Goal: Transaction & Acquisition: Book appointment/travel/reservation

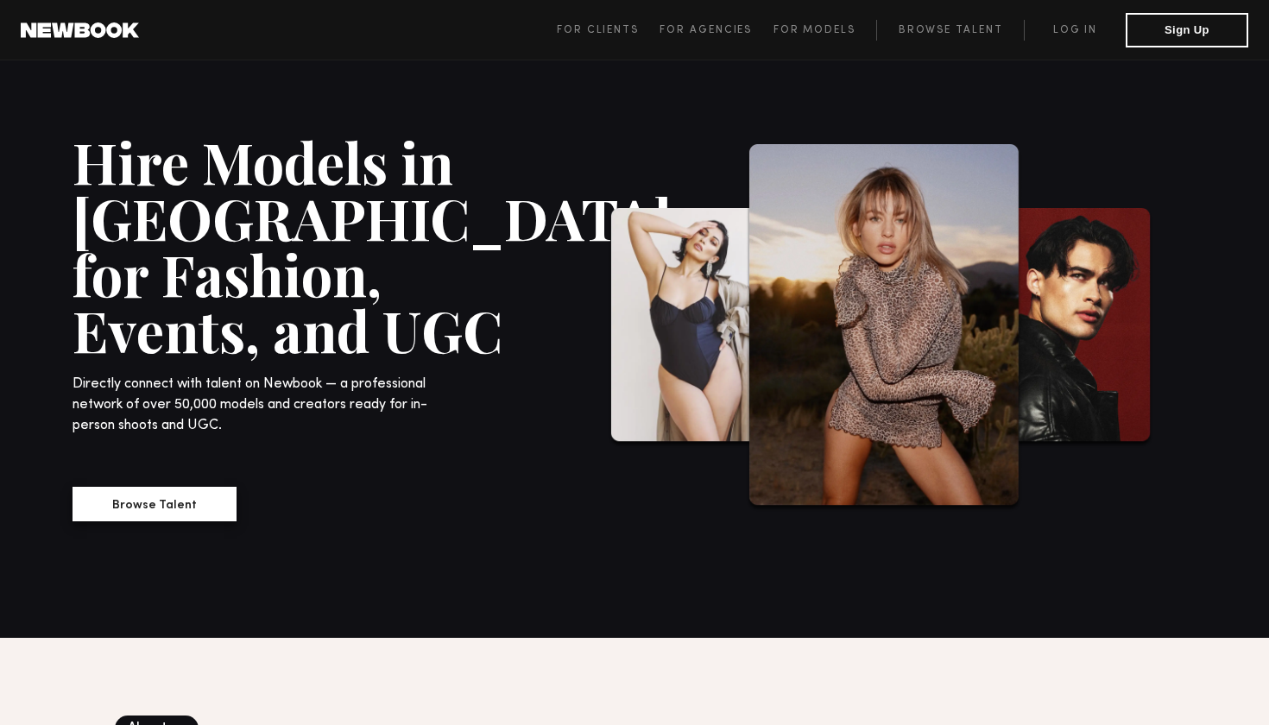
click at [205, 514] on button "Browse Talent" at bounding box center [154, 504] width 164 height 35
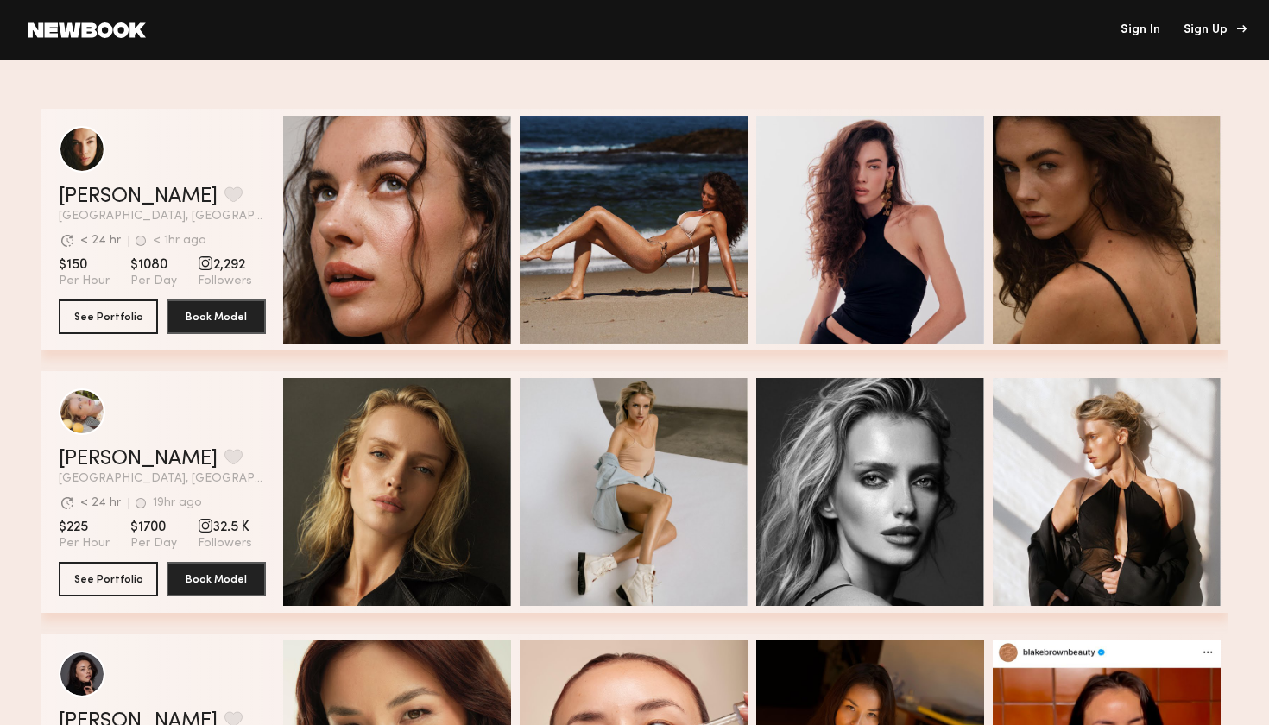
click at [1225, 28] on div "Sign Up" at bounding box center [1212, 30] width 58 height 12
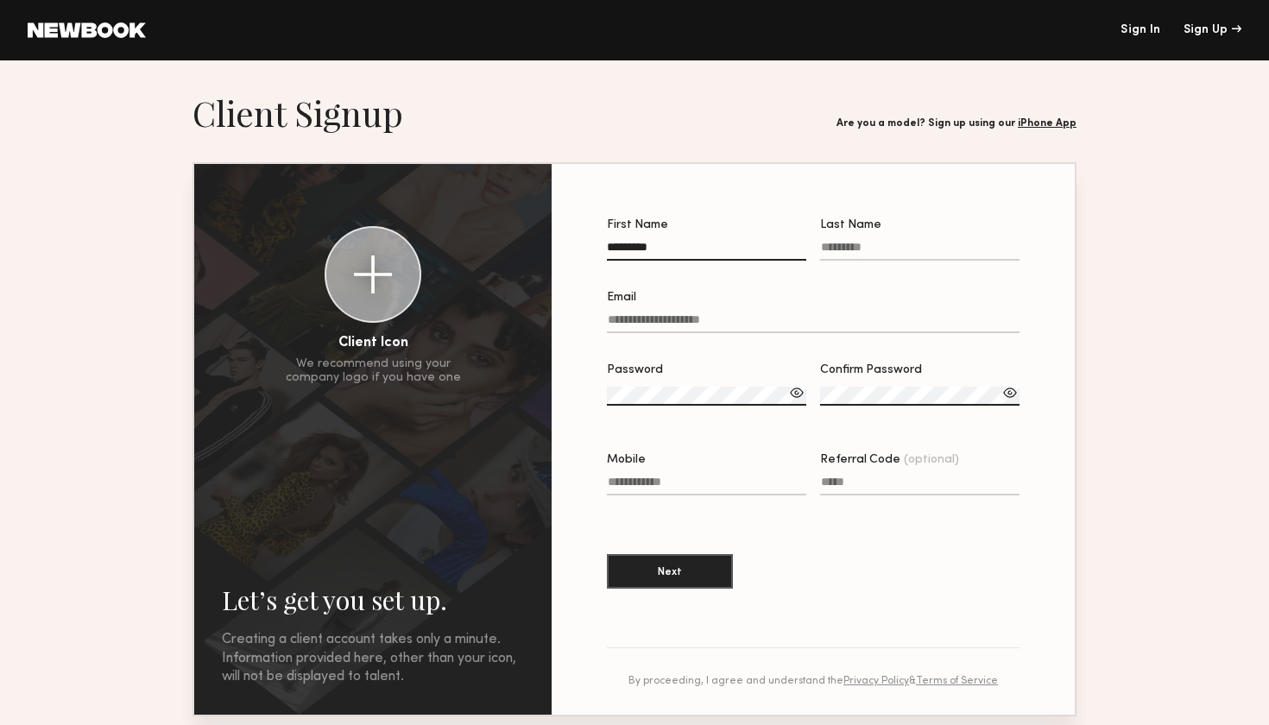
type input "********"
click at [850, 238] on label "Last Name" at bounding box center [919, 248] width 199 height 59
click at [850, 241] on input "Last Name" at bounding box center [919, 251] width 199 height 20
type input "******"
type input "**********"
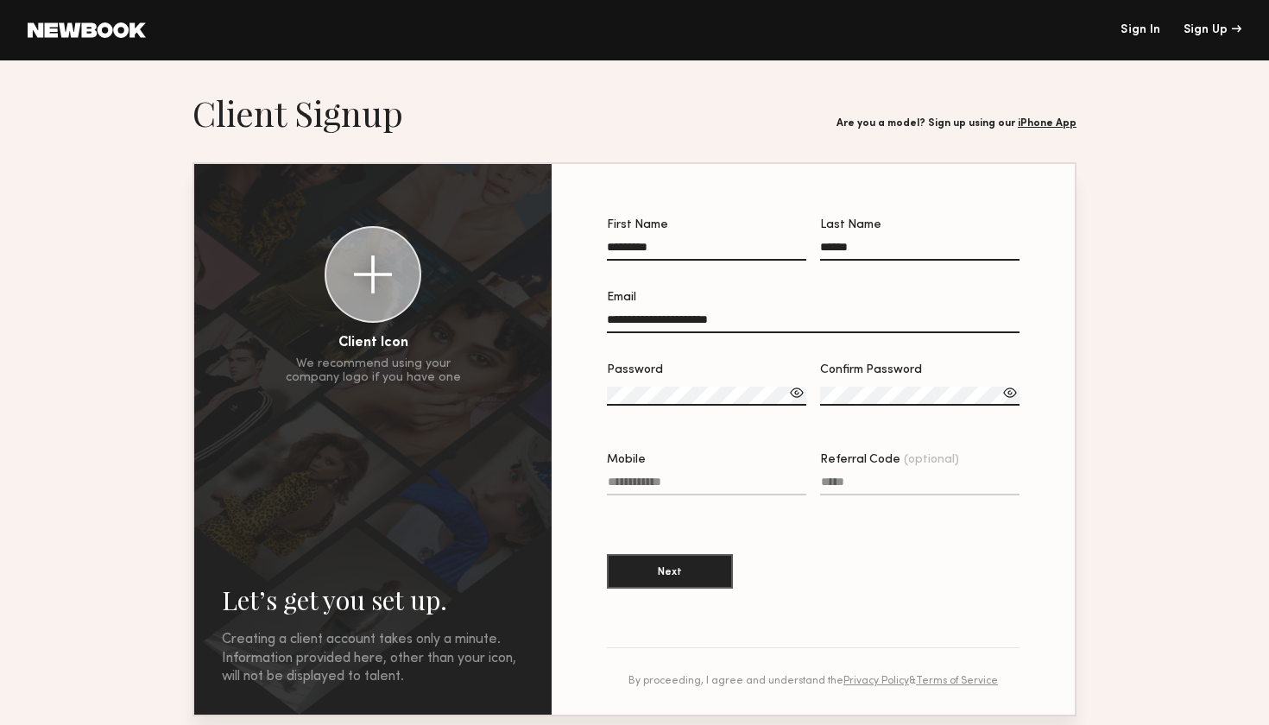
click at [663, 382] on label "Password" at bounding box center [706, 393] width 199 height 59
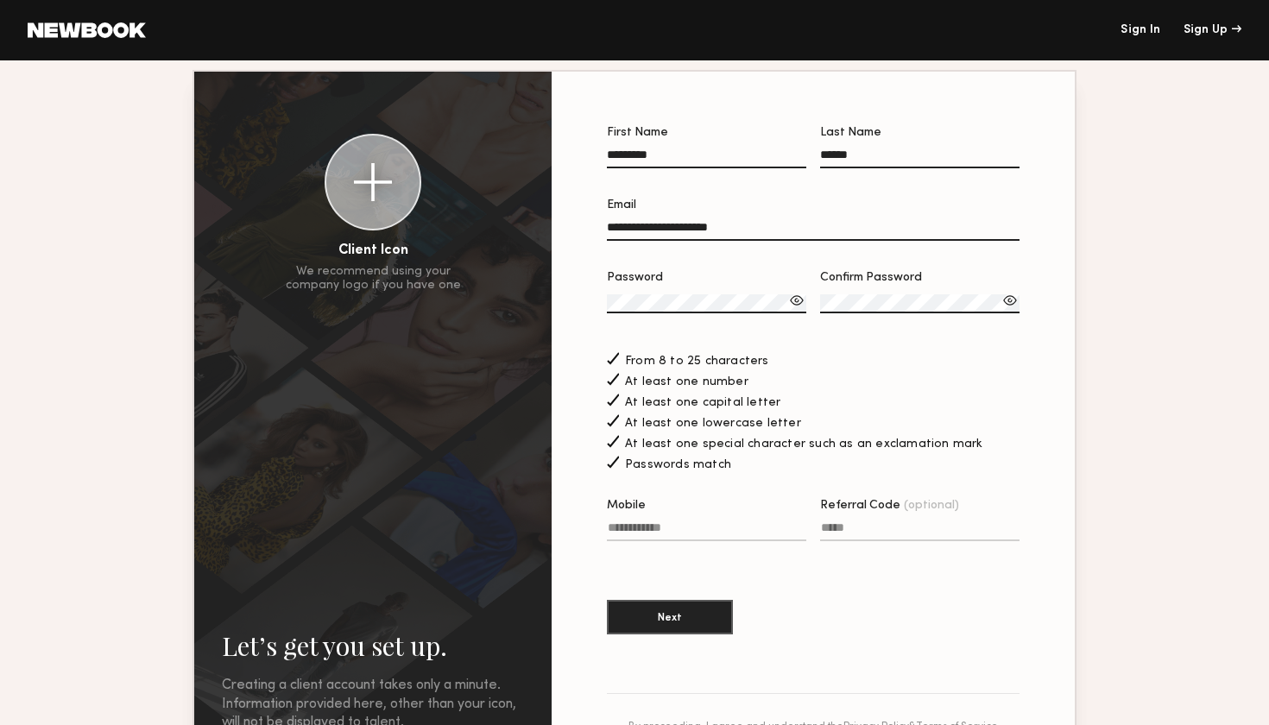
scroll to position [218, 0]
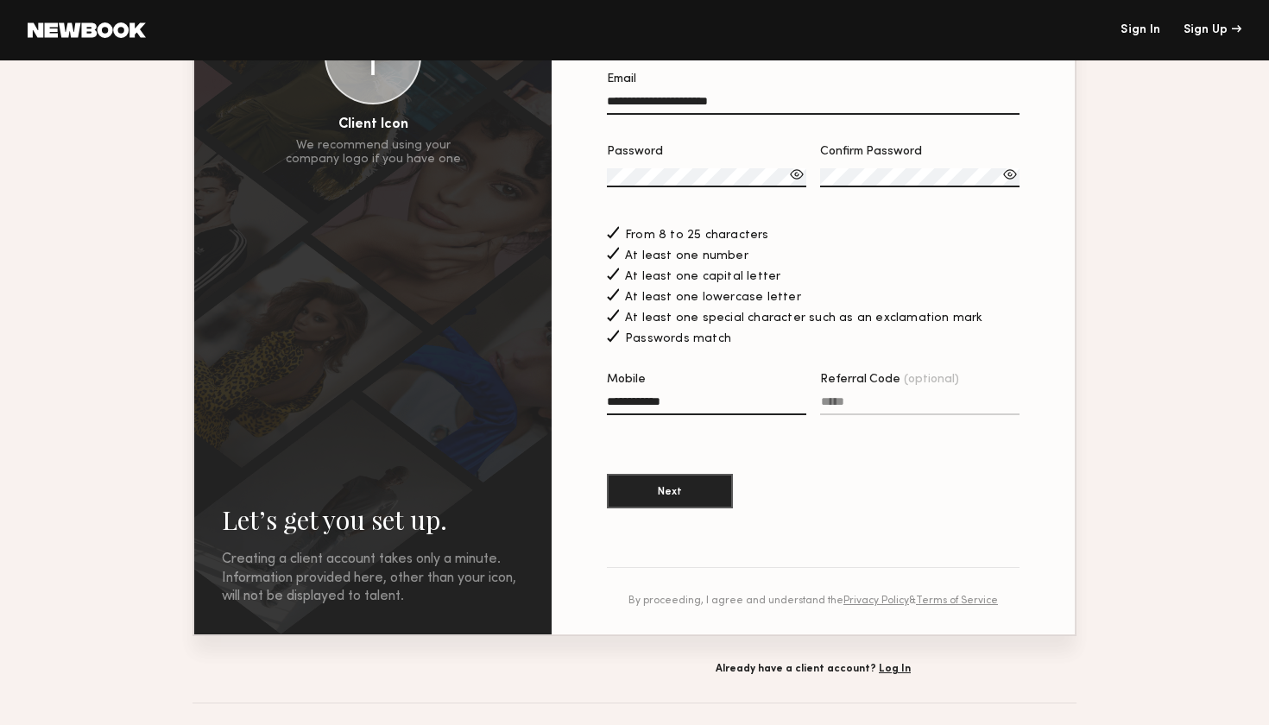
type input "**********"
click at [853, 400] on input "Referral Code (optional)" at bounding box center [919, 405] width 199 height 20
click at [693, 489] on button "Next" at bounding box center [670, 490] width 126 height 35
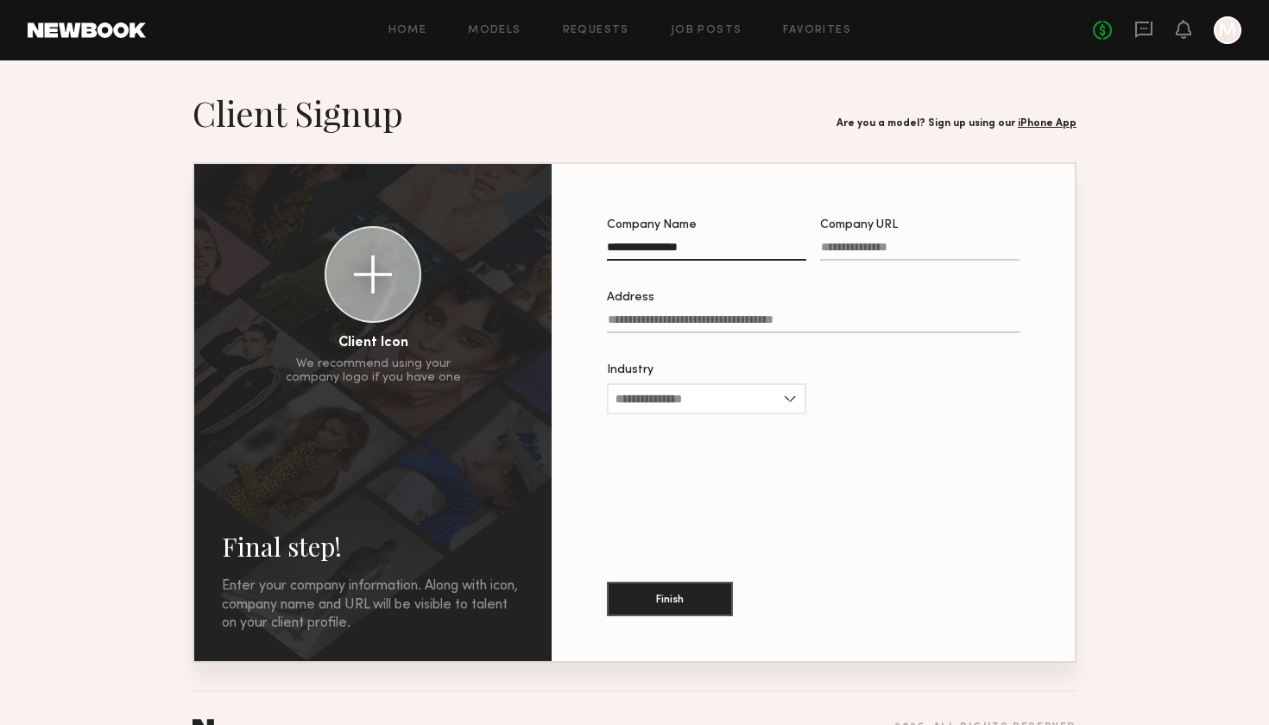
type input "**********"
paste input "**********"
type input "**********"
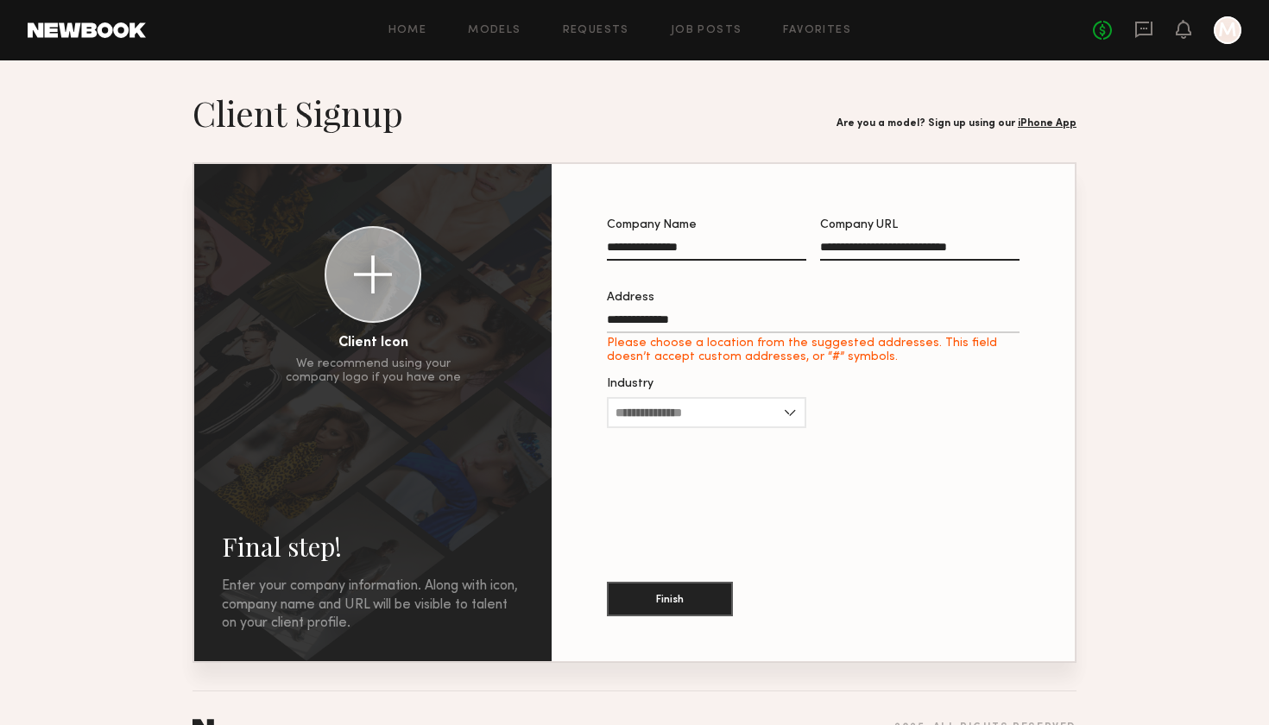
type input "**********"
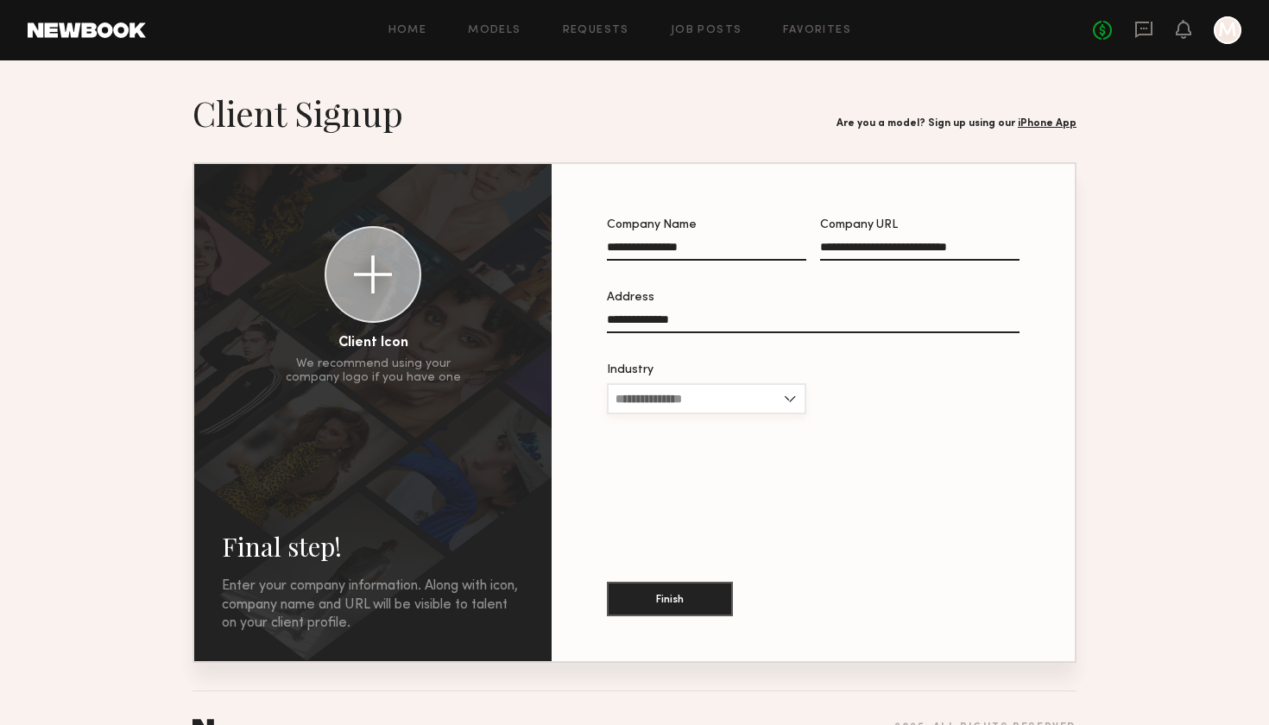
click at [731, 397] on input "Industry" at bounding box center [706, 398] width 199 height 31
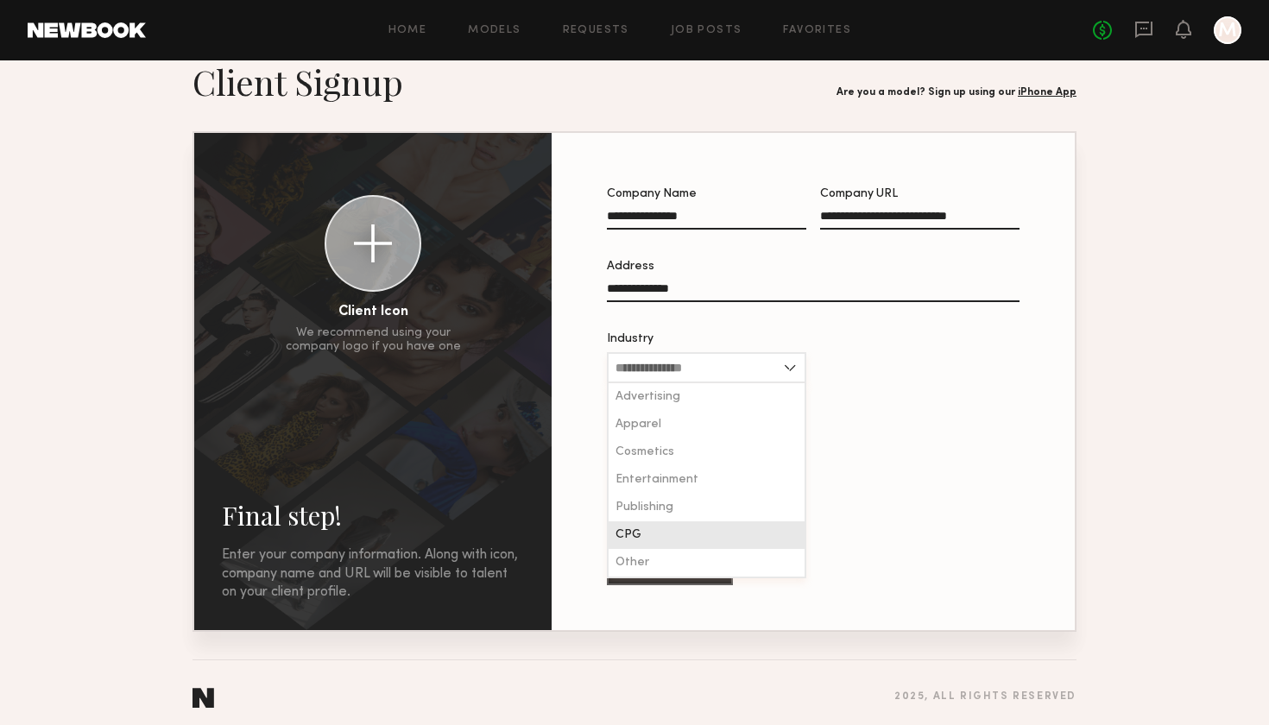
scroll to position [23, 0]
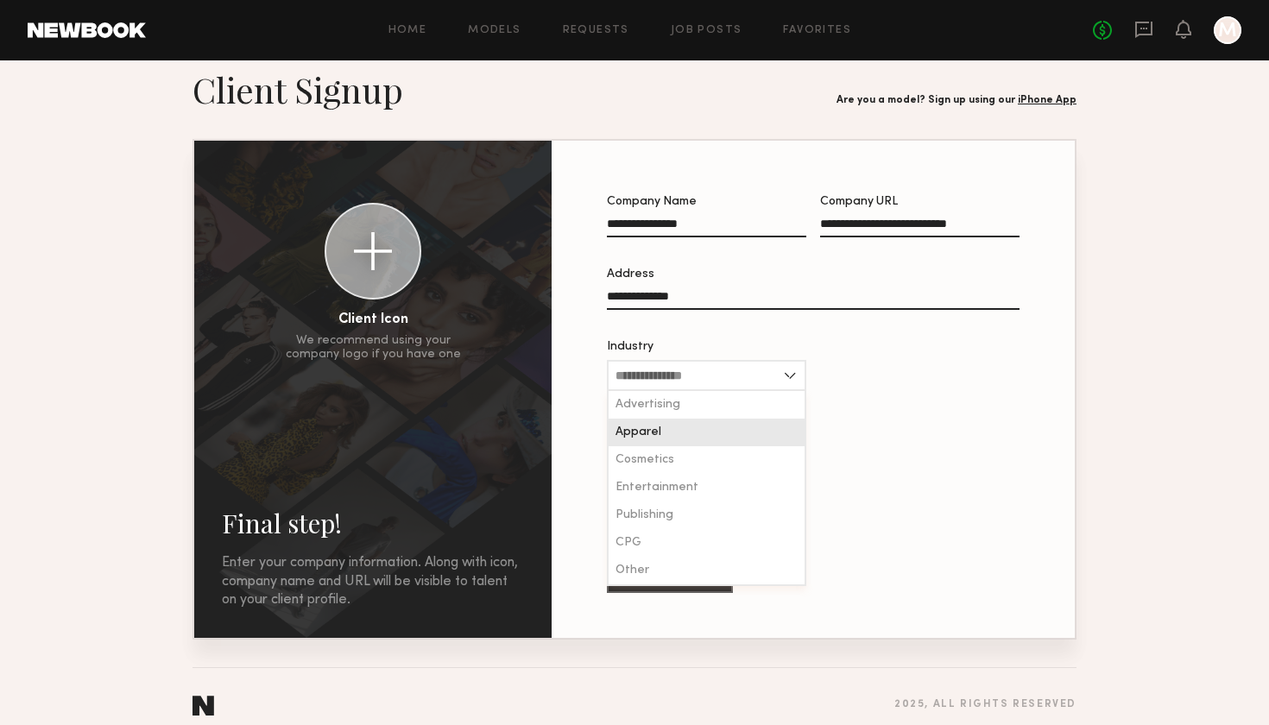
click at [670, 427] on div "Apparel" at bounding box center [706, 433] width 196 height 28
type input "*******"
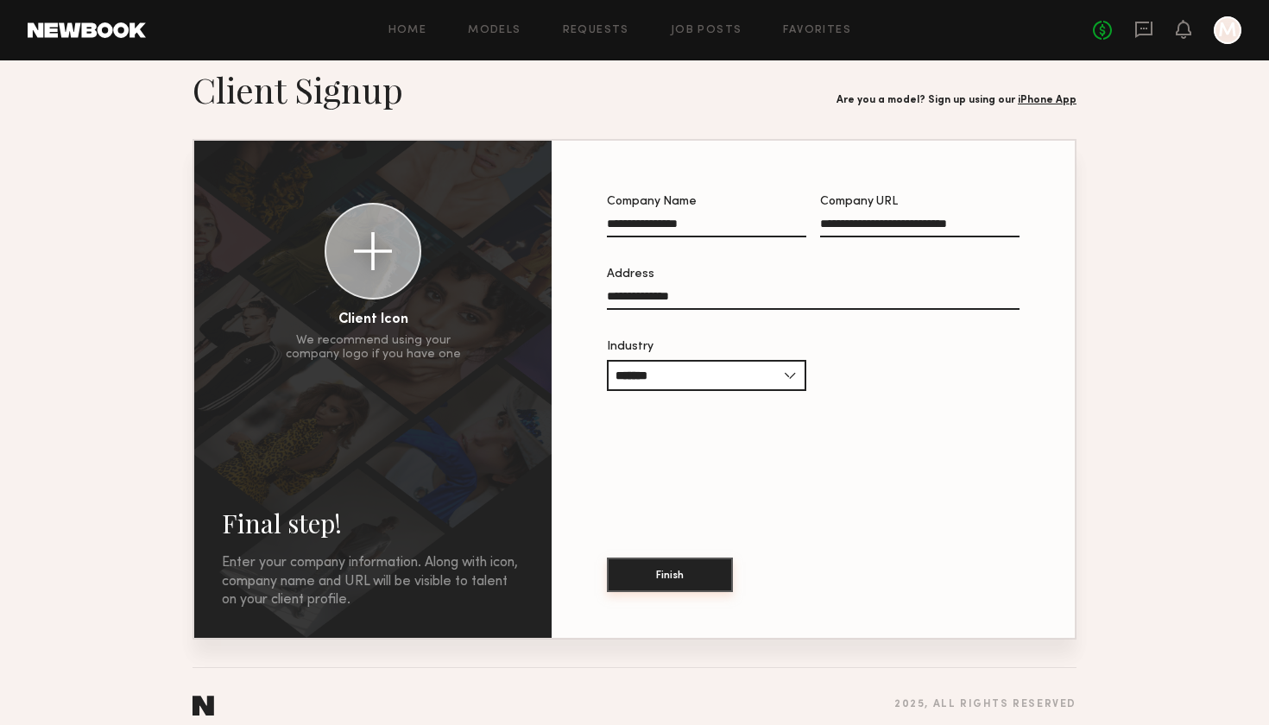
click at [711, 575] on button "Finish" at bounding box center [670, 575] width 126 height 35
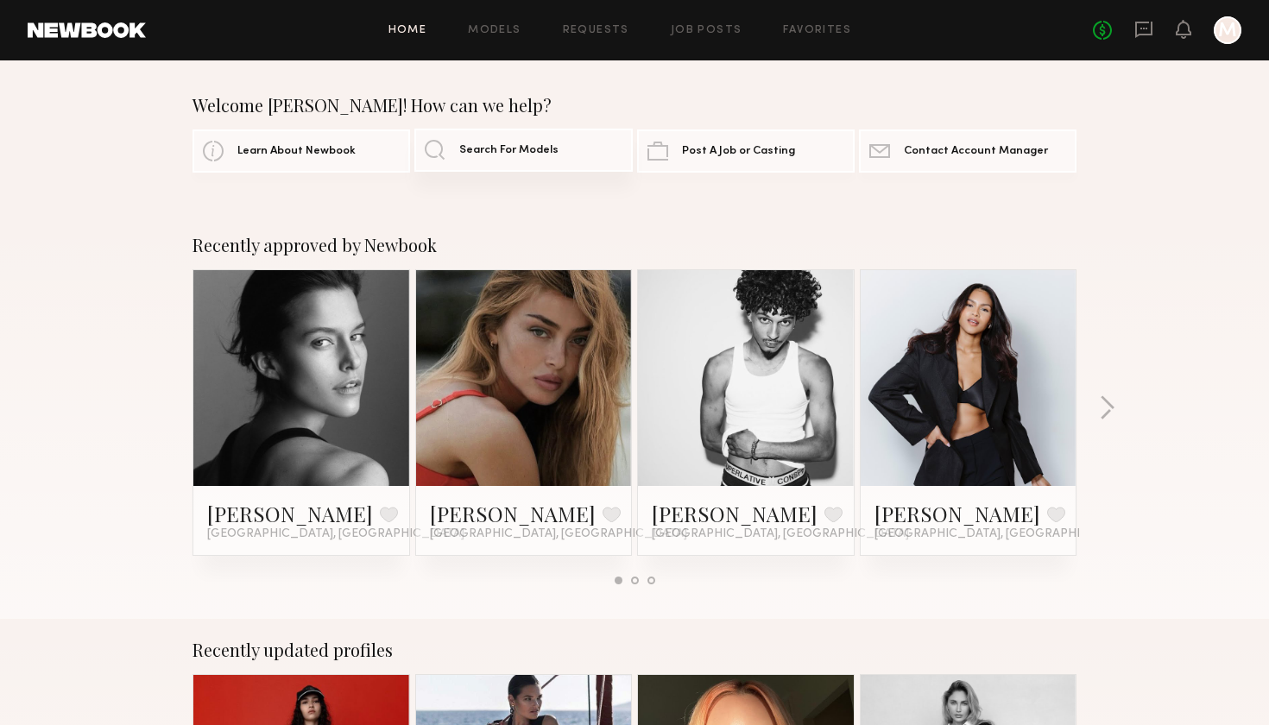
click at [513, 155] on span "Search For Models" at bounding box center [508, 150] width 99 height 11
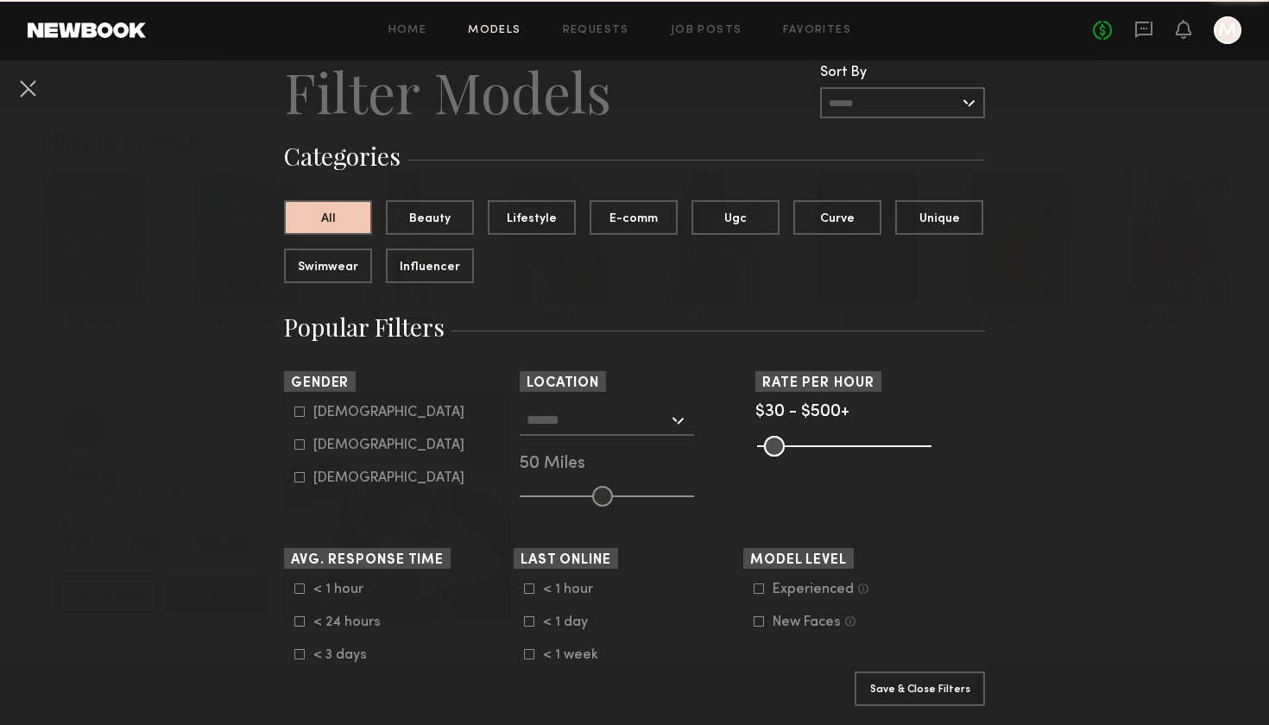
scroll to position [75, 0]
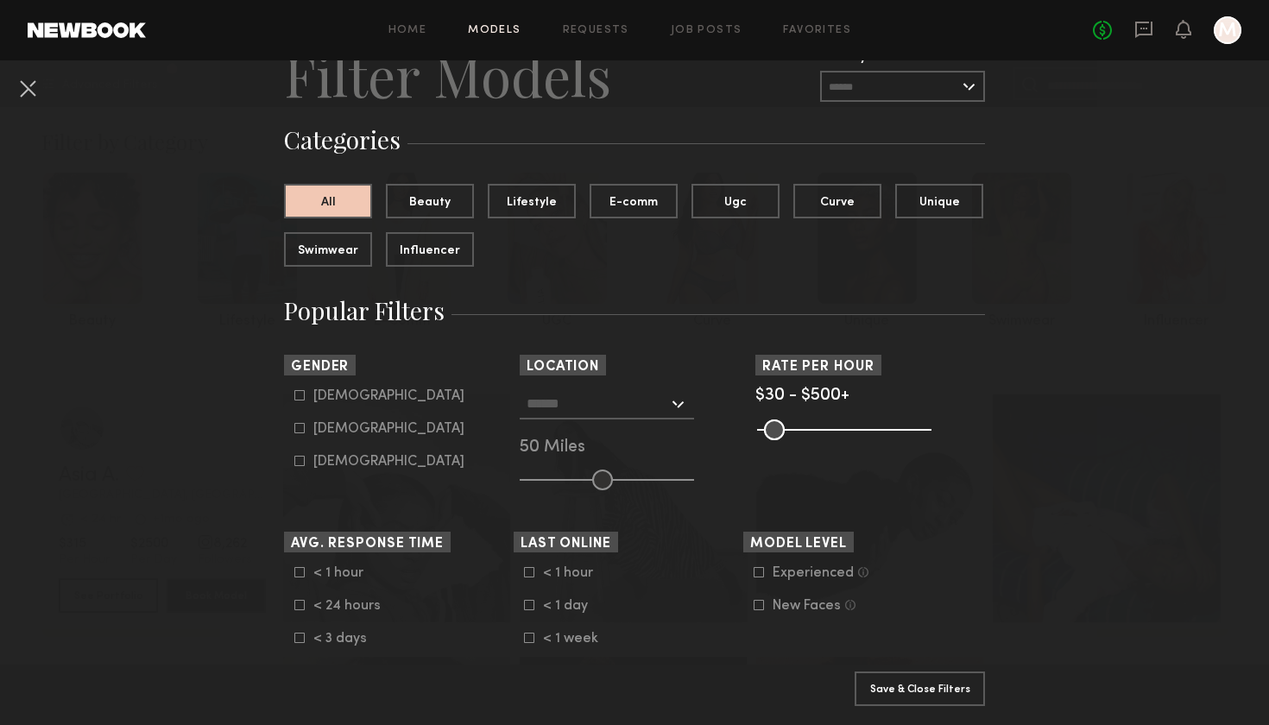
click at [304, 427] on icon at bounding box center [299, 428] width 10 height 10
type input "**"
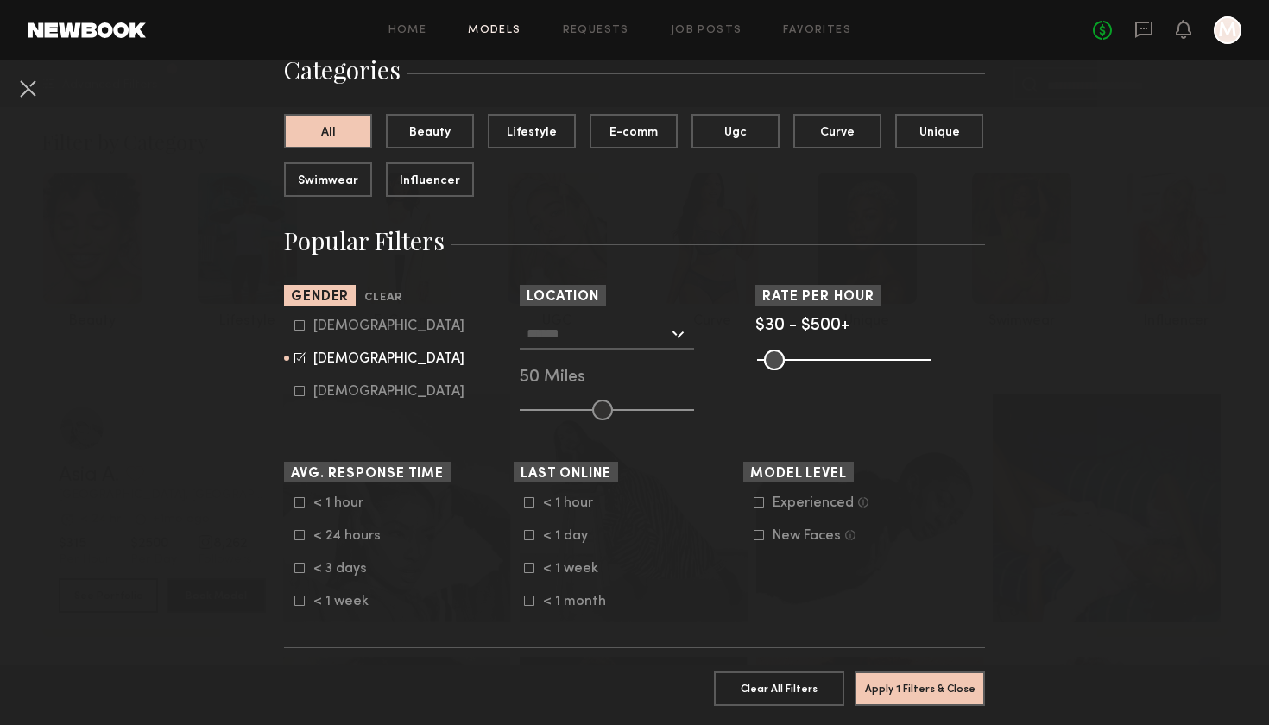
scroll to position [142, 0]
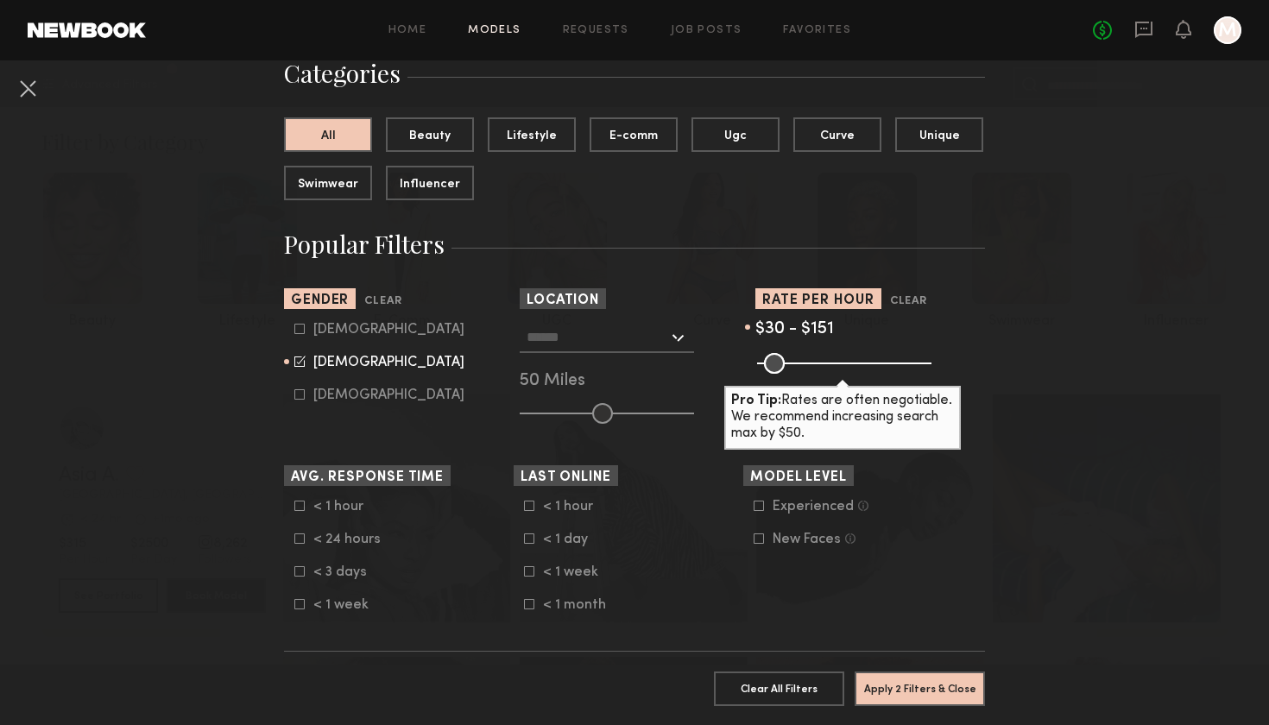
drag, startPoint x: 929, startPoint y: 362, endPoint x: 807, endPoint y: 369, distance: 121.9
type input "***"
click at [807, 369] on input "range" at bounding box center [844, 363] width 174 height 21
click at [643, 341] on input "text" at bounding box center [597, 336] width 142 height 29
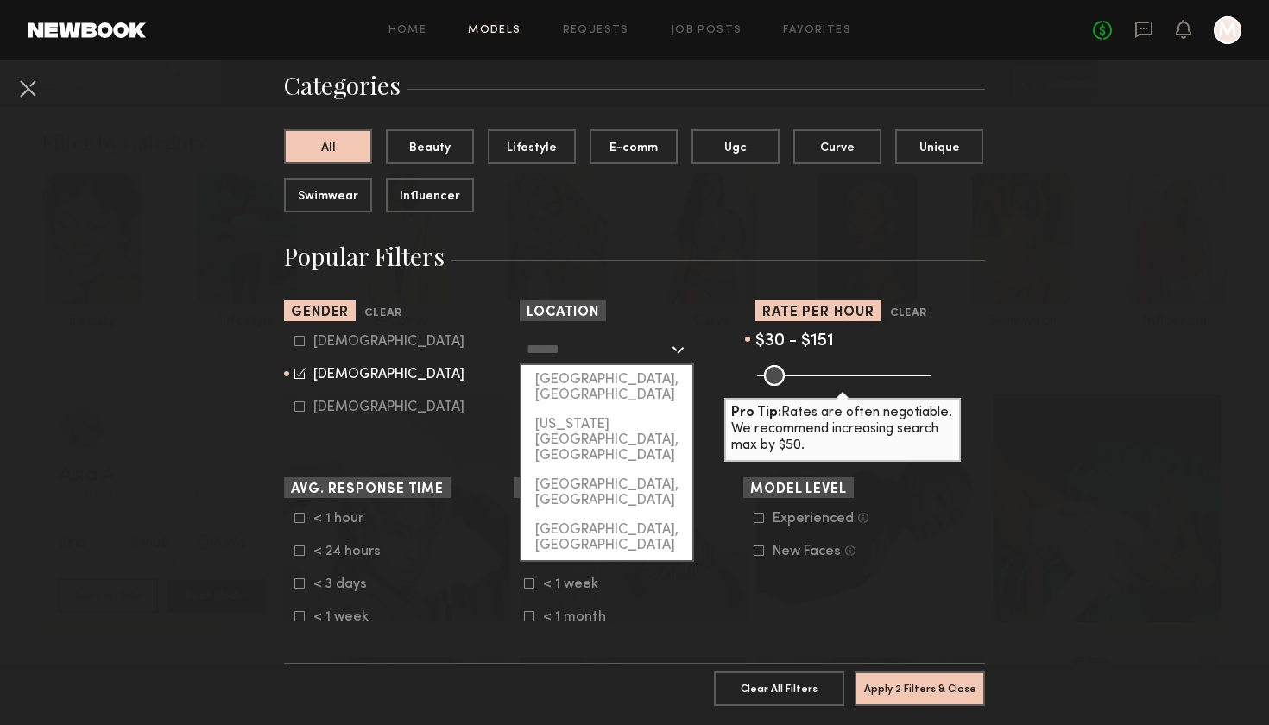
scroll to position [127, 0]
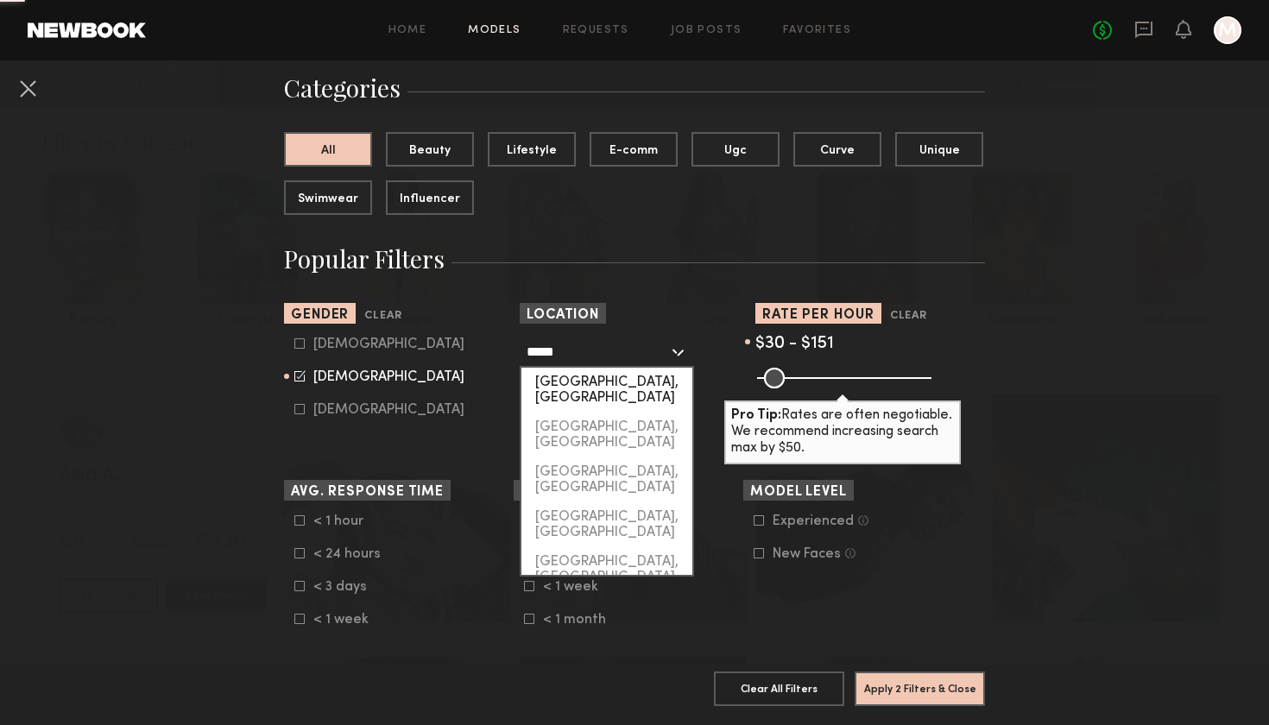
drag, startPoint x: 623, startPoint y: 431, endPoint x: 621, endPoint y: 379, distance: 51.8
click at [621, 379] on div "[GEOGRAPHIC_DATA], [GEOGRAPHIC_DATA]" at bounding box center [606, 390] width 171 height 45
type input "*********"
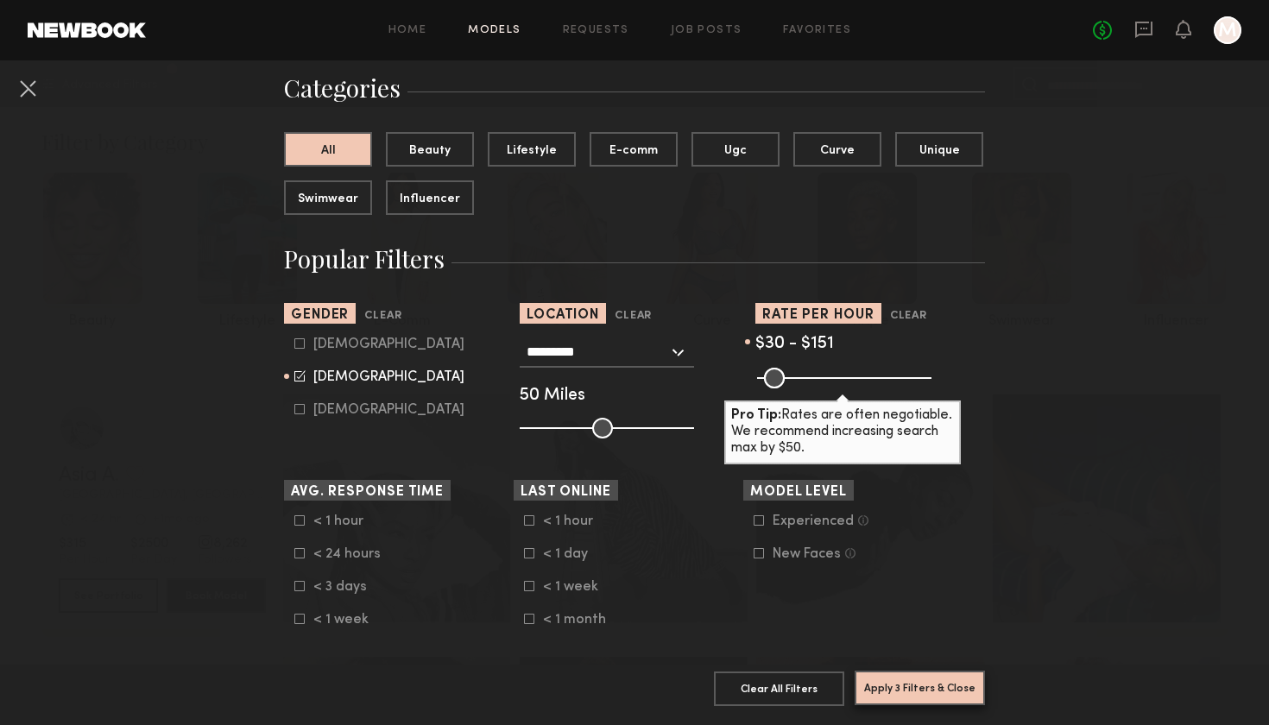
click at [918, 683] on button "Apply 3 Filters & Close" at bounding box center [919, 688] width 130 height 35
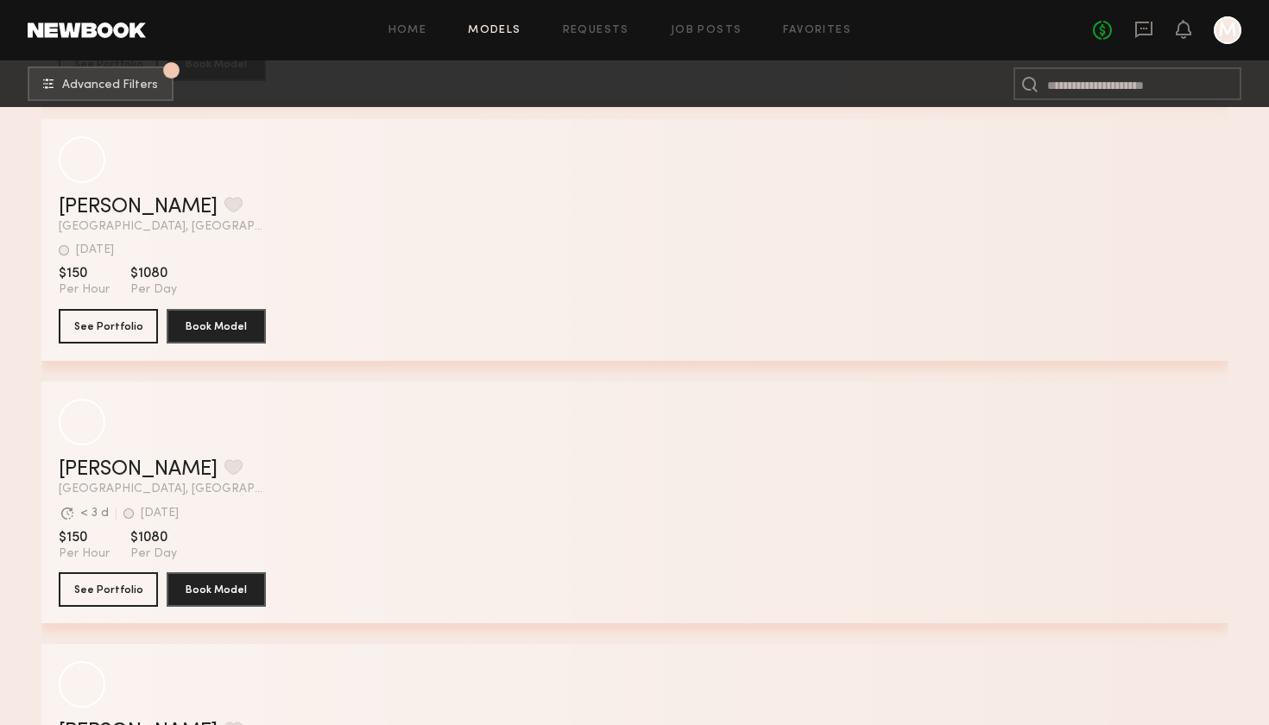
scroll to position [3704, 0]
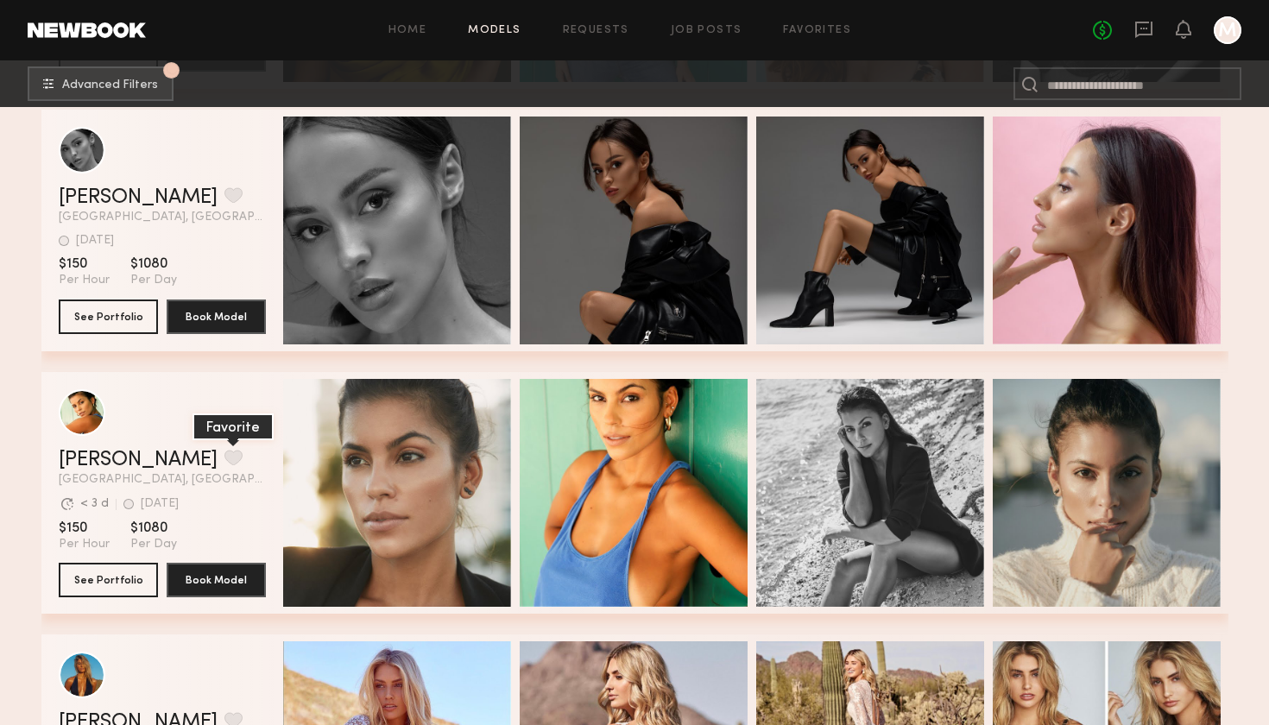
click at [224, 458] on button "grid" at bounding box center [233, 458] width 18 height 16
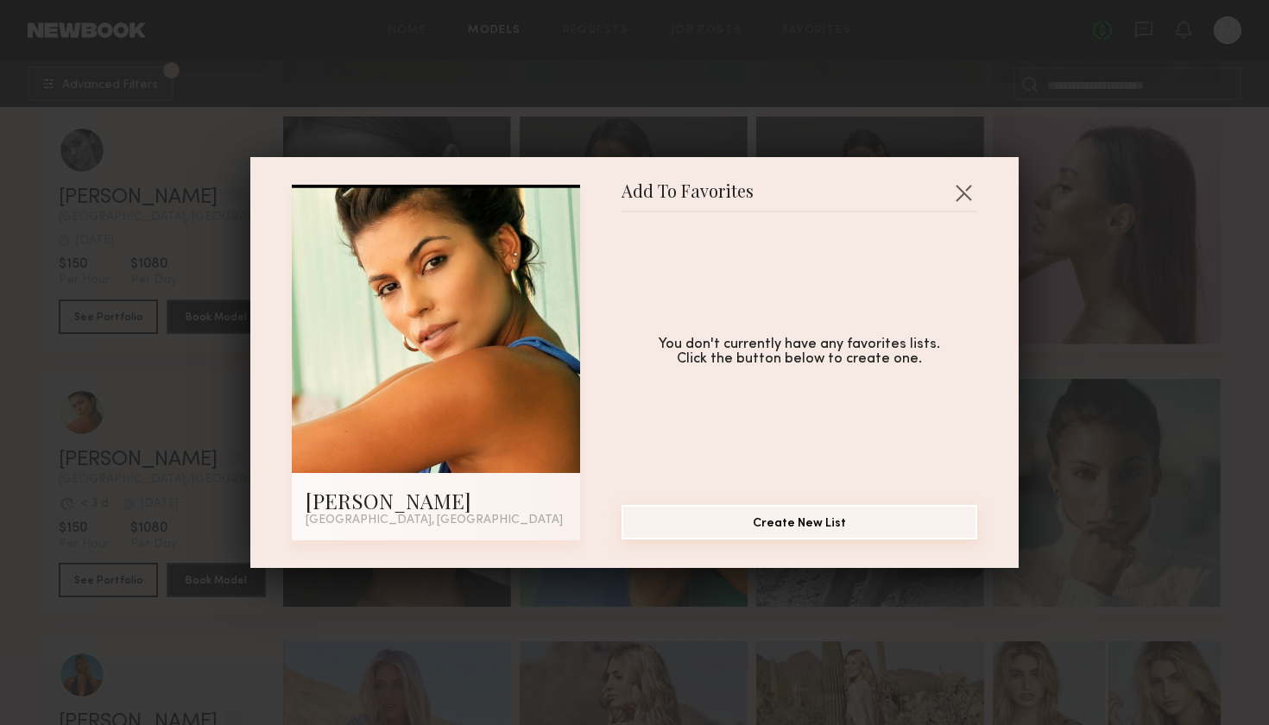
click at [822, 516] on button "Create New List" at bounding box center [799, 522] width 356 height 35
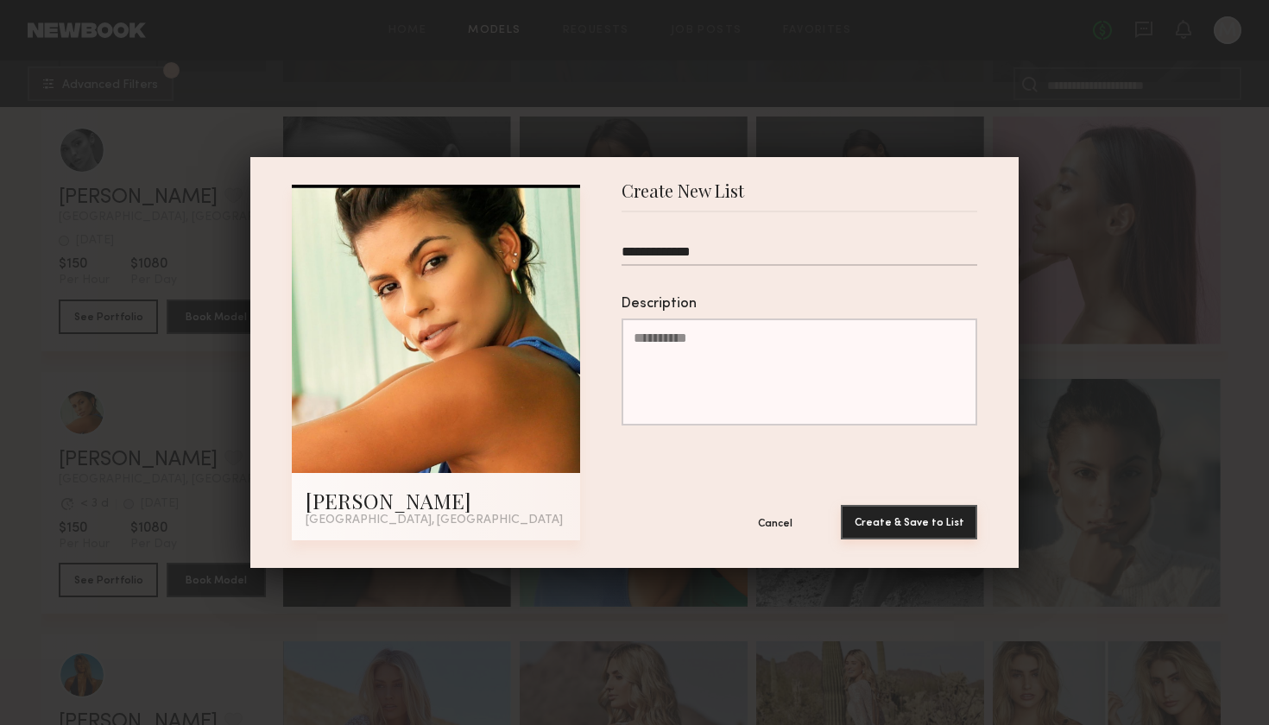
type input "**********"
click at [905, 526] on button "Create & Save to List" at bounding box center [909, 522] width 136 height 35
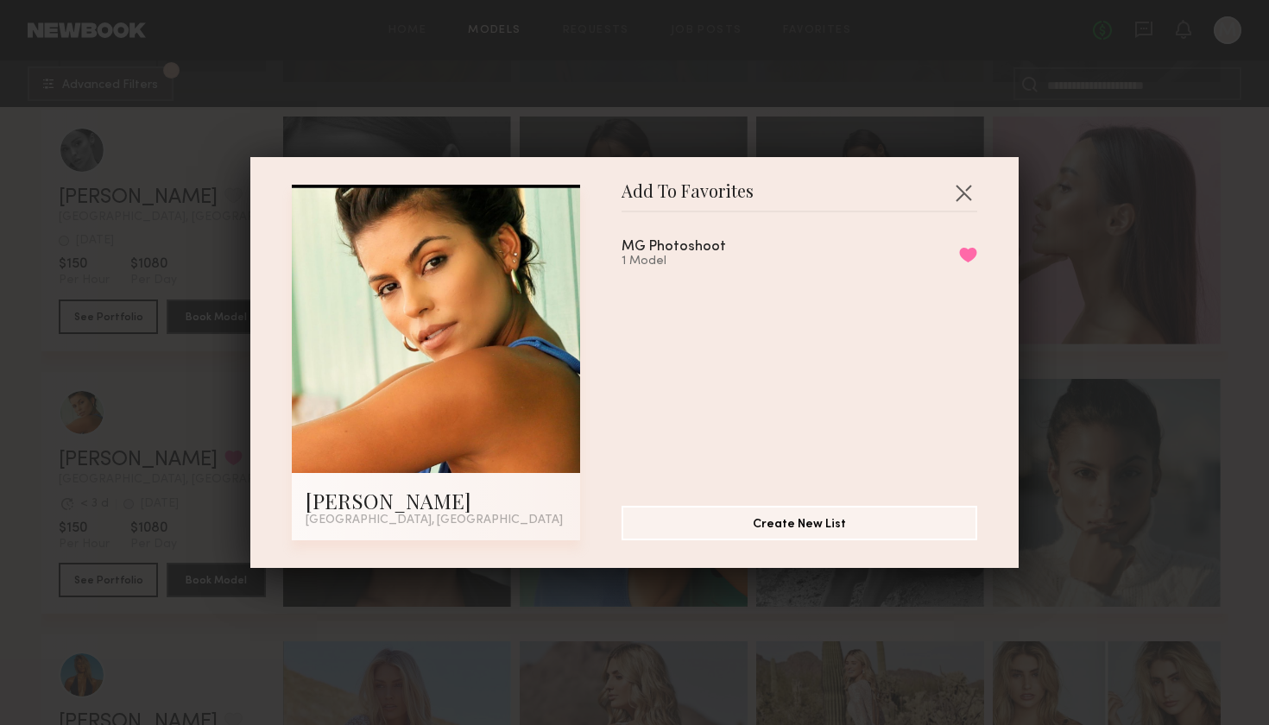
click at [980, 195] on div "Add To Favorites Camila T. Miami, FL Add To Favorites MG Photoshoot 1 Model Rem…" at bounding box center [634, 362] width 768 height 411
click at [962, 188] on button "button" at bounding box center [963, 193] width 28 height 28
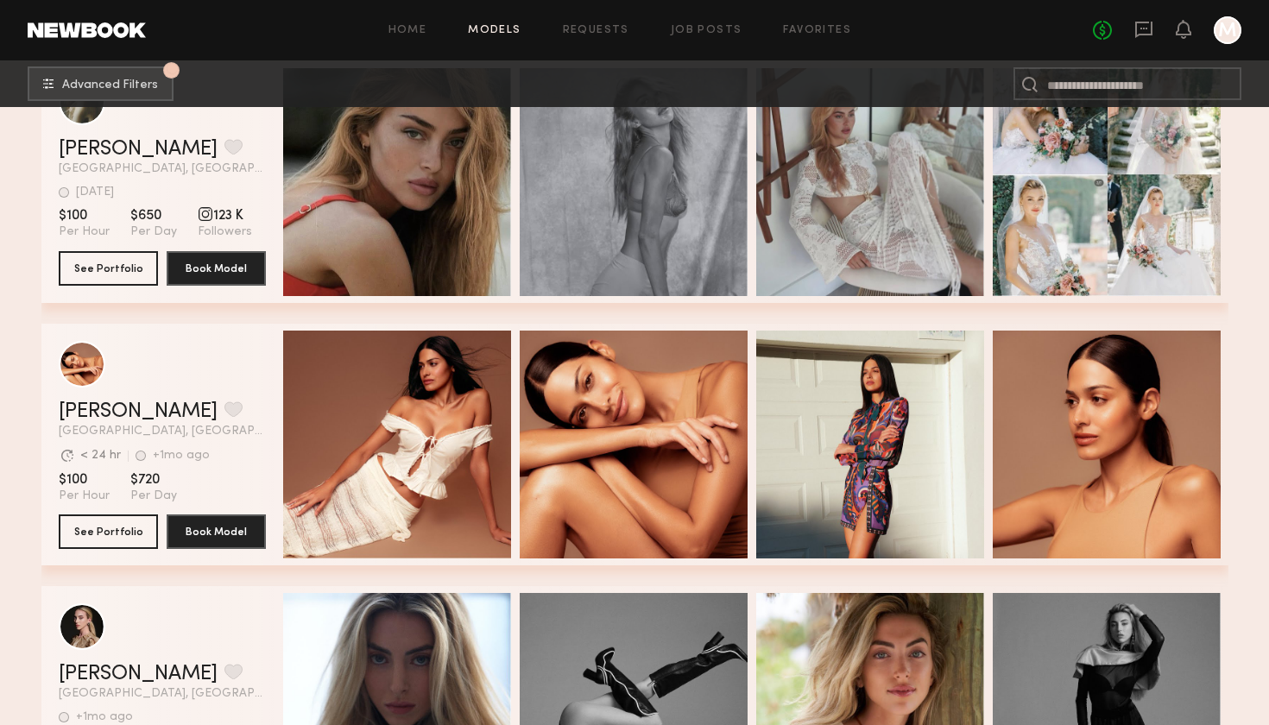
scroll to position [347, 0]
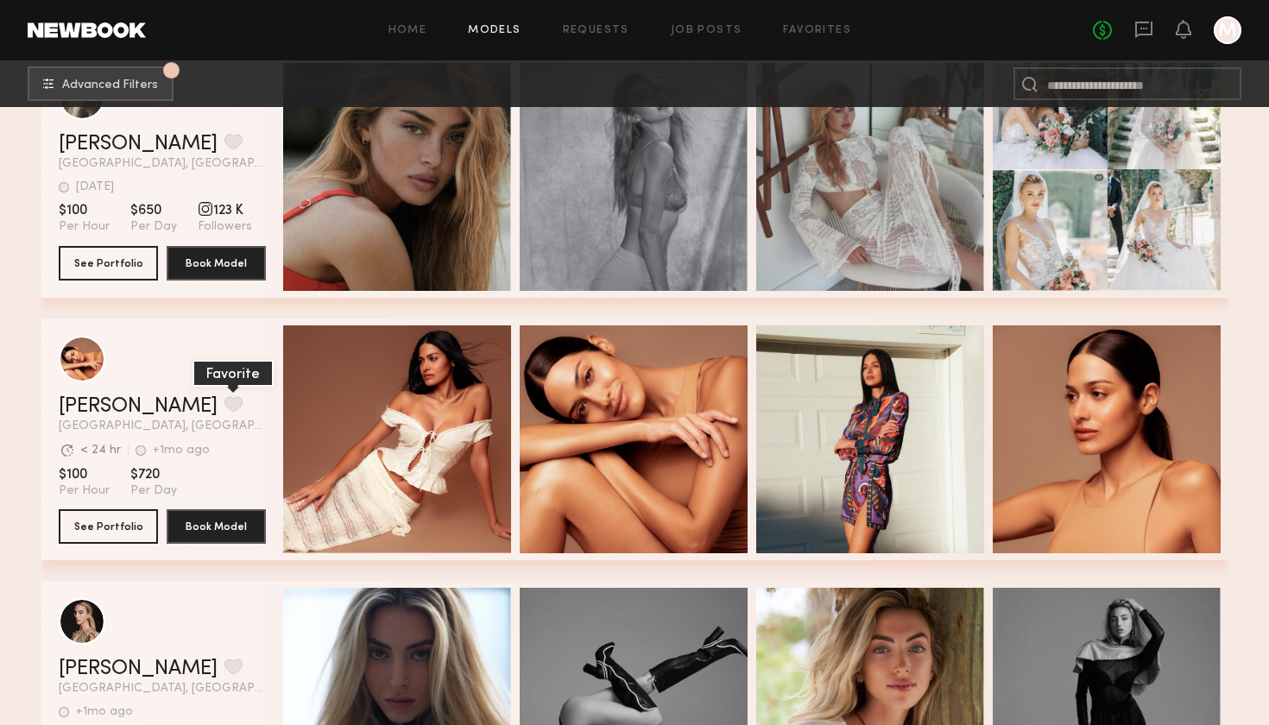
click at [224, 405] on button "grid" at bounding box center [233, 404] width 18 height 16
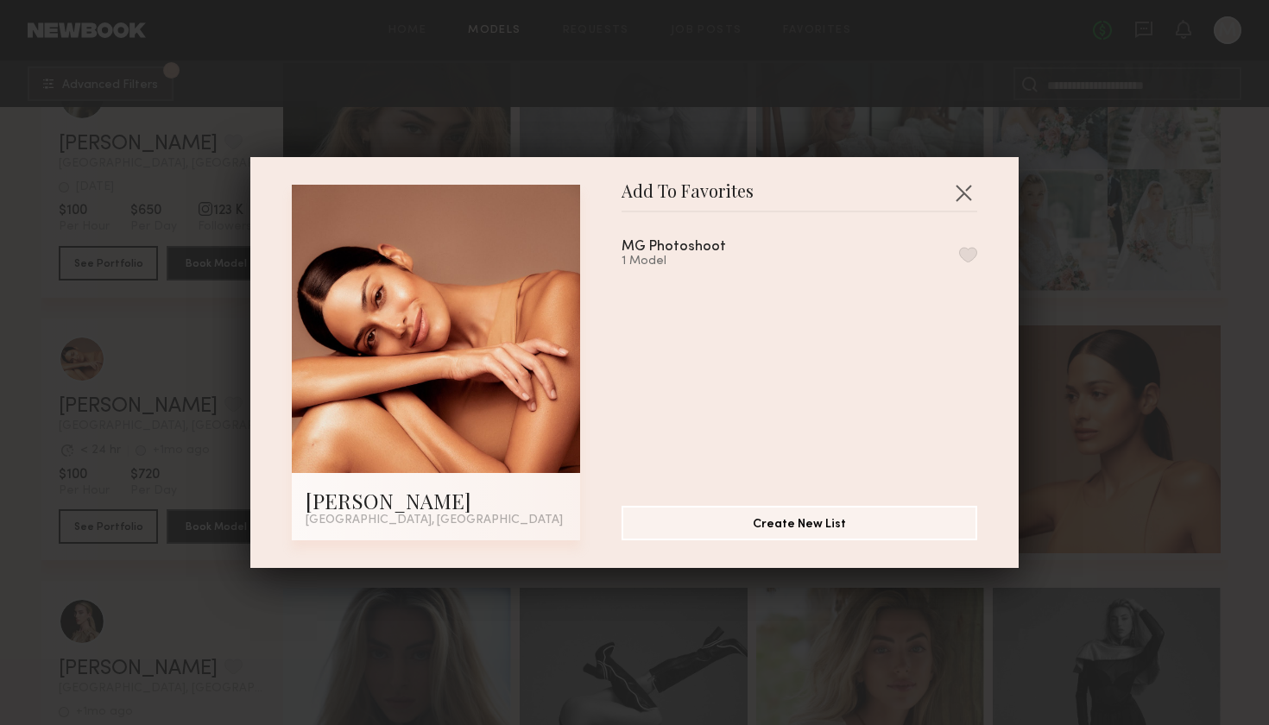
click at [730, 262] on div "1 Model" at bounding box center [694, 262] width 146 height 14
click at [674, 249] on div "MG Photoshoot" at bounding box center [673, 247] width 104 height 15
click at [963, 253] on button "button" at bounding box center [968, 255] width 18 height 16
click at [960, 193] on button "button" at bounding box center [963, 193] width 28 height 28
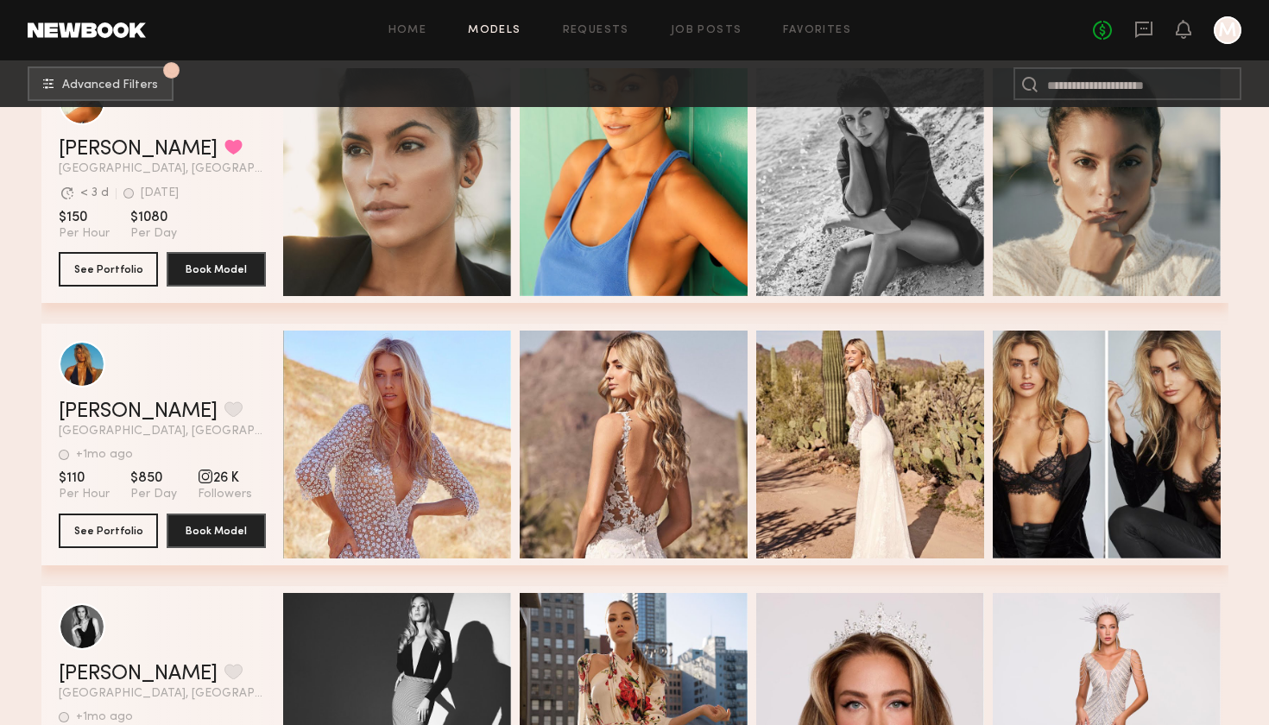
scroll to position [4025, 0]
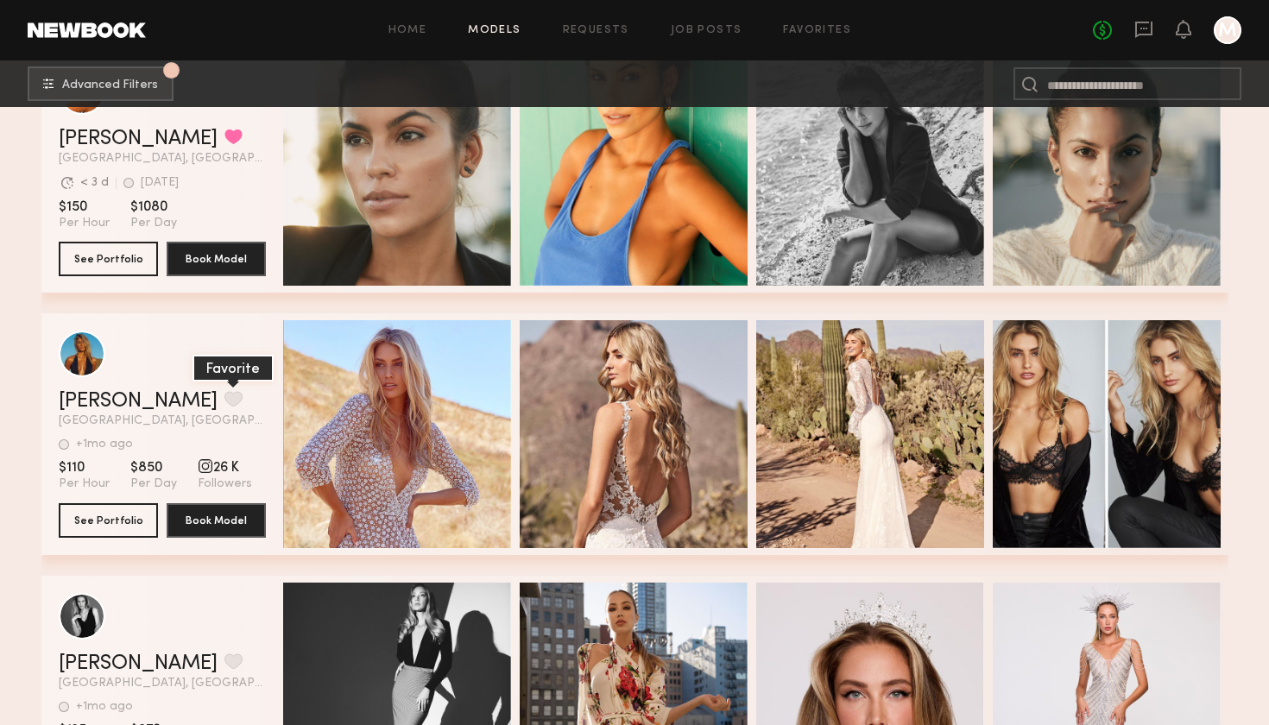
click at [224, 393] on button "grid" at bounding box center [233, 399] width 18 height 16
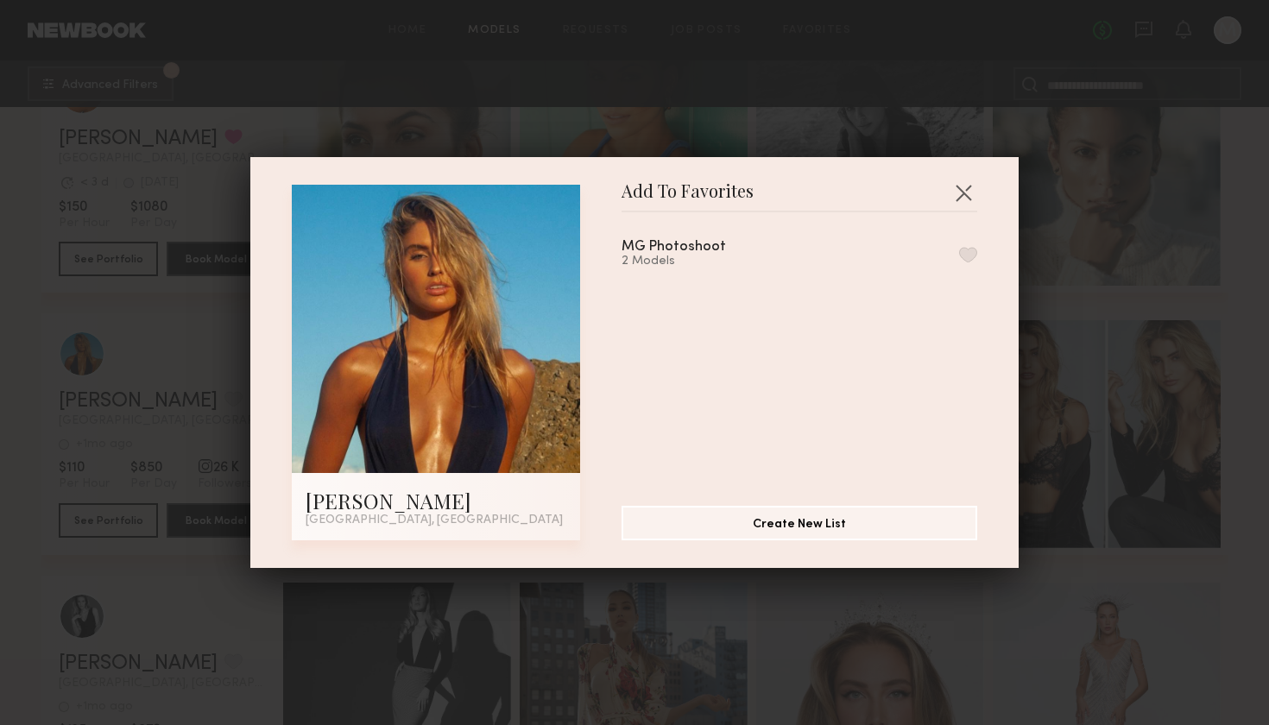
click at [967, 249] on button "button" at bounding box center [968, 255] width 18 height 16
click at [957, 191] on button "button" at bounding box center [963, 193] width 28 height 28
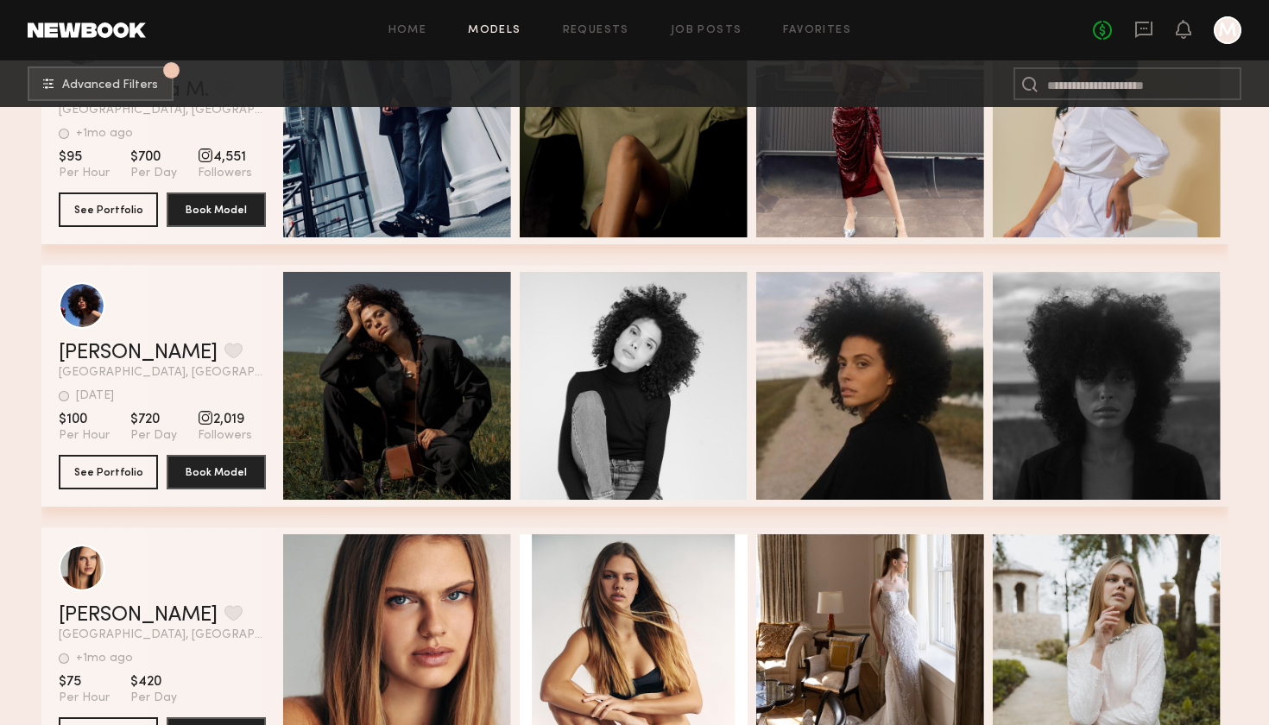
scroll to position [4868, 0]
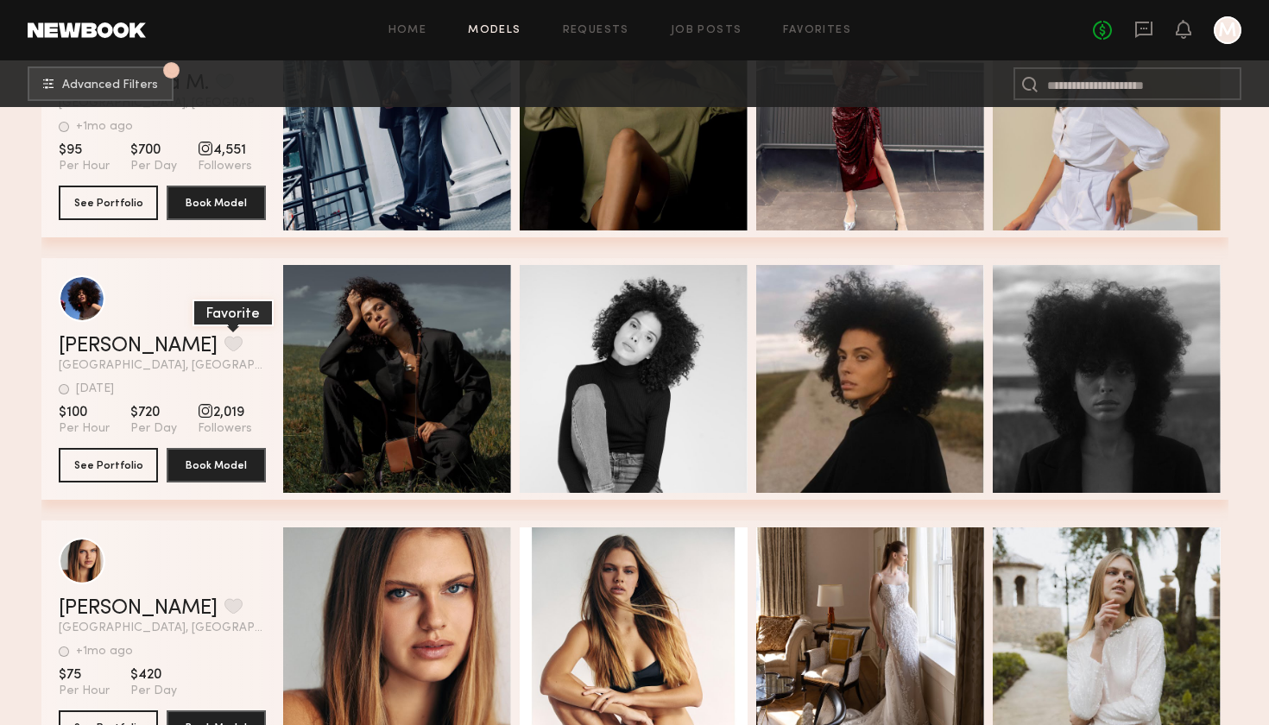
click at [224, 345] on button "grid" at bounding box center [233, 344] width 18 height 16
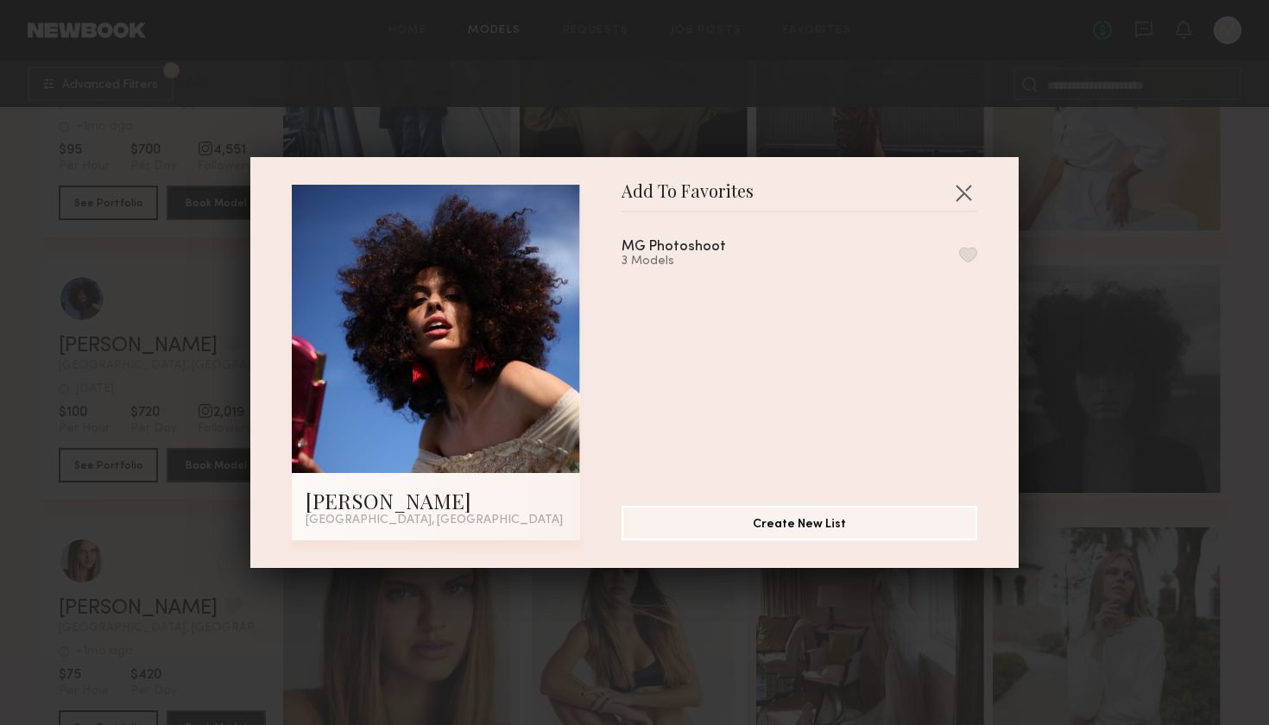
click at [970, 254] on button "button" at bounding box center [968, 255] width 18 height 16
click at [961, 199] on button "button" at bounding box center [963, 193] width 28 height 28
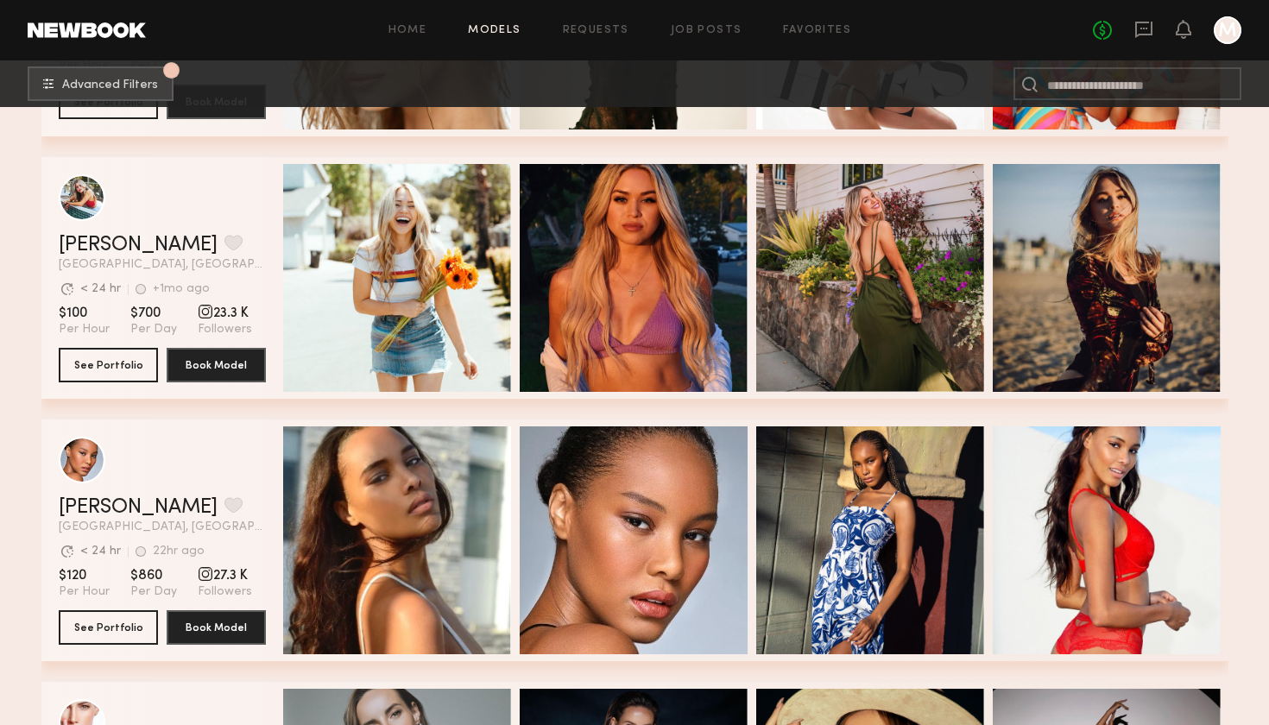
scroll to position [6020, 0]
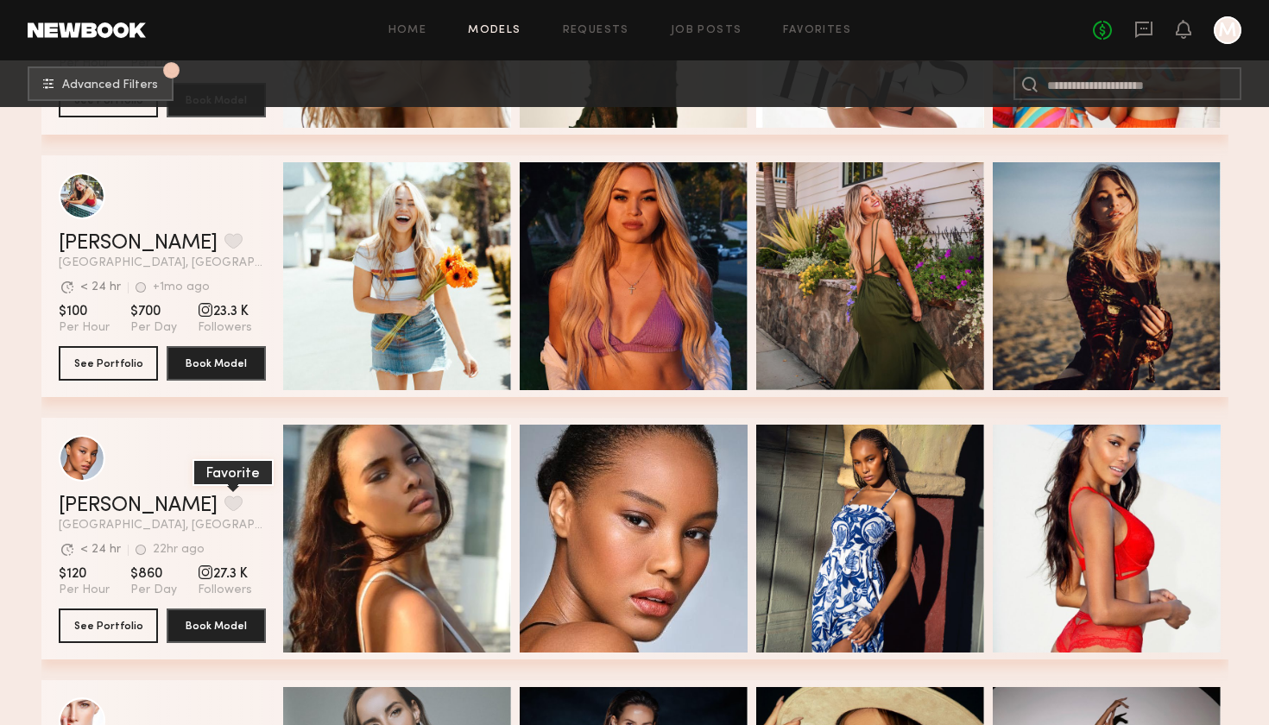
click at [224, 503] on button "grid" at bounding box center [233, 503] width 18 height 16
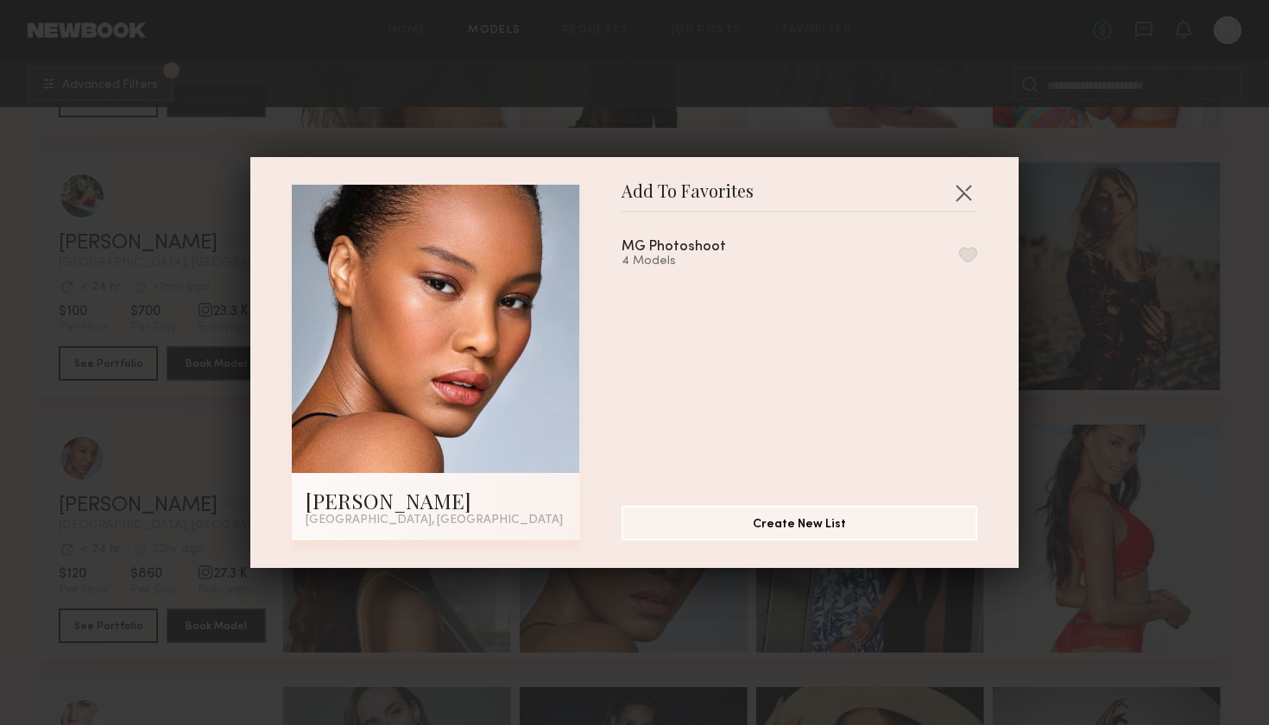
click at [976, 254] on button "button" at bounding box center [968, 255] width 18 height 16
click at [961, 206] on button "button" at bounding box center [963, 193] width 28 height 28
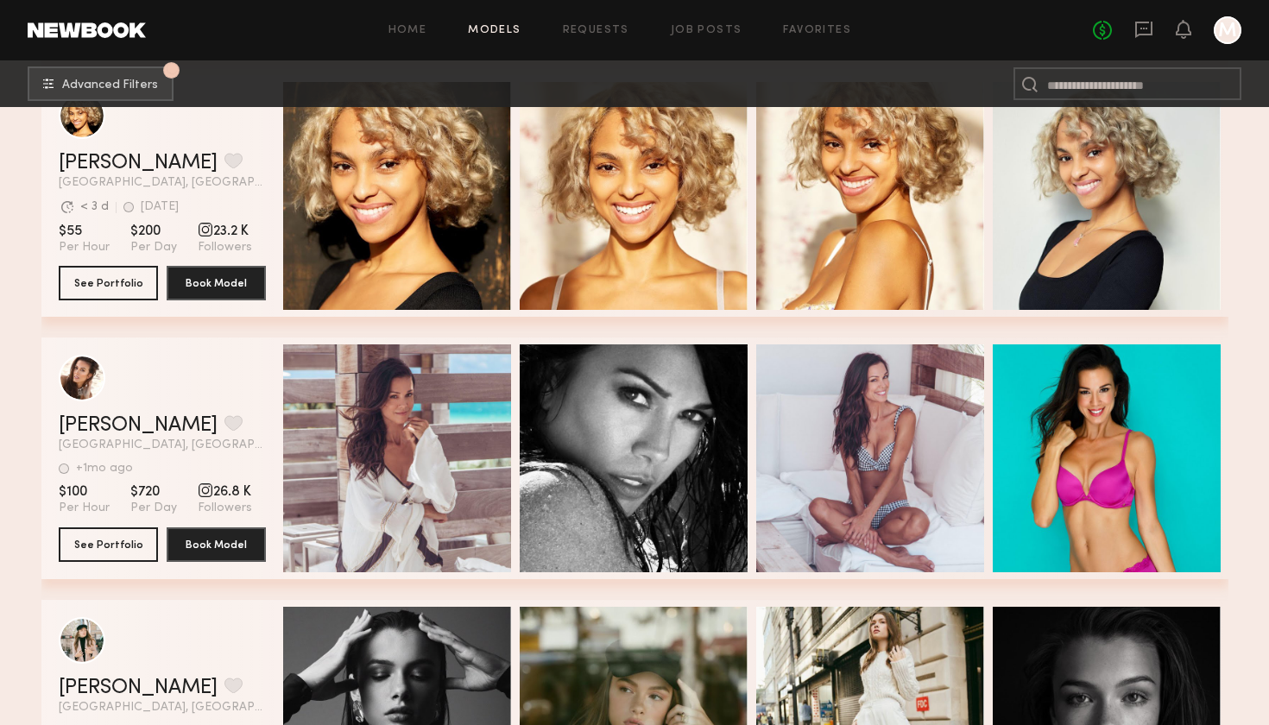
scroll to position [7149, 0]
click at [224, 422] on button "grid" at bounding box center [233, 423] width 18 height 16
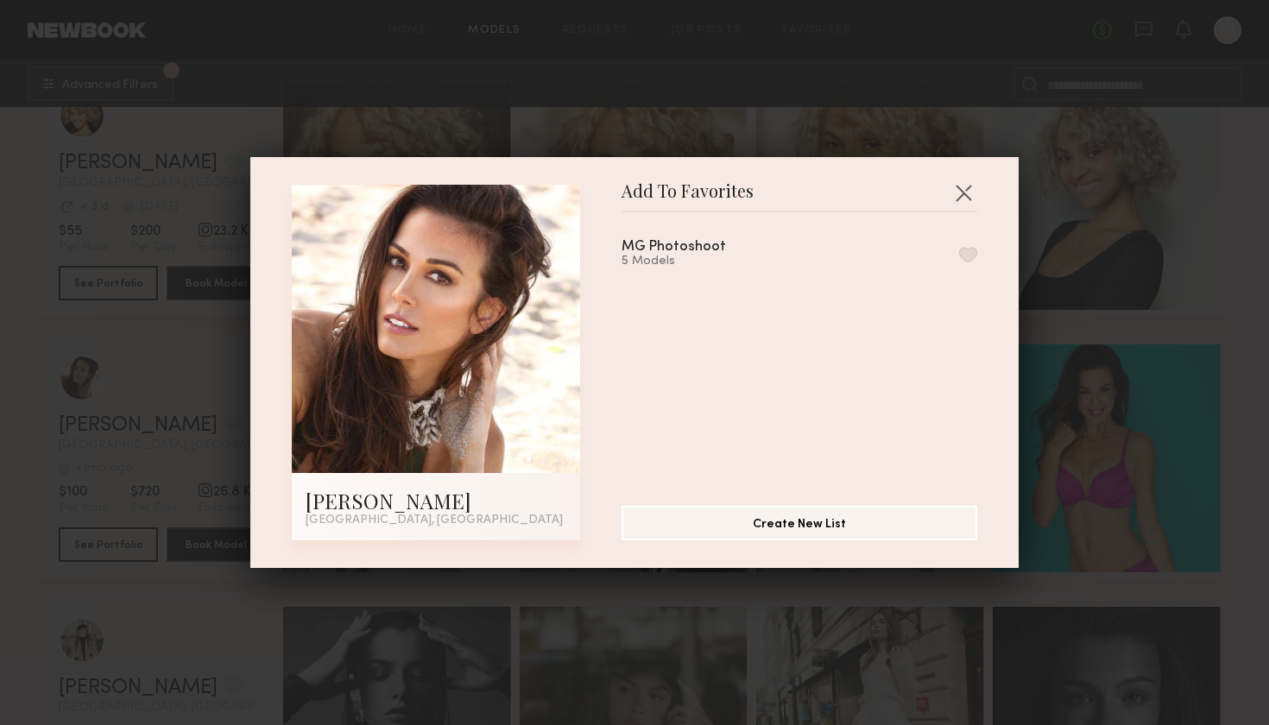
click at [974, 249] on button "button" at bounding box center [968, 255] width 18 height 16
click at [961, 198] on button "button" at bounding box center [963, 193] width 28 height 28
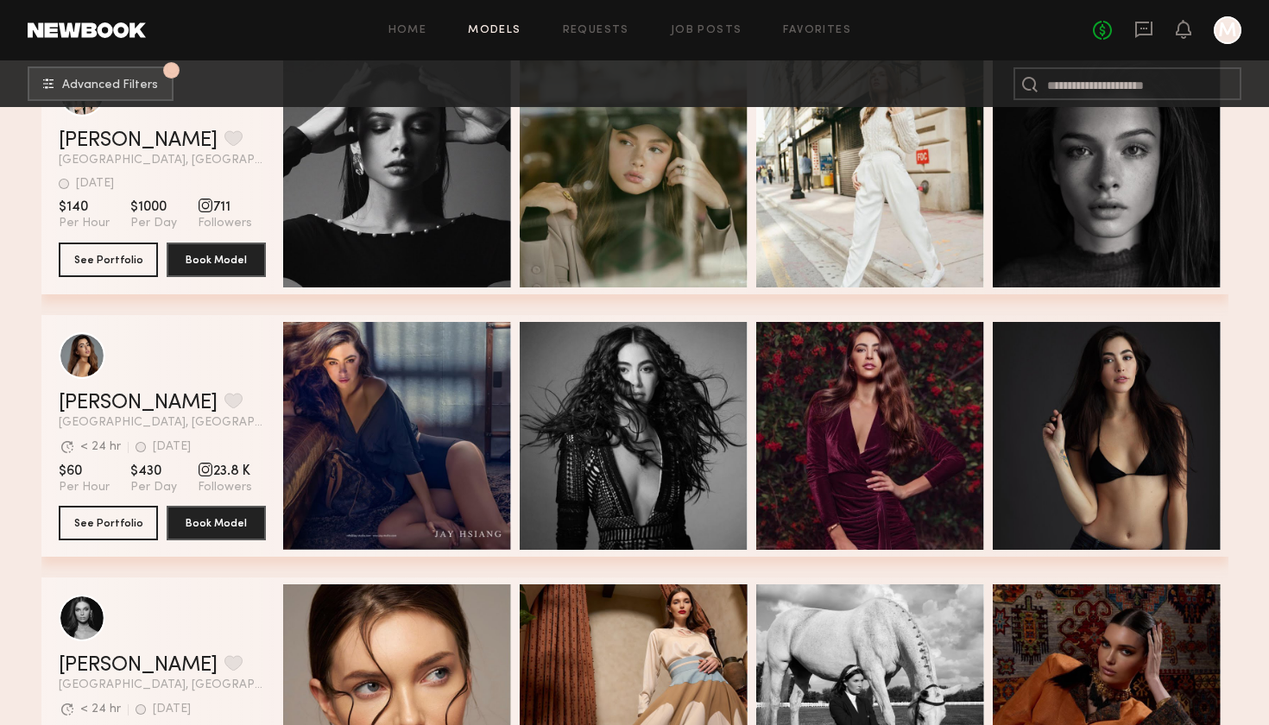
scroll to position [7698, 0]
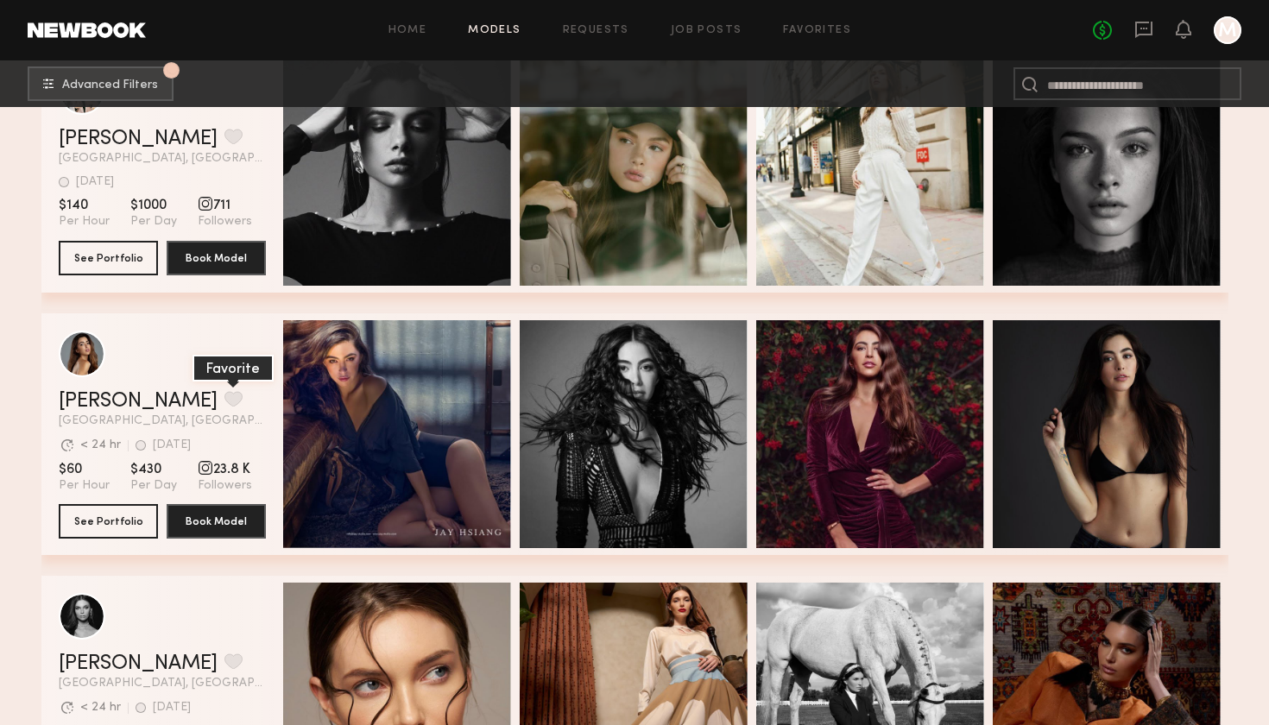
click at [224, 401] on button "grid" at bounding box center [233, 399] width 18 height 16
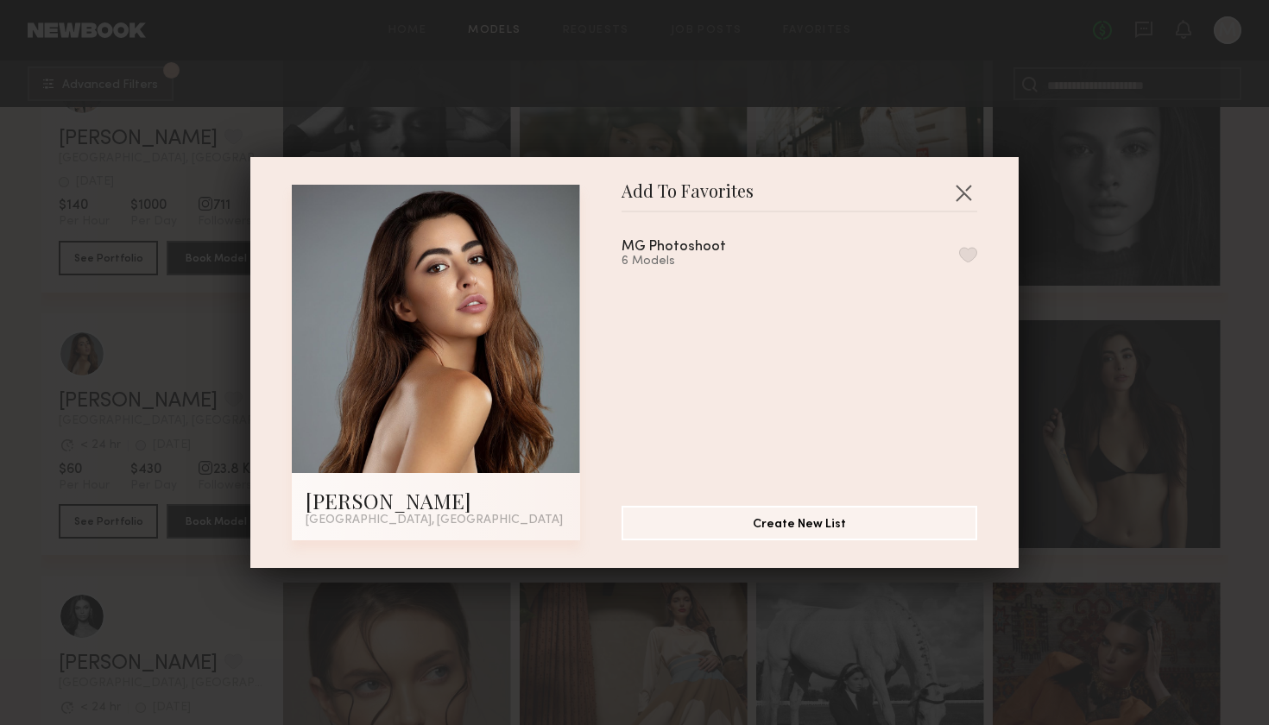
click at [965, 254] on button "button" at bounding box center [968, 255] width 18 height 16
click at [961, 198] on button "button" at bounding box center [963, 193] width 28 height 28
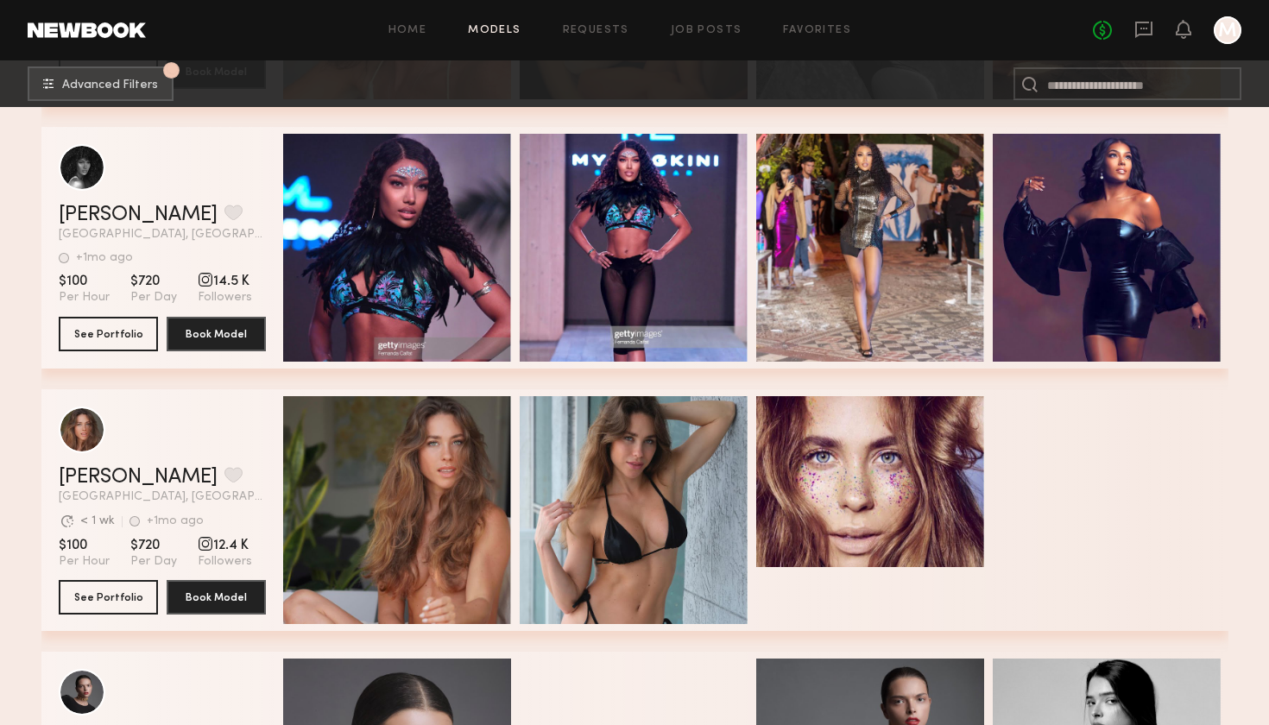
scroll to position [9475, 0]
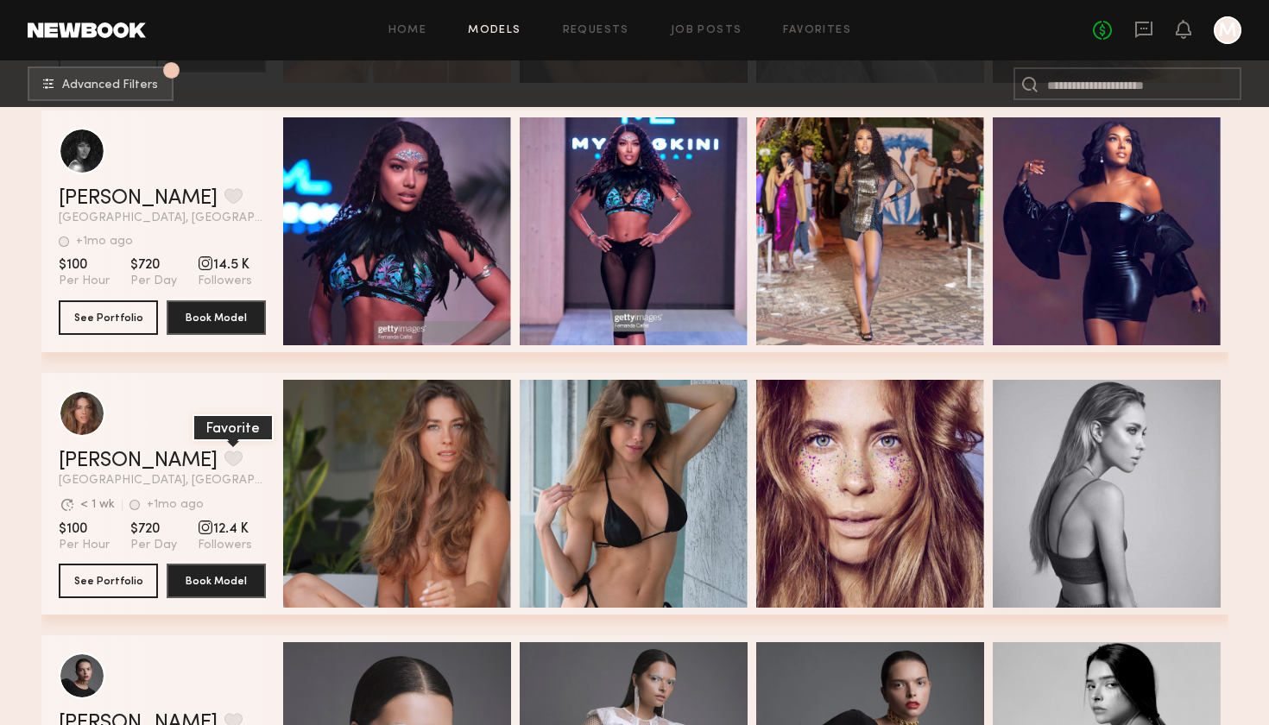
click at [224, 454] on button "grid" at bounding box center [233, 459] width 18 height 16
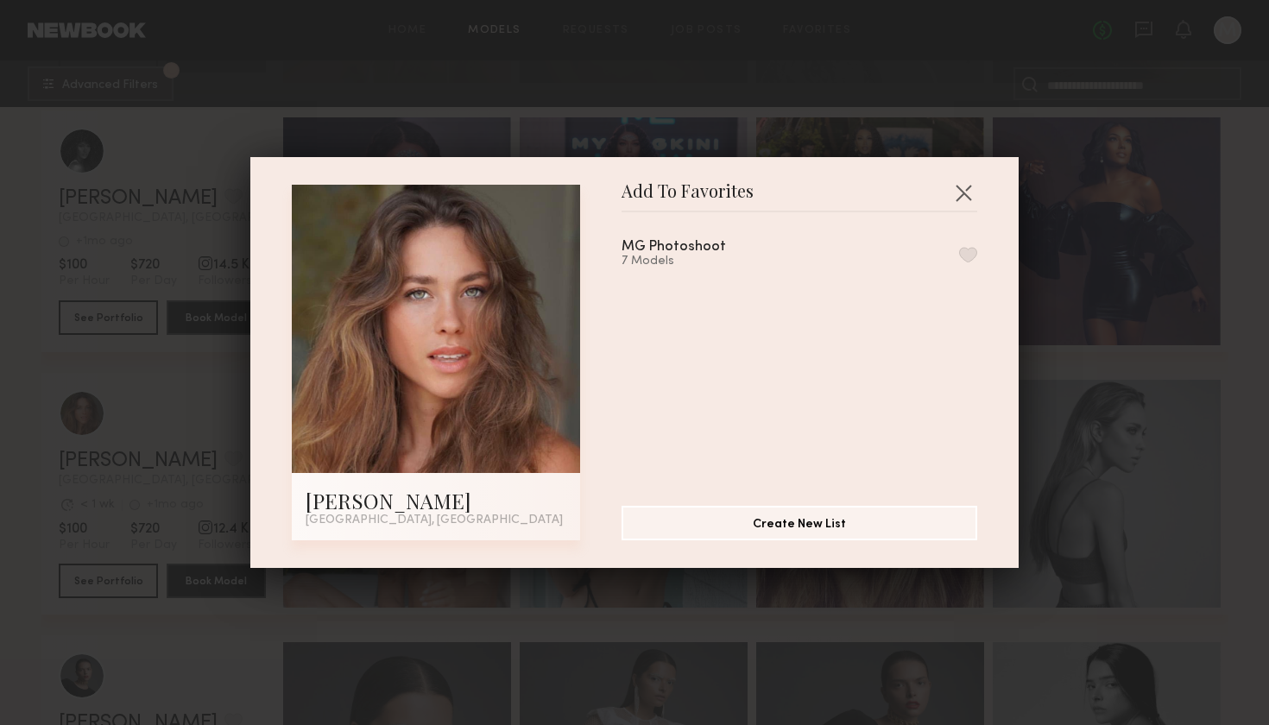
click at [967, 254] on button "button" at bounding box center [968, 255] width 18 height 16
click at [962, 188] on button "button" at bounding box center [963, 193] width 28 height 28
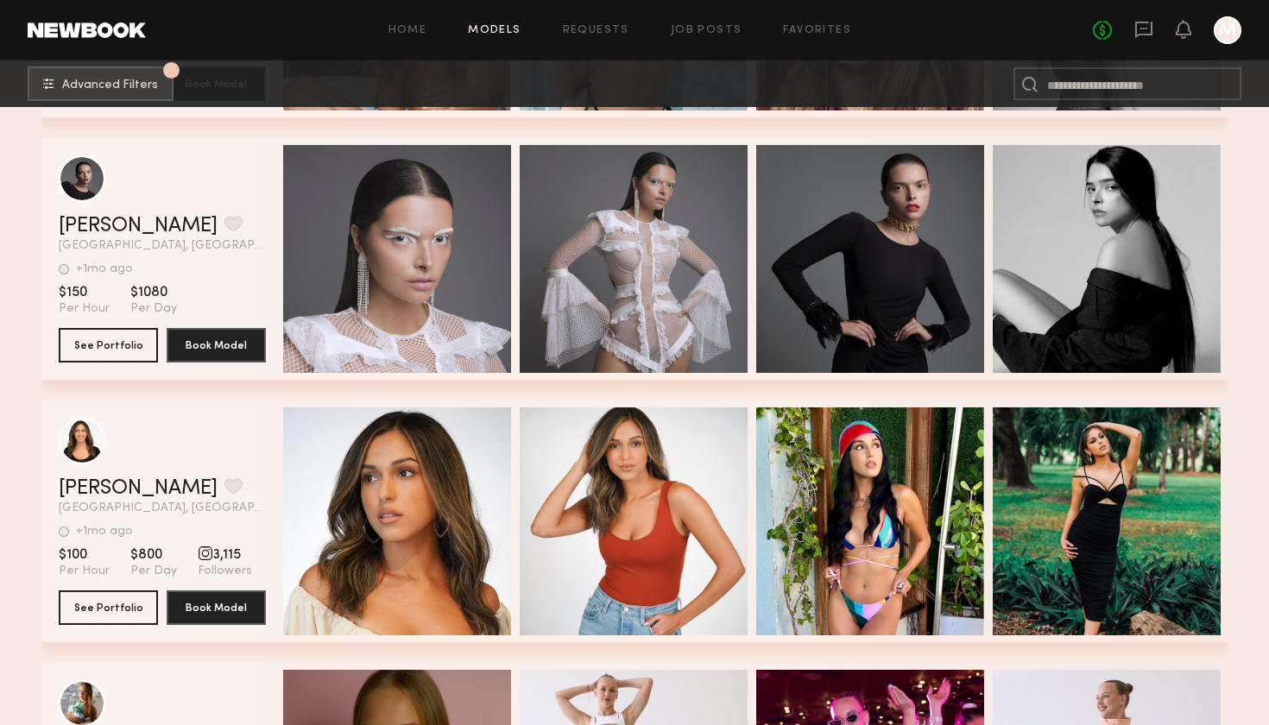
scroll to position [9978, 0]
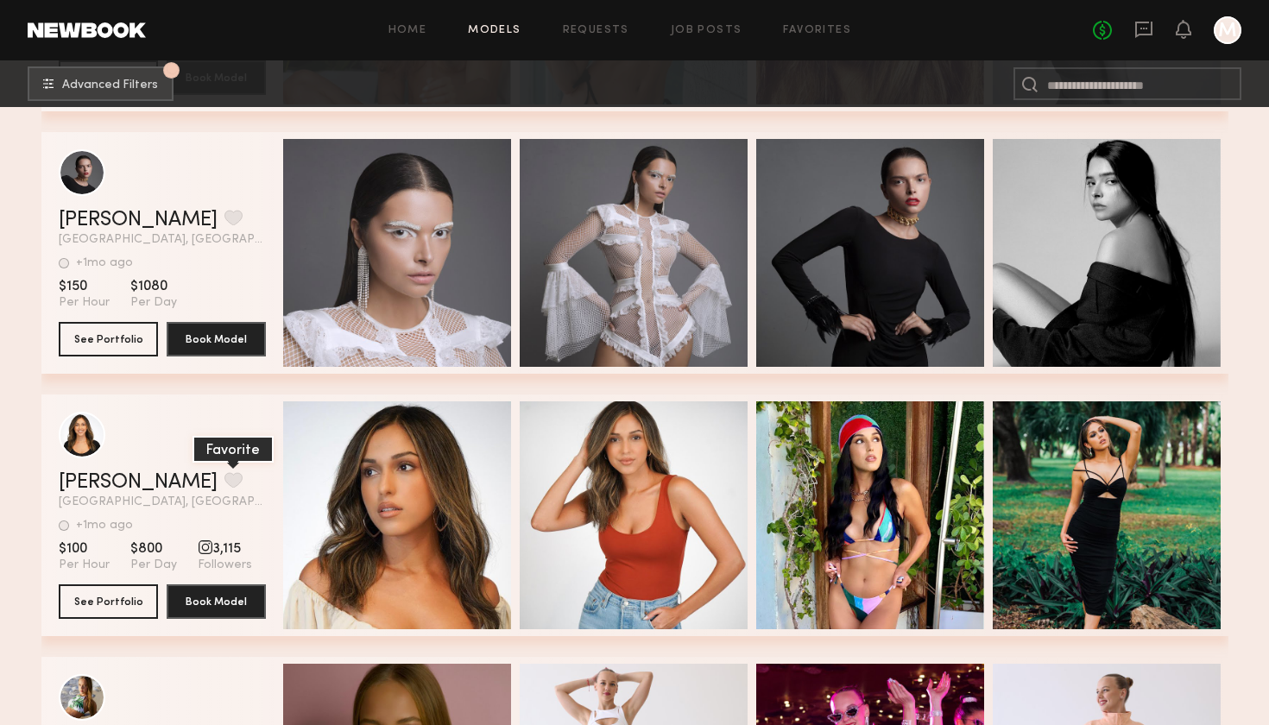
click at [224, 482] on button "grid" at bounding box center [233, 480] width 18 height 16
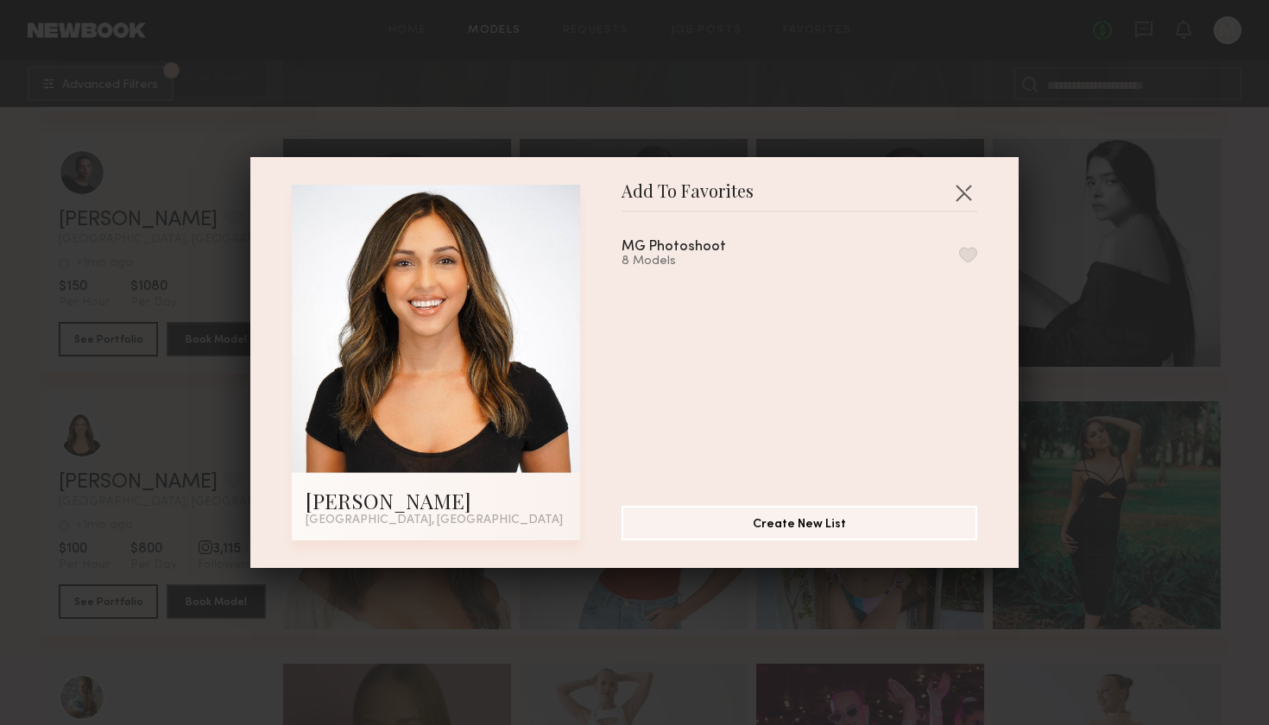
click at [967, 253] on button "button" at bounding box center [968, 255] width 18 height 16
click at [965, 177] on div "Add To Favorites Wilnette O. Miami, FL Add To Favorites MG Photoshoot 9 Models …" at bounding box center [634, 362] width 768 height 411
click at [966, 193] on button "button" at bounding box center [963, 193] width 28 height 28
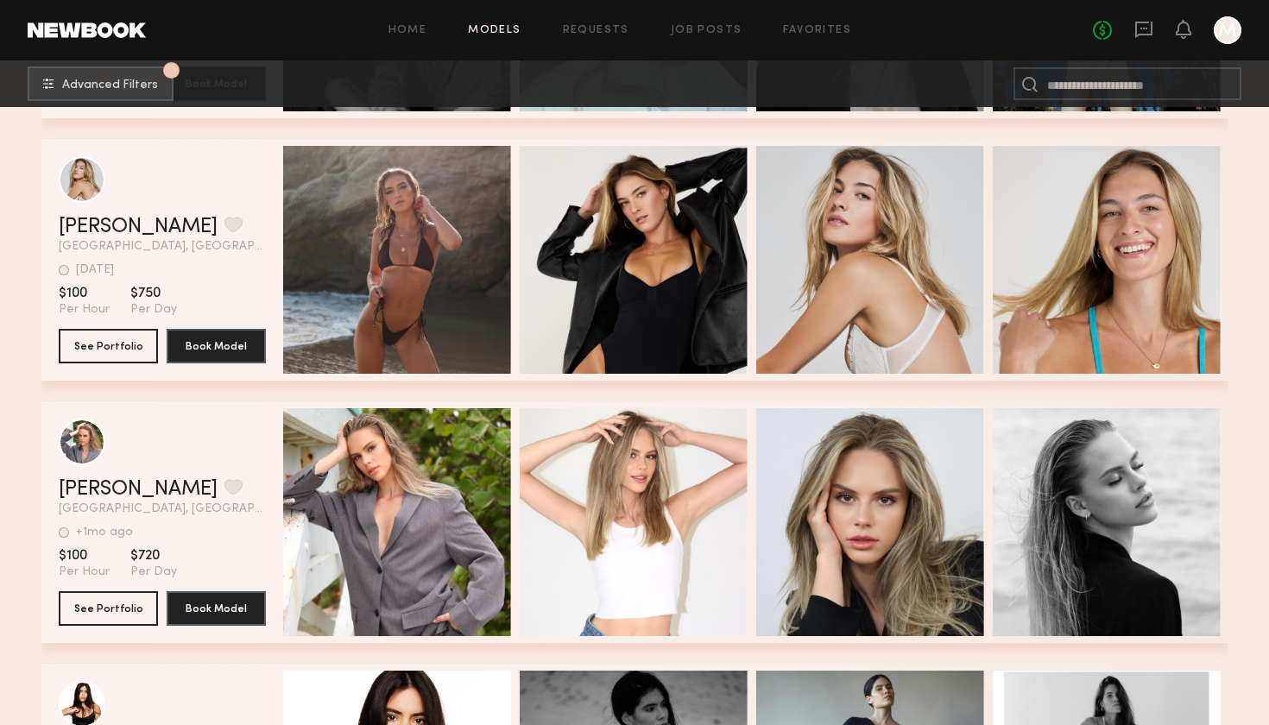
scroll to position [11019, 0]
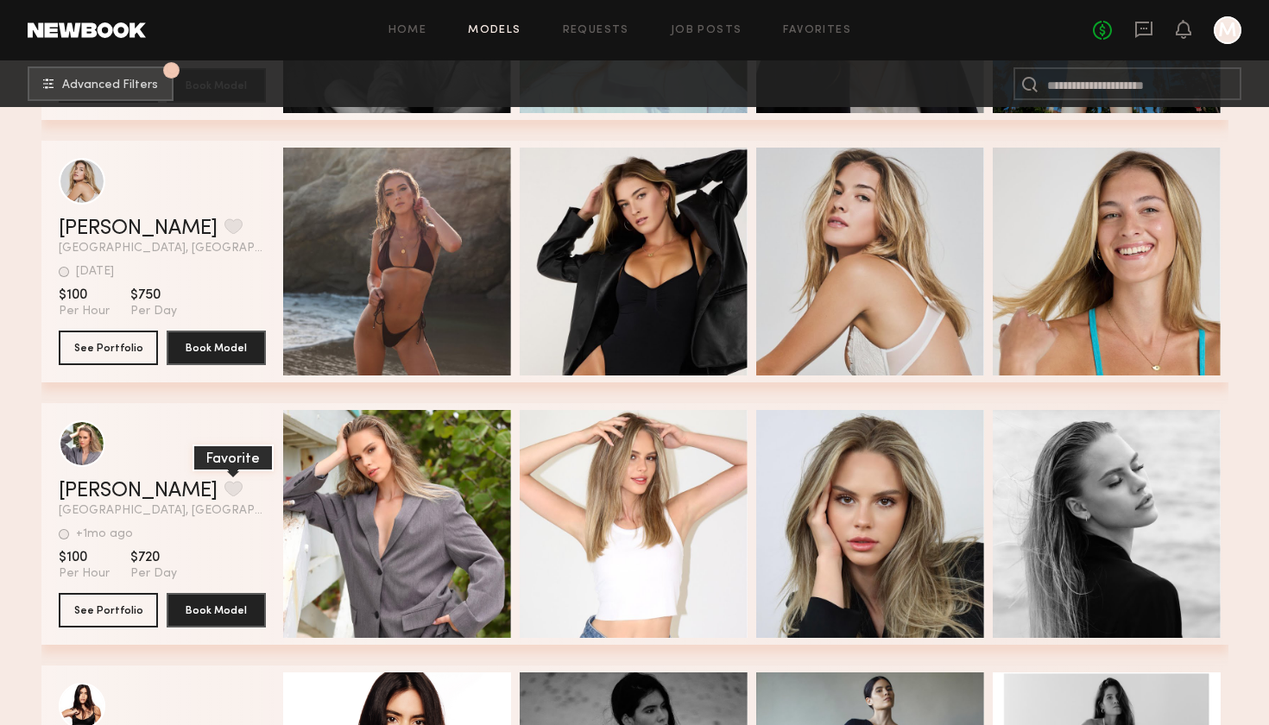
click at [224, 484] on button "grid" at bounding box center [233, 489] width 18 height 16
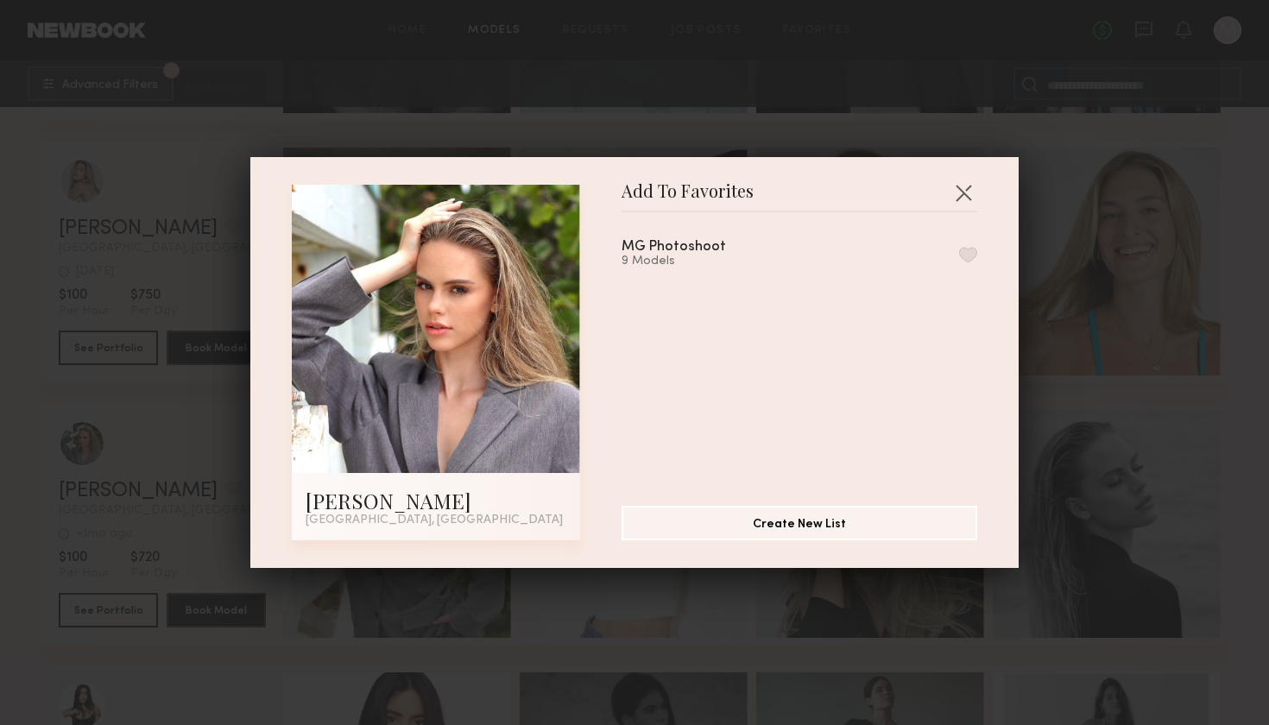
click at [966, 260] on button "button" at bounding box center [968, 255] width 18 height 16
click at [968, 198] on button "button" at bounding box center [963, 193] width 28 height 28
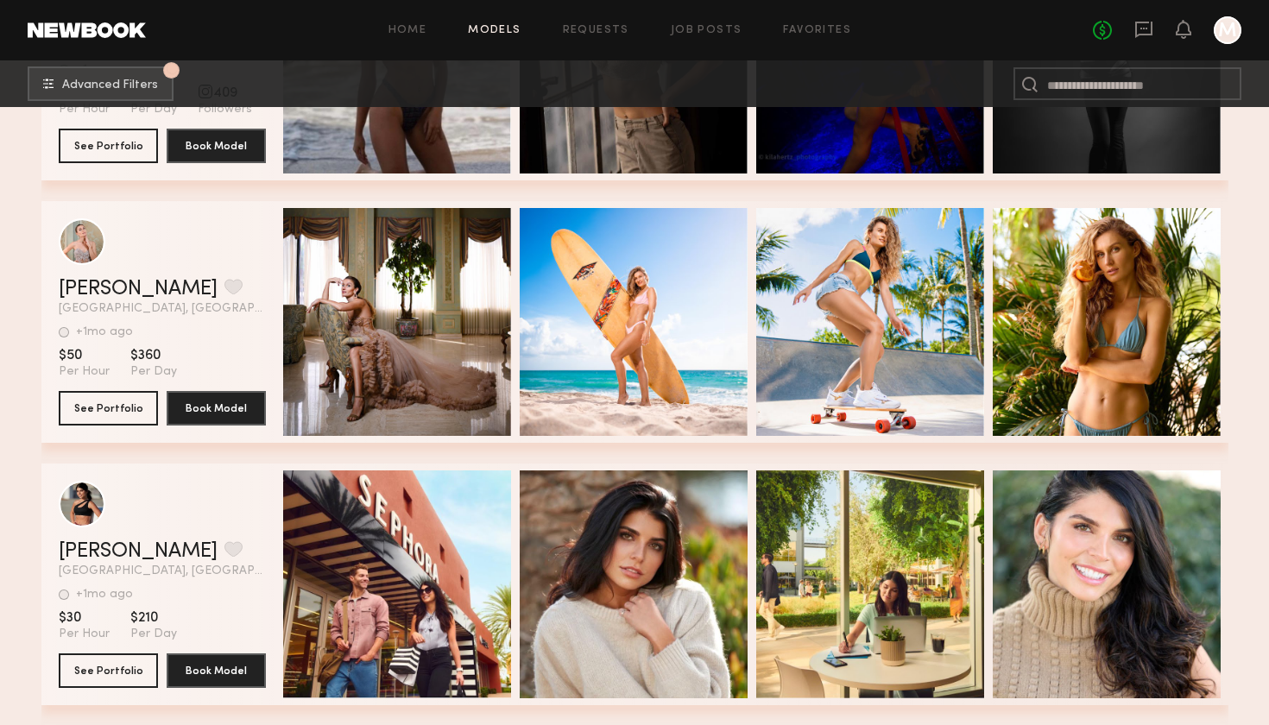
scroll to position [14114, 0]
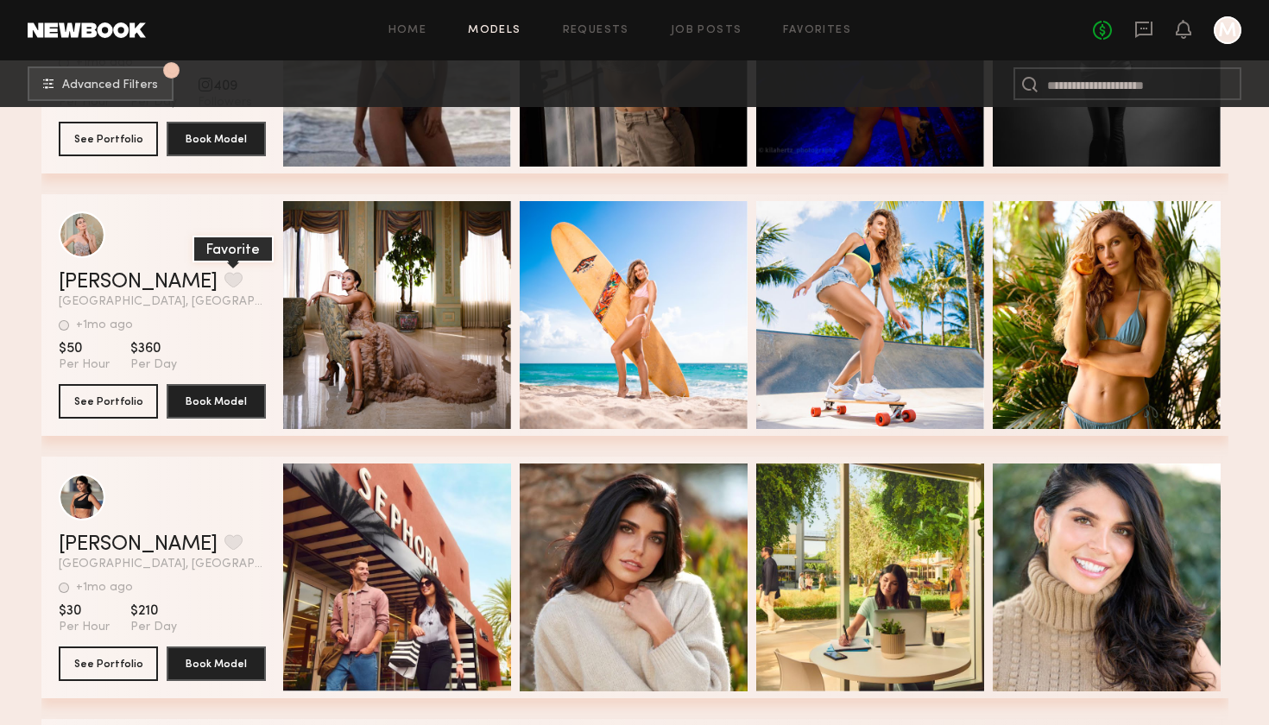
click at [224, 280] on button "grid" at bounding box center [233, 280] width 18 height 16
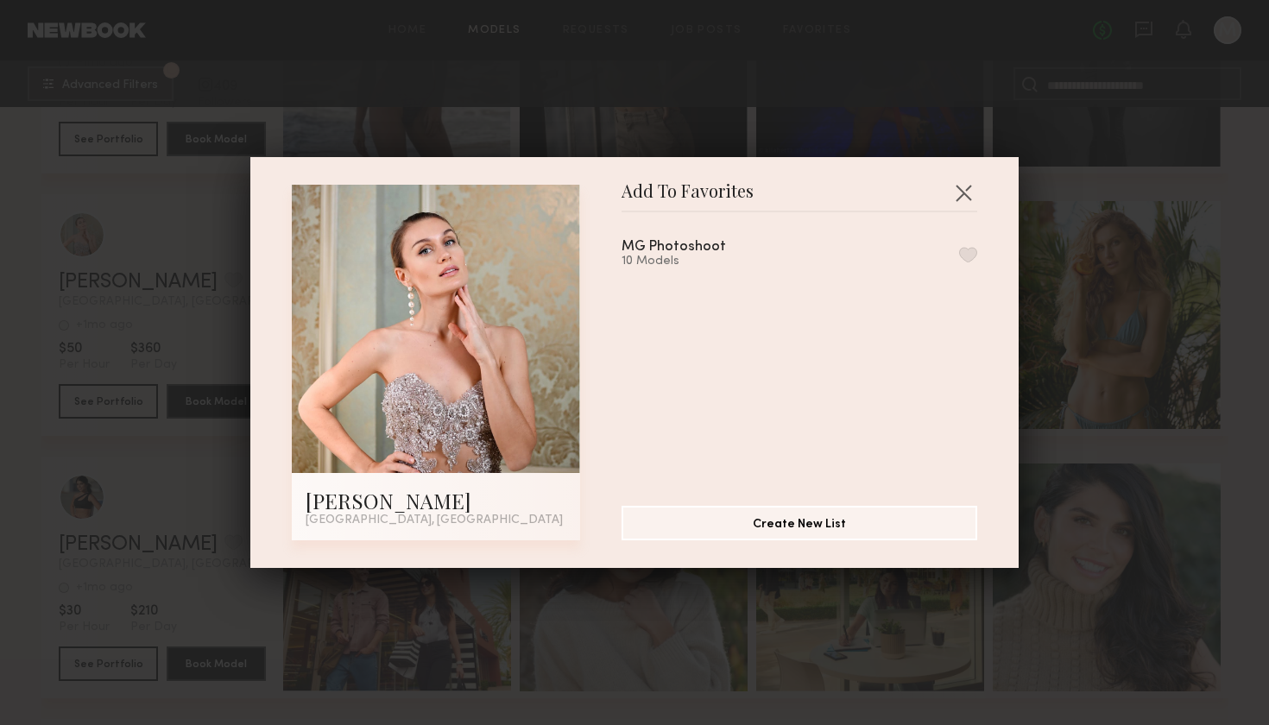
click at [968, 251] on button "button" at bounding box center [968, 255] width 18 height 16
click at [1147, 384] on div "Add To Favorites Yuliia K. Miami, FL Add To Favorites MG Photoshoot 11 Models R…" at bounding box center [634, 362] width 1269 height 725
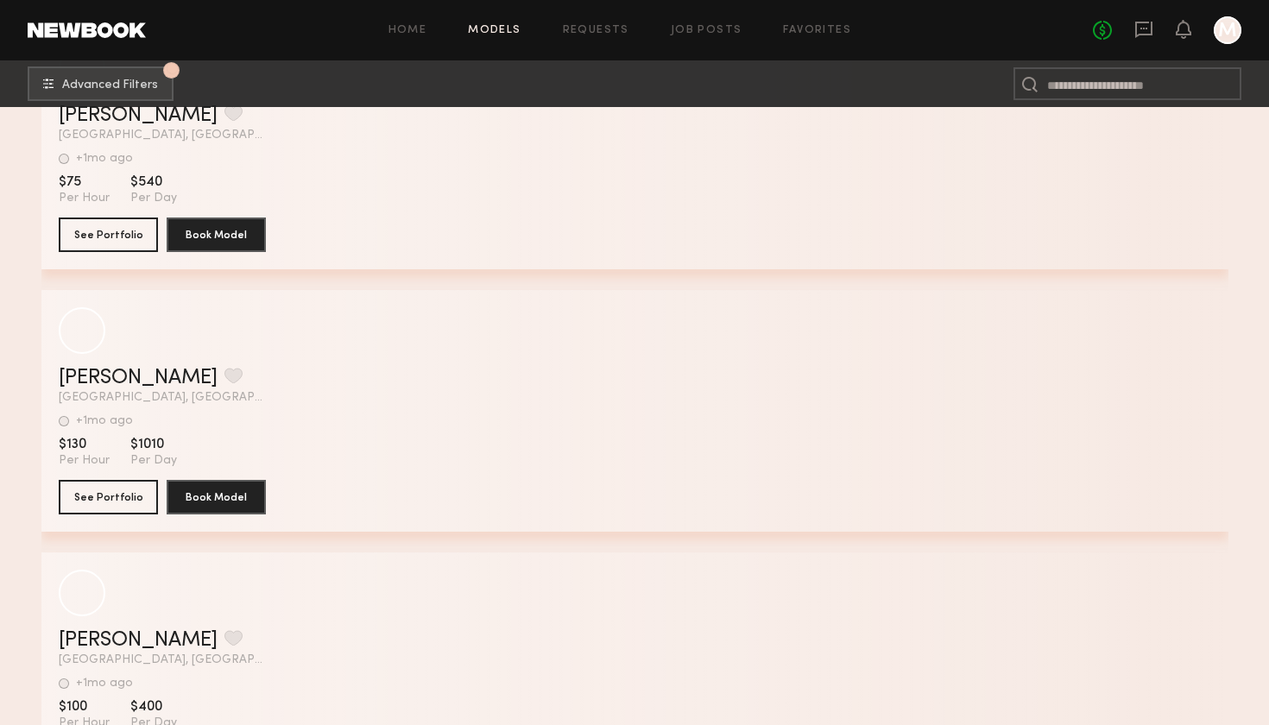
scroll to position [21890, 0]
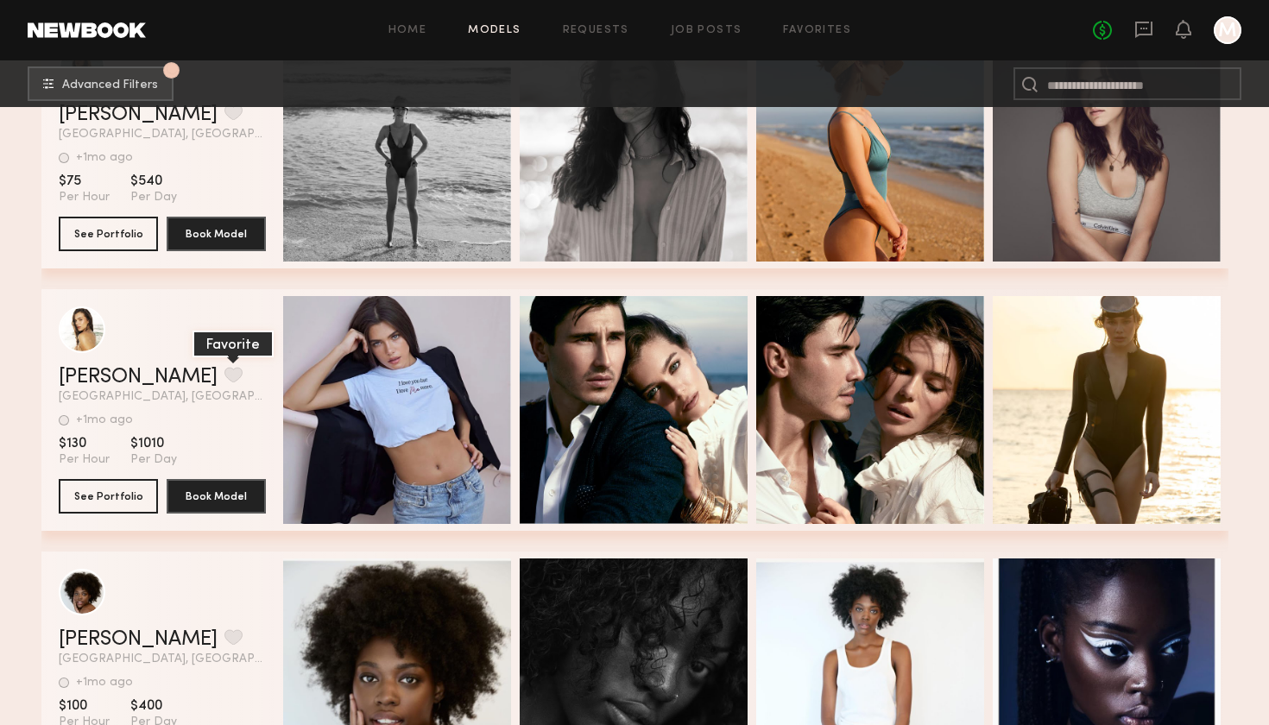
click at [224, 376] on button "grid" at bounding box center [233, 375] width 18 height 16
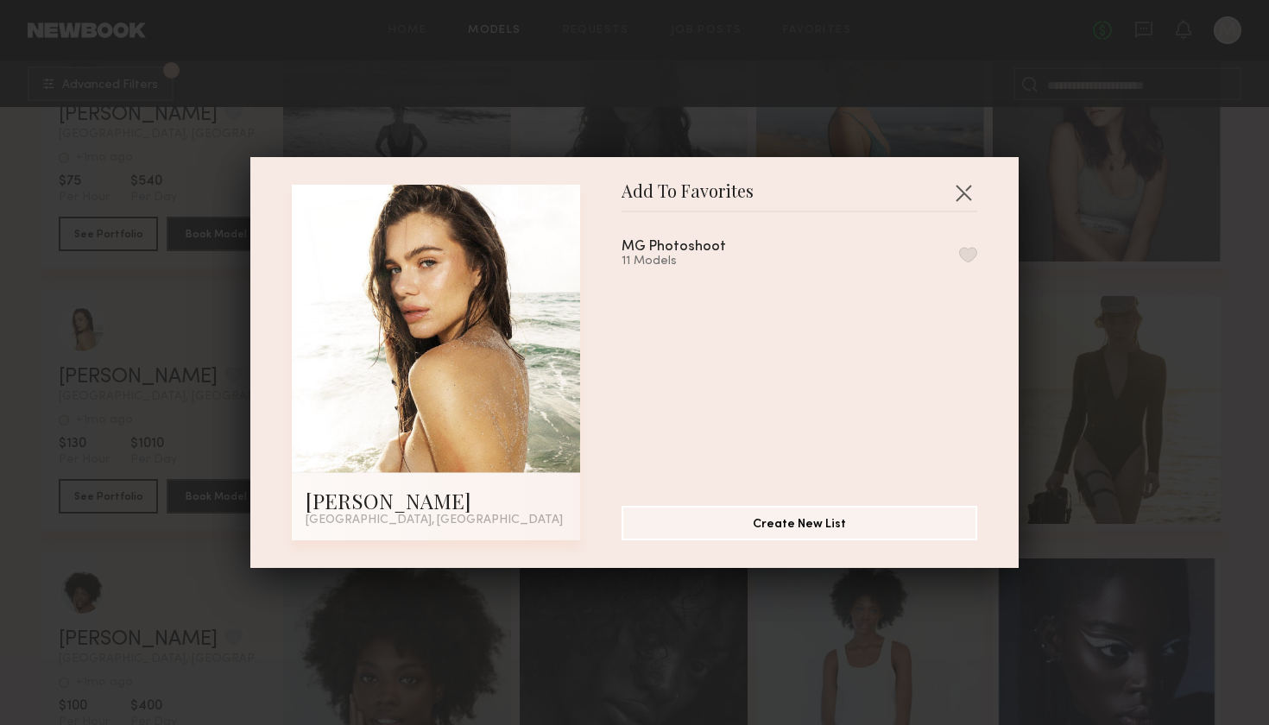
click at [957, 262] on div "MG Photoshoot 11 Models" at bounding box center [799, 254] width 356 height 28
click at [969, 250] on button "button" at bounding box center [968, 255] width 18 height 16
click at [1188, 288] on div "Add To Favorites Kristina S. Miami, FL Add To Favorites MG Photoshoot 12 Models…" at bounding box center [634, 362] width 1269 height 725
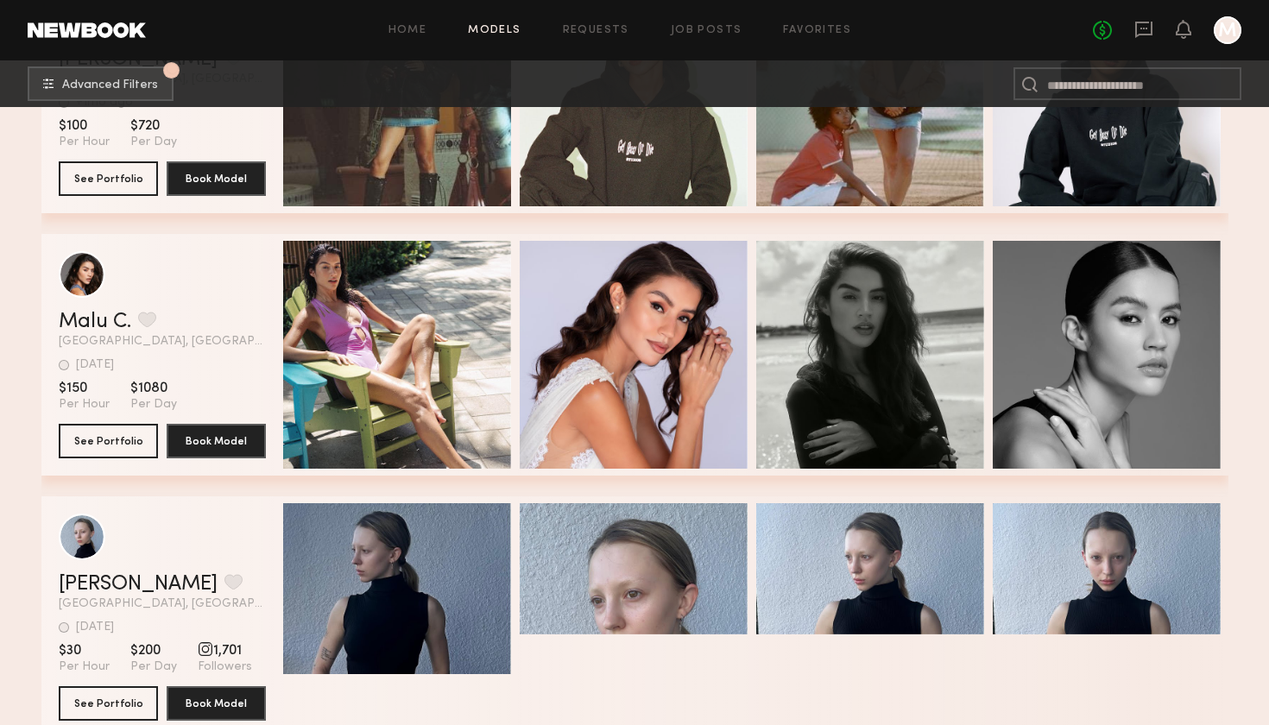
scroll to position [26144, 0]
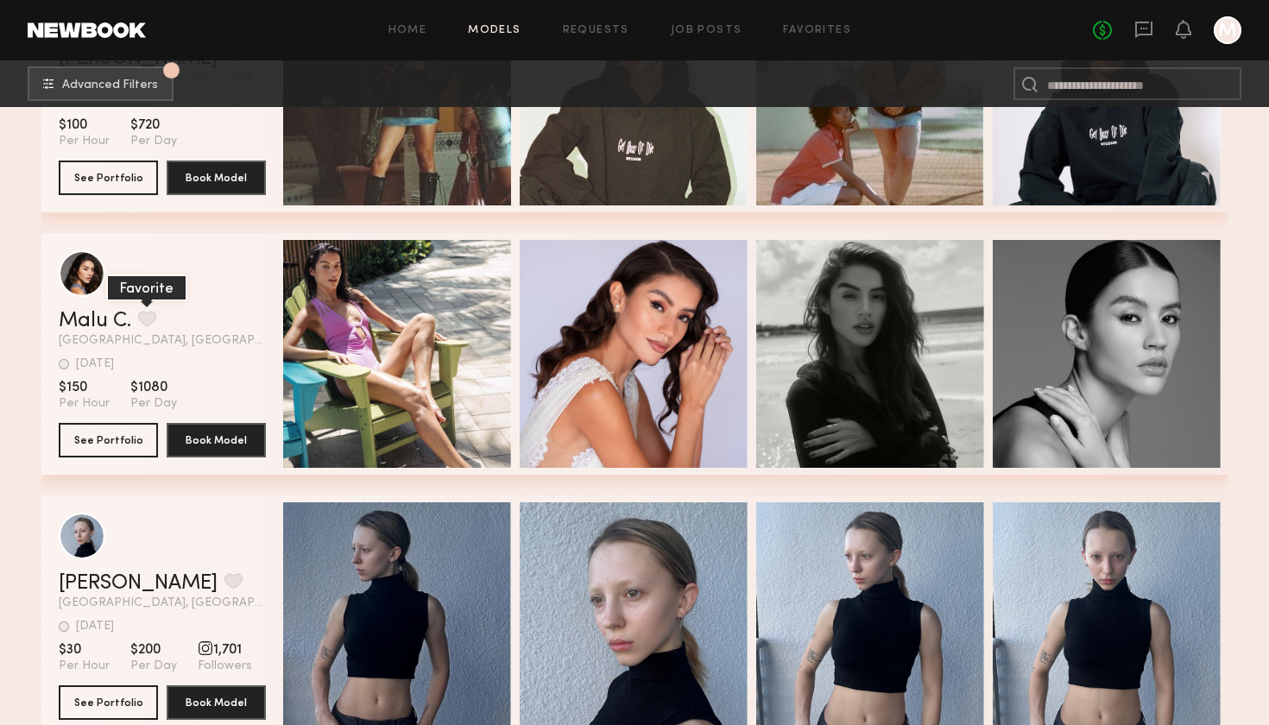
click at [148, 317] on button "grid" at bounding box center [147, 319] width 18 height 16
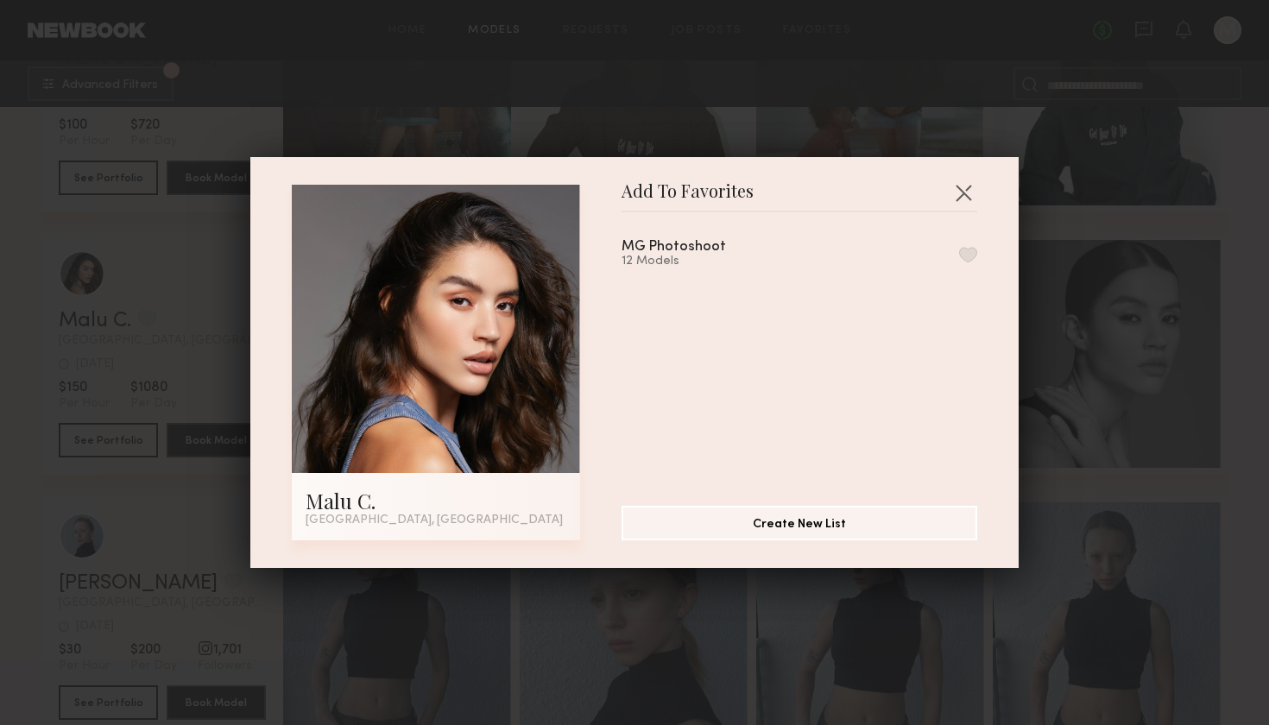
click at [979, 249] on div "MG Photoshoot 12 Models" at bounding box center [807, 352] width 373 height 252
click at [965, 260] on button "button" at bounding box center [968, 255] width 18 height 16
click at [968, 197] on button "button" at bounding box center [963, 193] width 28 height 28
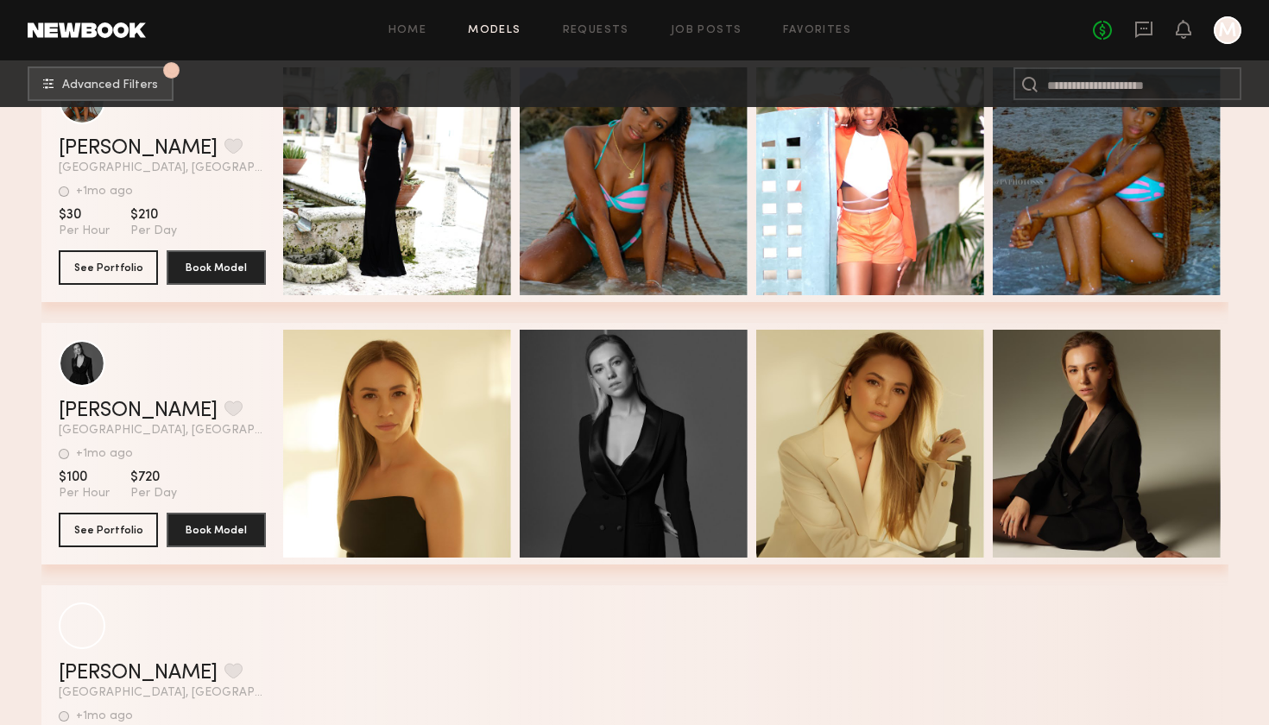
scroll to position [29991, 0]
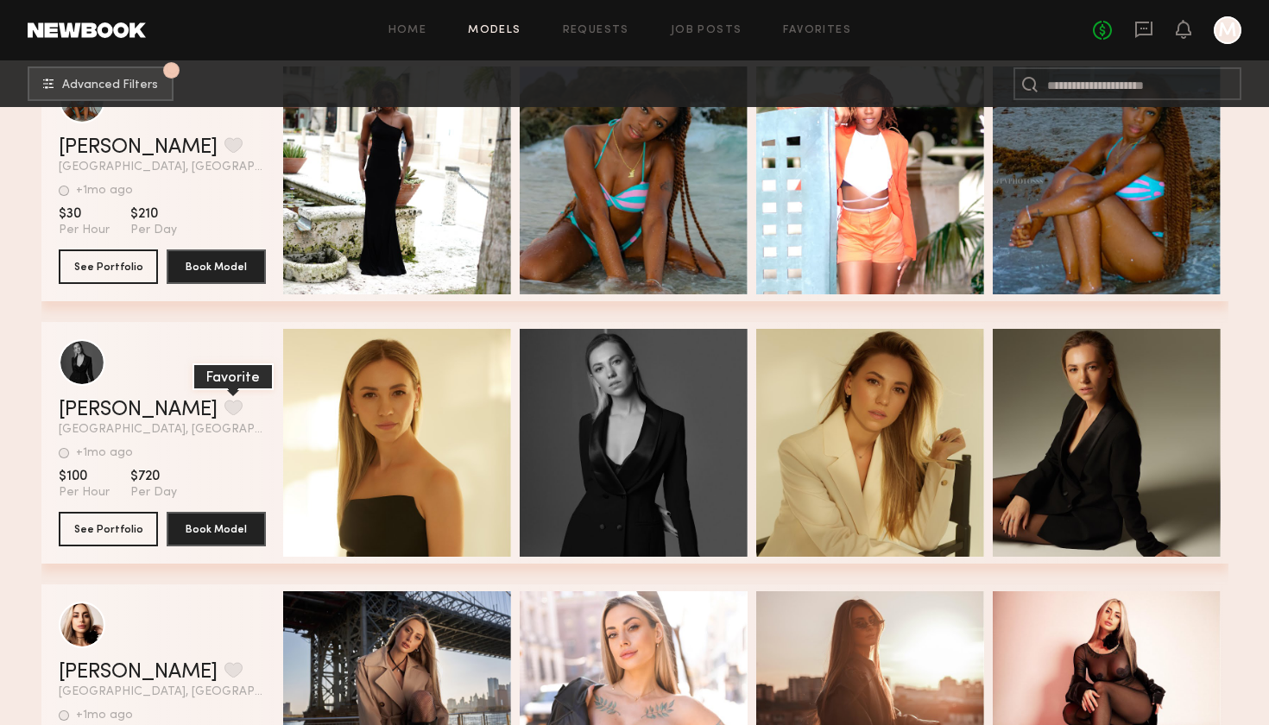
click at [224, 406] on button "grid" at bounding box center [233, 408] width 18 height 16
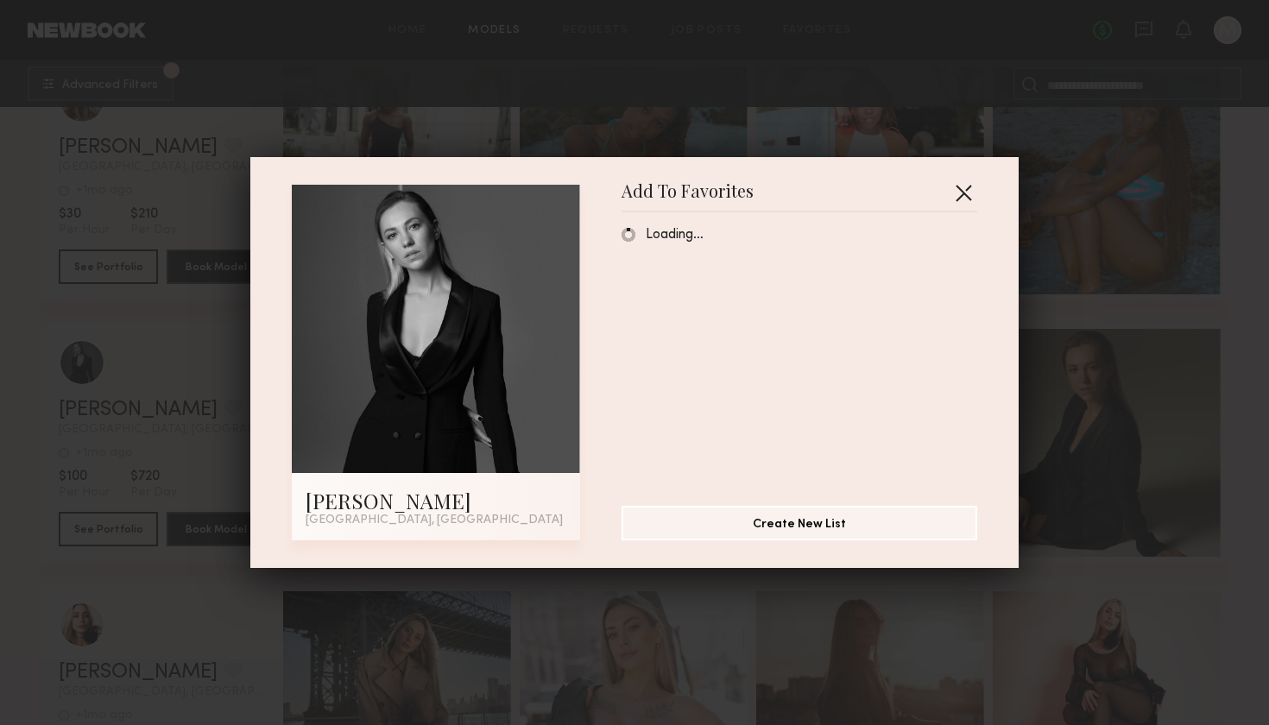
click at [955, 194] on button "button" at bounding box center [963, 193] width 28 height 28
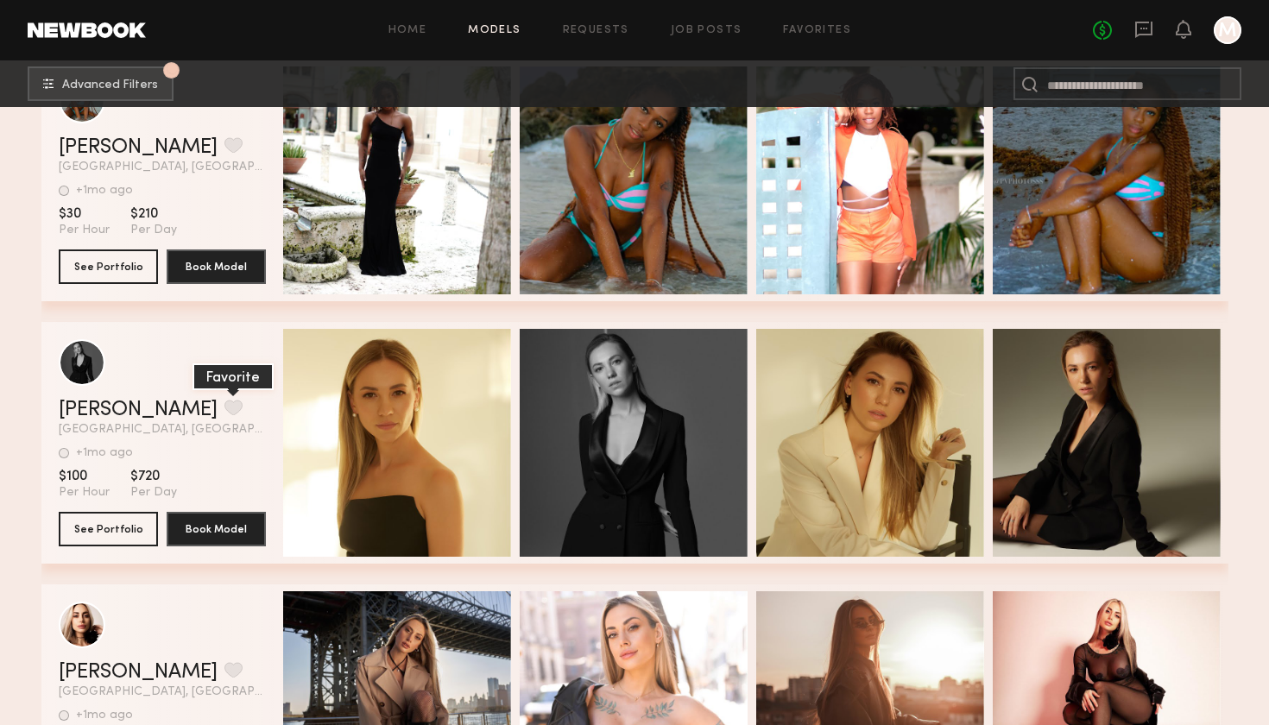
click at [224, 400] on button "grid" at bounding box center [233, 408] width 18 height 16
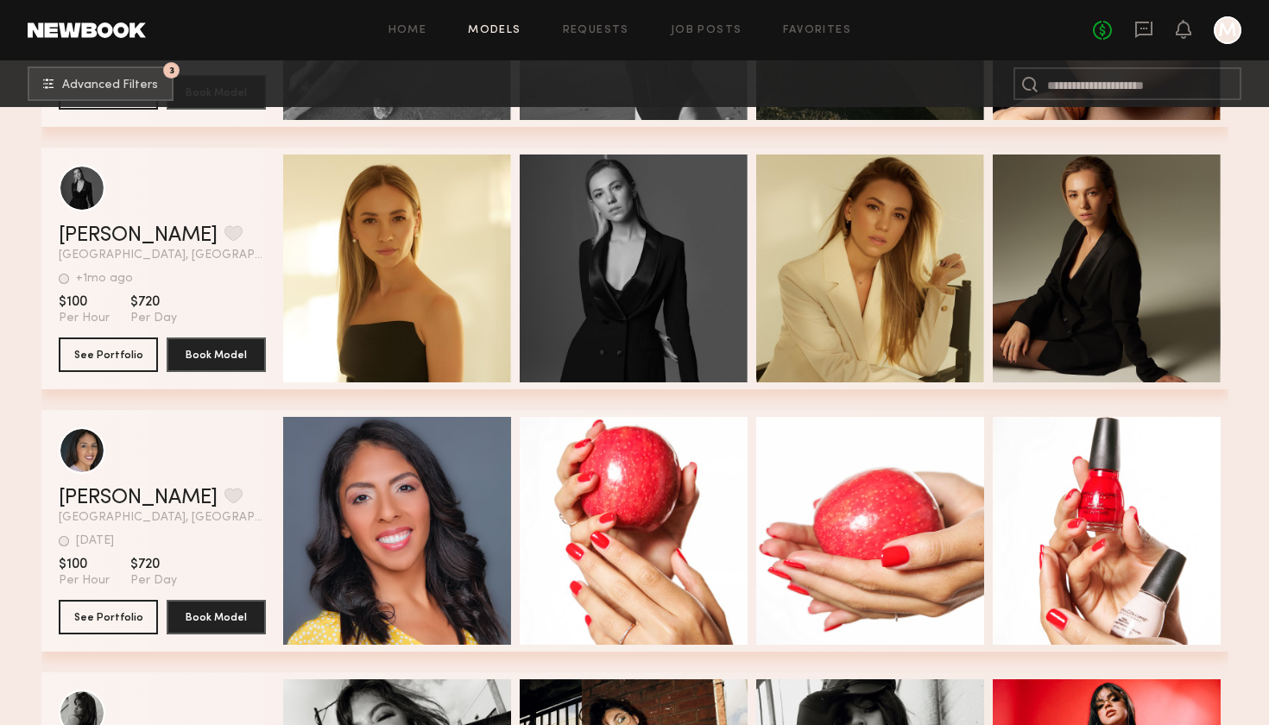
scroll to position [25184, 0]
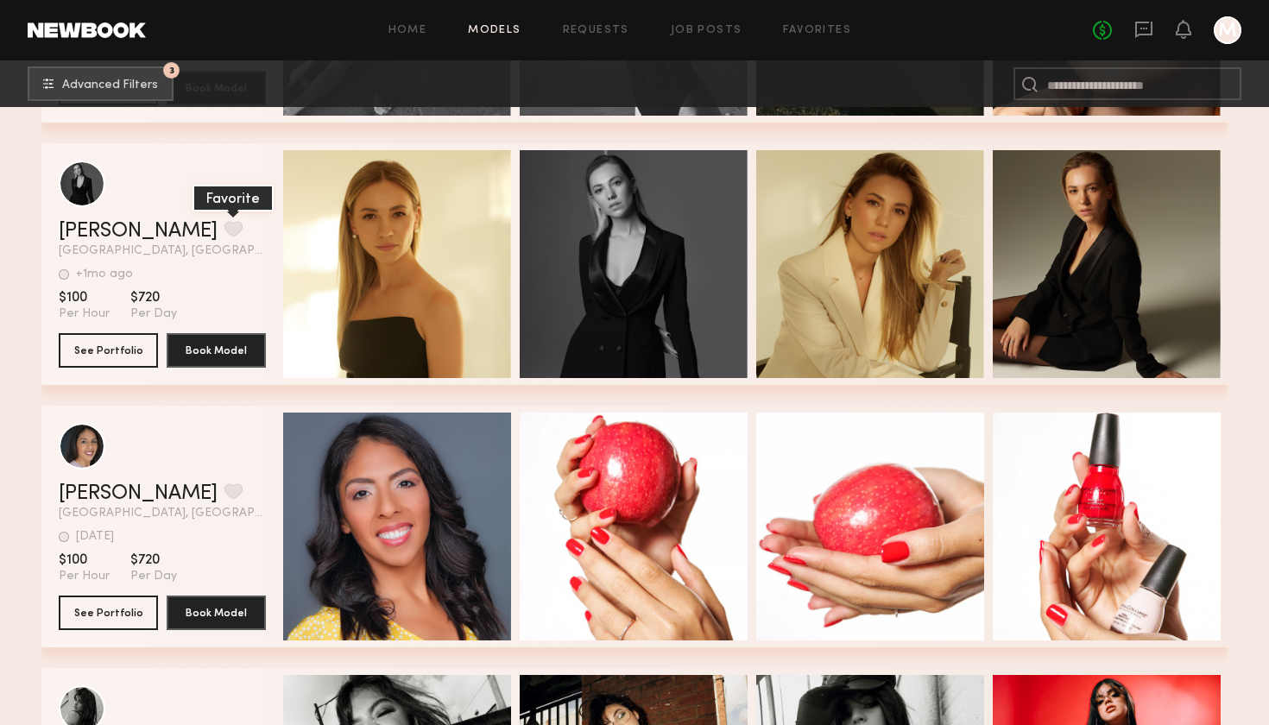
click at [224, 230] on button "grid" at bounding box center [233, 229] width 18 height 16
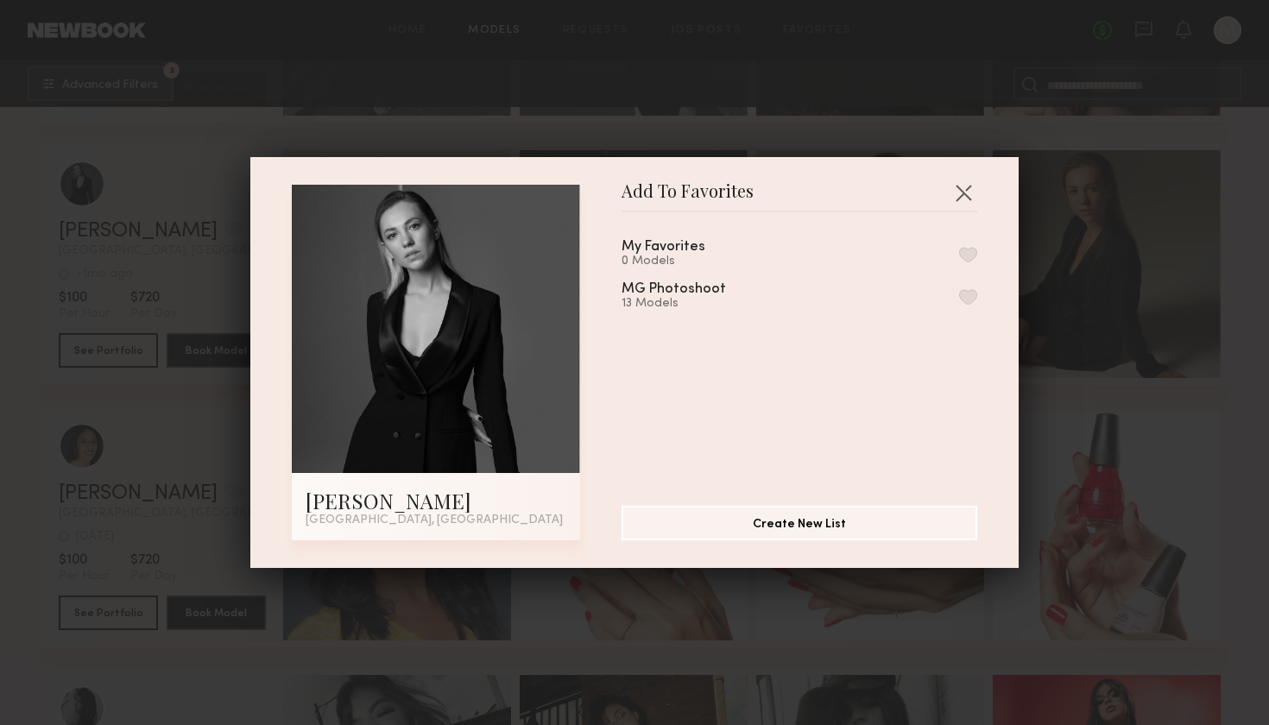
click at [959, 299] on button "button" at bounding box center [968, 297] width 18 height 16
click at [961, 199] on button "button" at bounding box center [963, 193] width 28 height 28
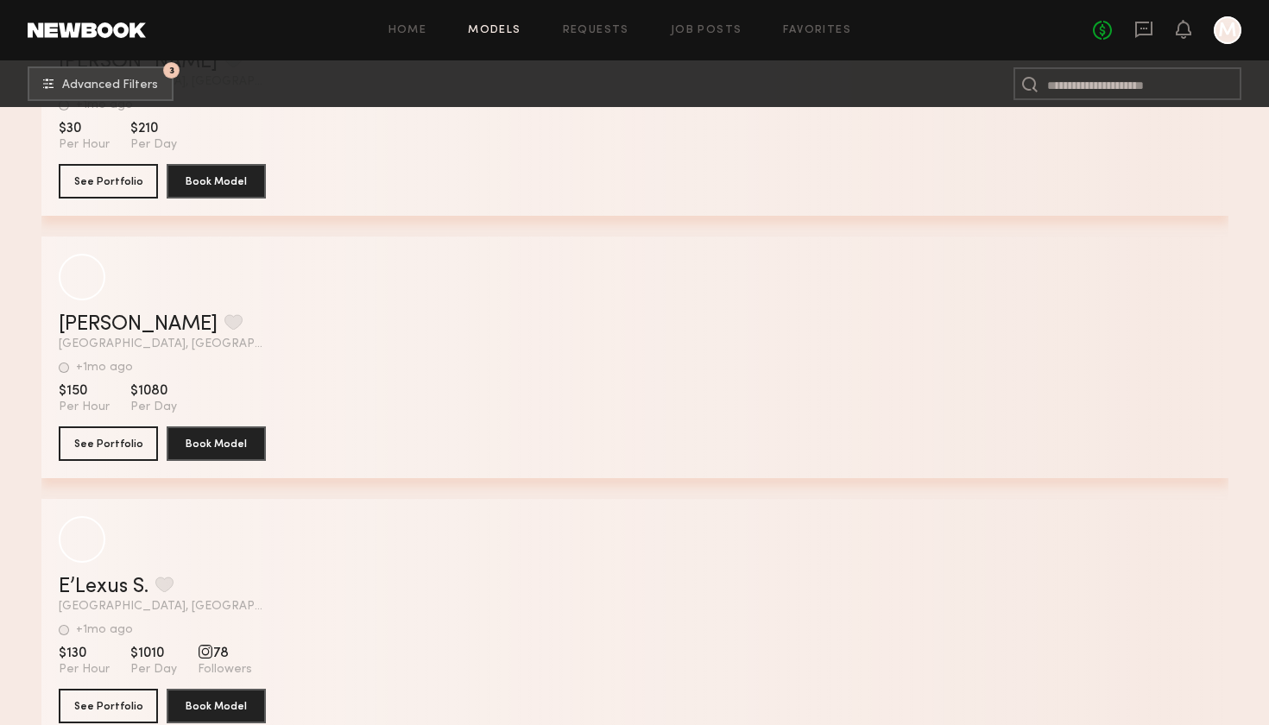
scroll to position [29027, 0]
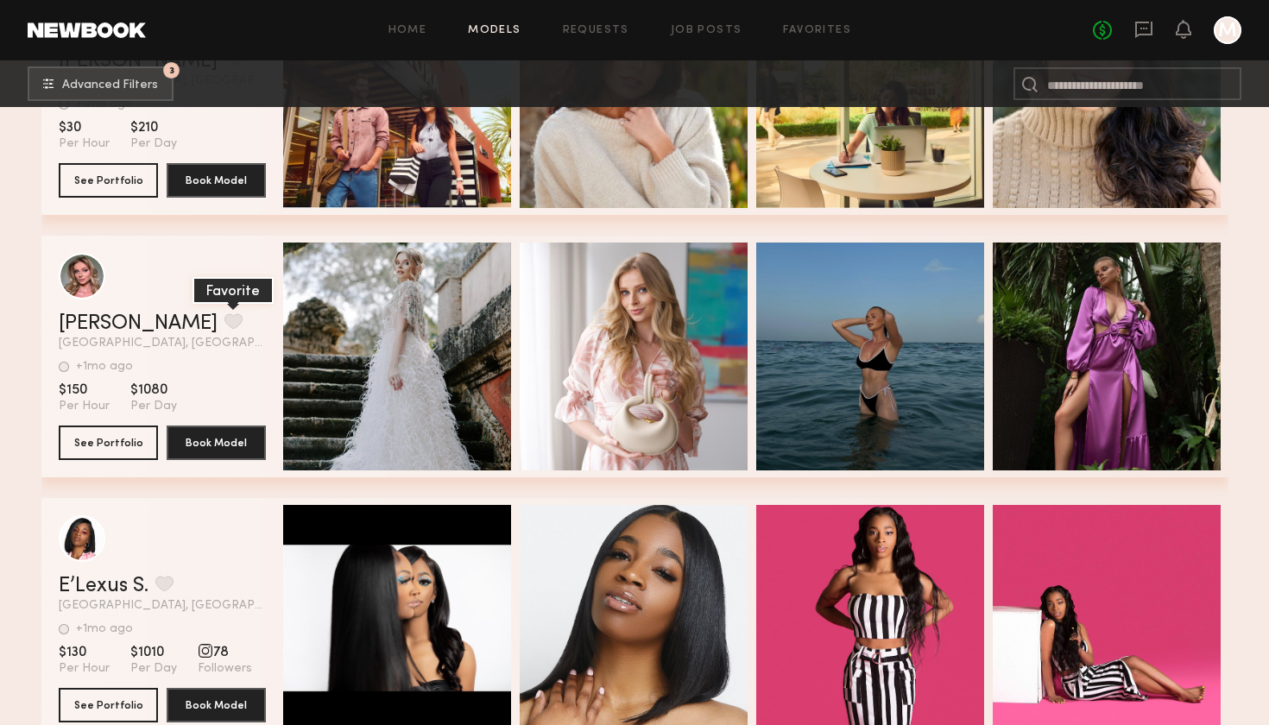
click at [224, 318] on button "grid" at bounding box center [233, 321] width 18 height 16
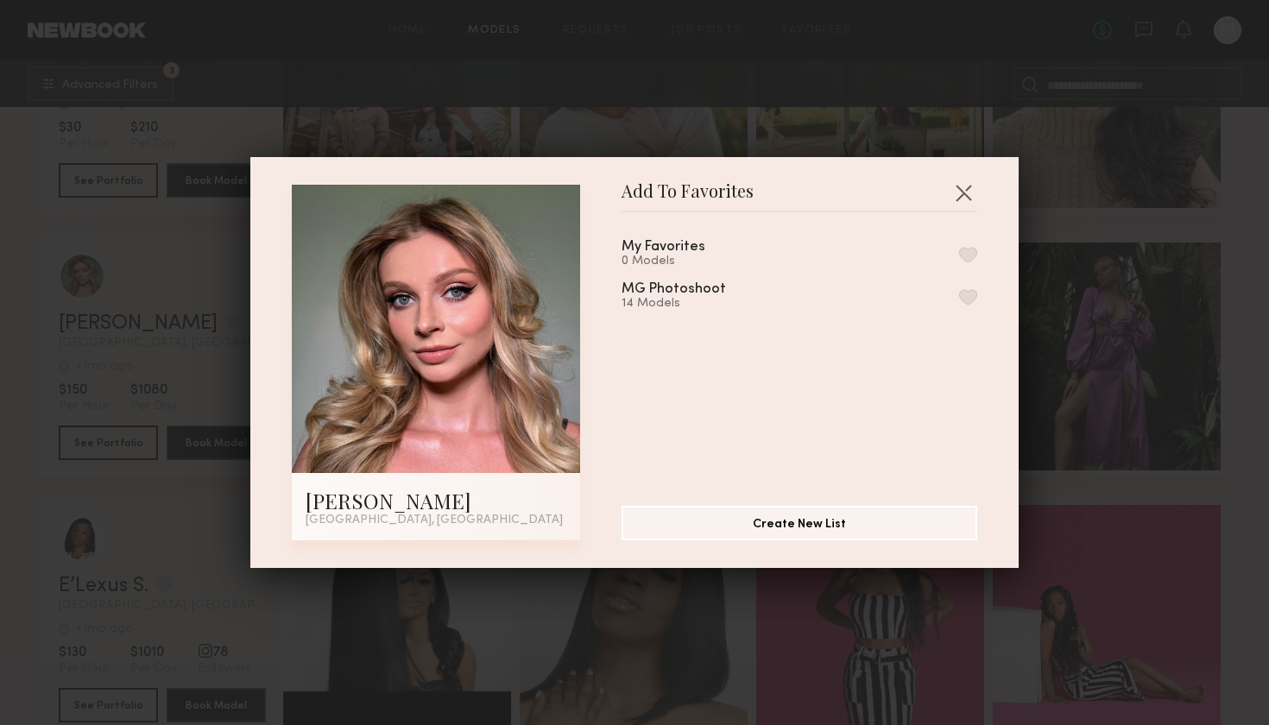
click at [964, 250] on button "button" at bounding box center [968, 255] width 18 height 16
click at [967, 258] on button "Remove from favorite list" at bounding box center [968, 255] width 18 height 16
click at [970, 296] on button "button" at bounding box center [968, 297] width 18 height 16
click at [958, 188] on button "button" at bounding box center [963, 193] width 28 height 28
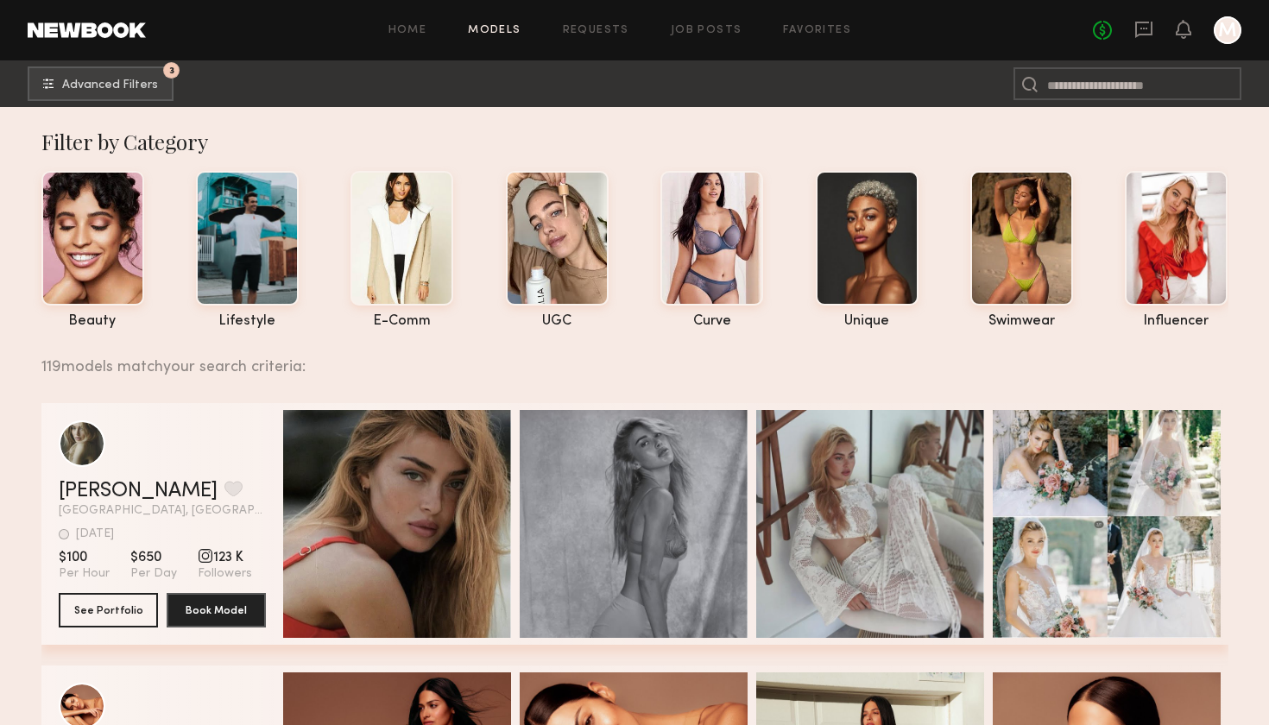
scroll to position [0, 0]
click at [1230, 34] on div at bounding box center [1227, 30] width 28 height 28
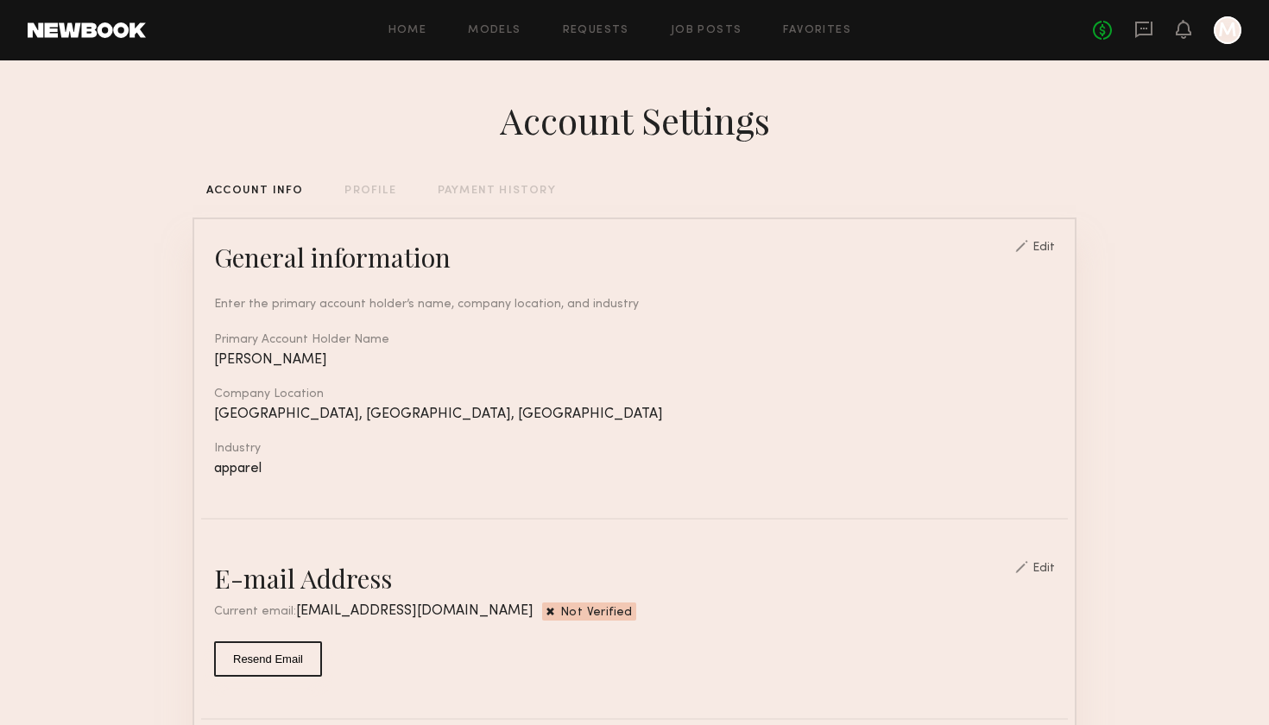
click at [369, 192] on div "PROFILE" at bounding box center [369, 191] width 51 height 11
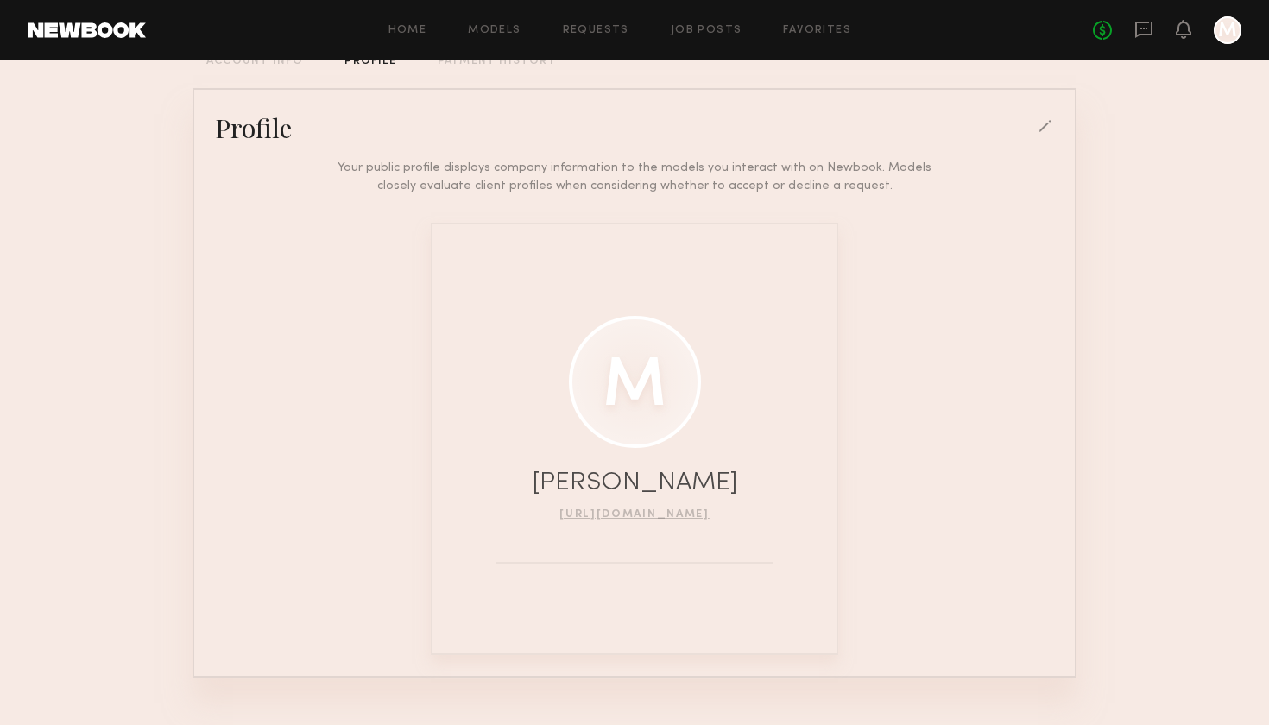
click at [612, 434] on div at bounding box center [635, 382] width 132 height 132
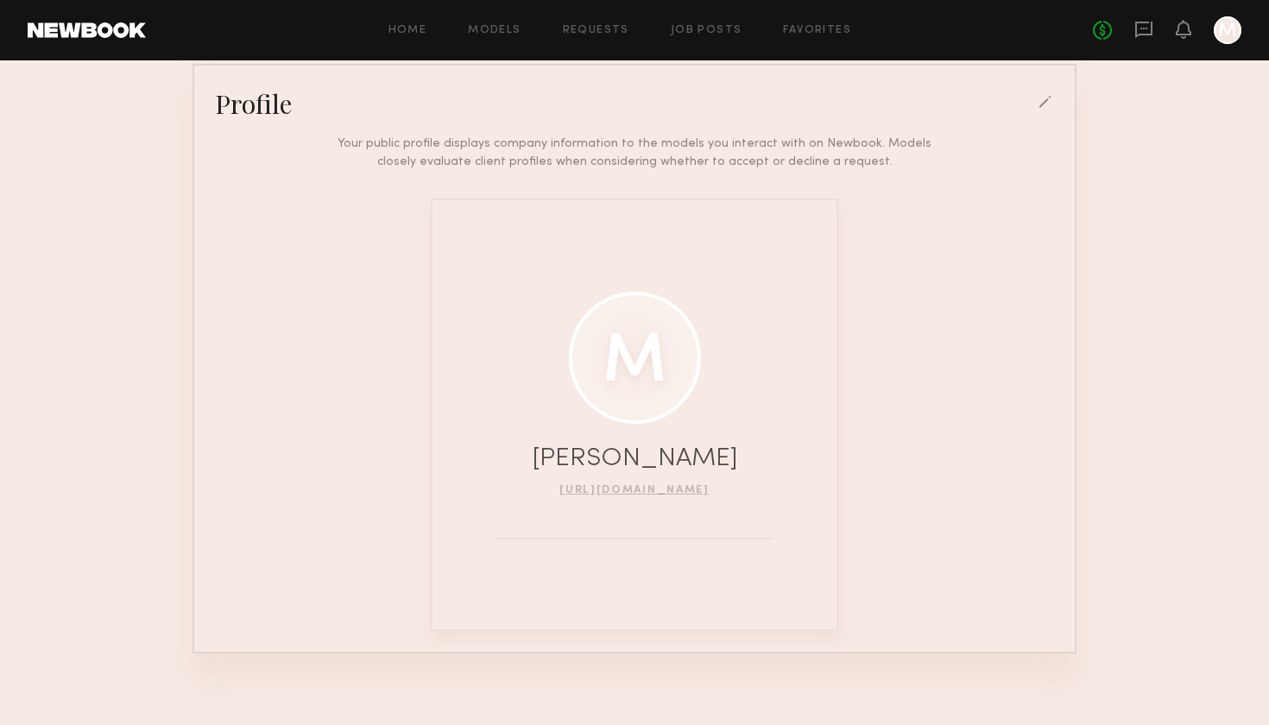
click at [1041, 100] on div at bounding box center [1046, 104] width 16 height 16
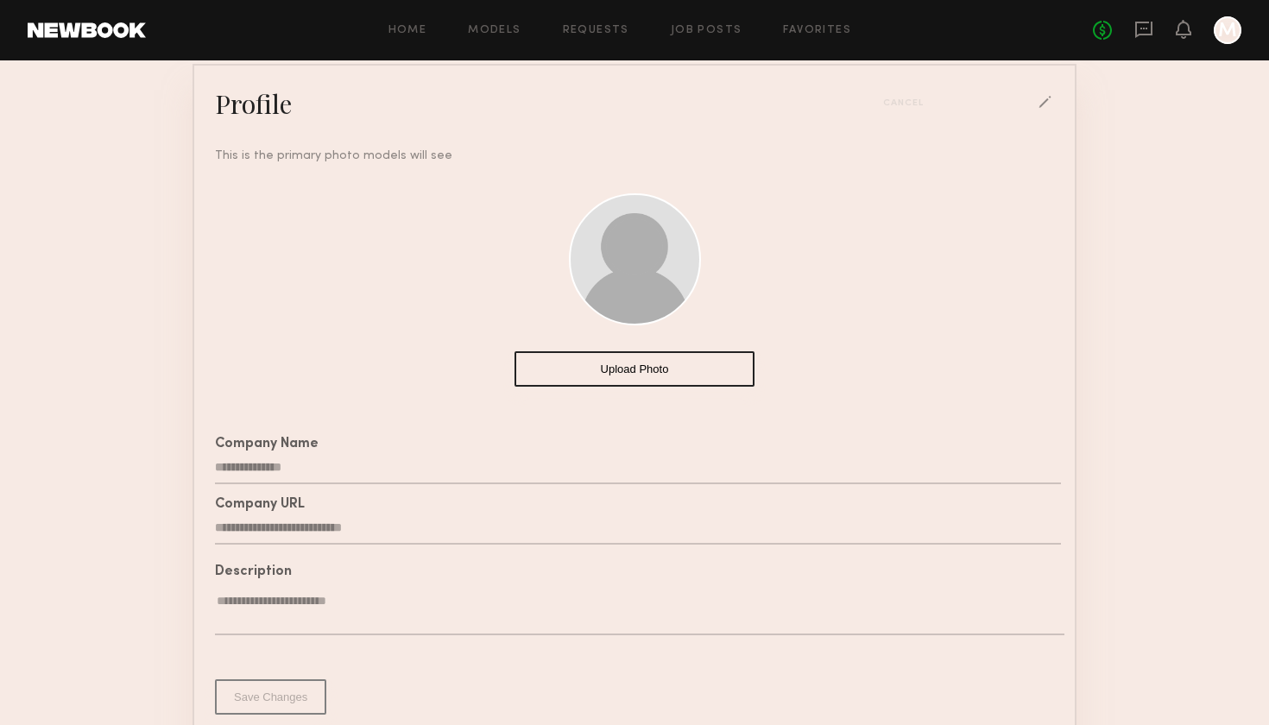
click at [627, 372] on button "Upload Photo" at bounding box center [634, 368] width 240 height 35
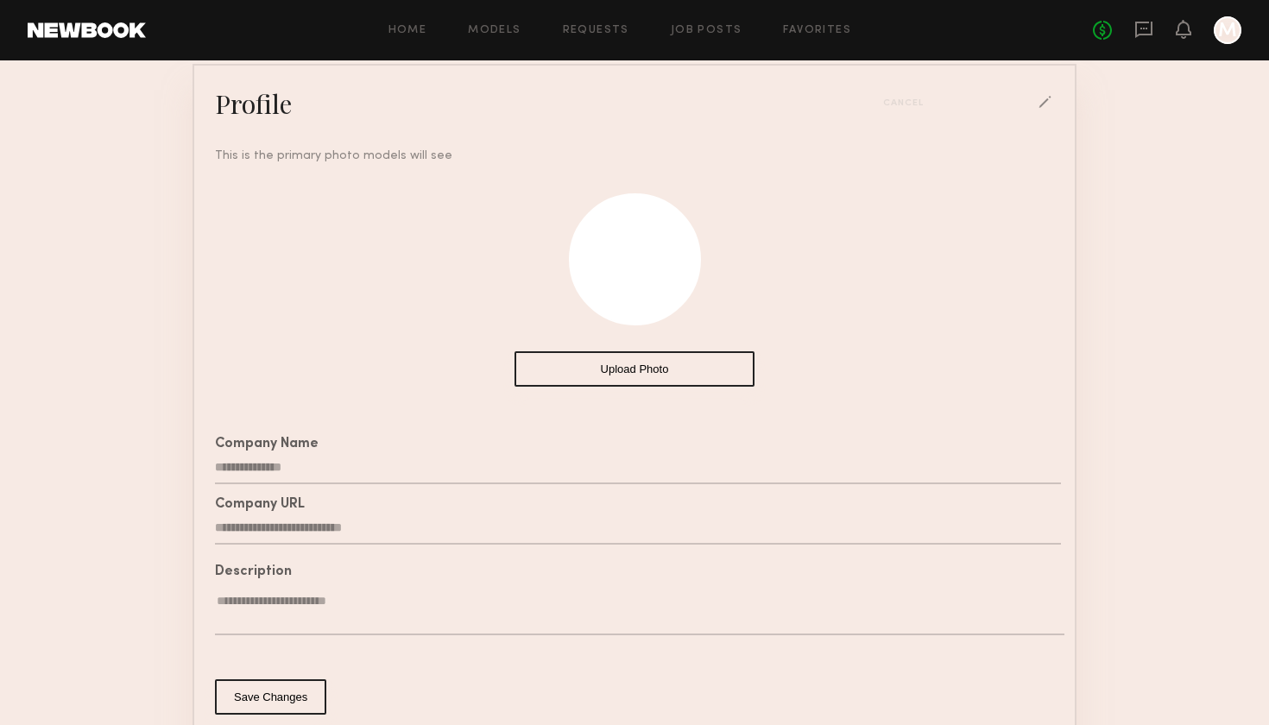
click at [648, 274] on div at bounding box center [635, 259] width 132 height 132
click at [794, 332] on div "Upload Photo" at bounding box center [634, 277] width 866 height 224
click at [637, 391] on div "**********" at bounding box center [634, 441] width 866 height 589
click at [635, 363] on button "Upload Photo" at bounding box center [634, 368] width 240 height 35
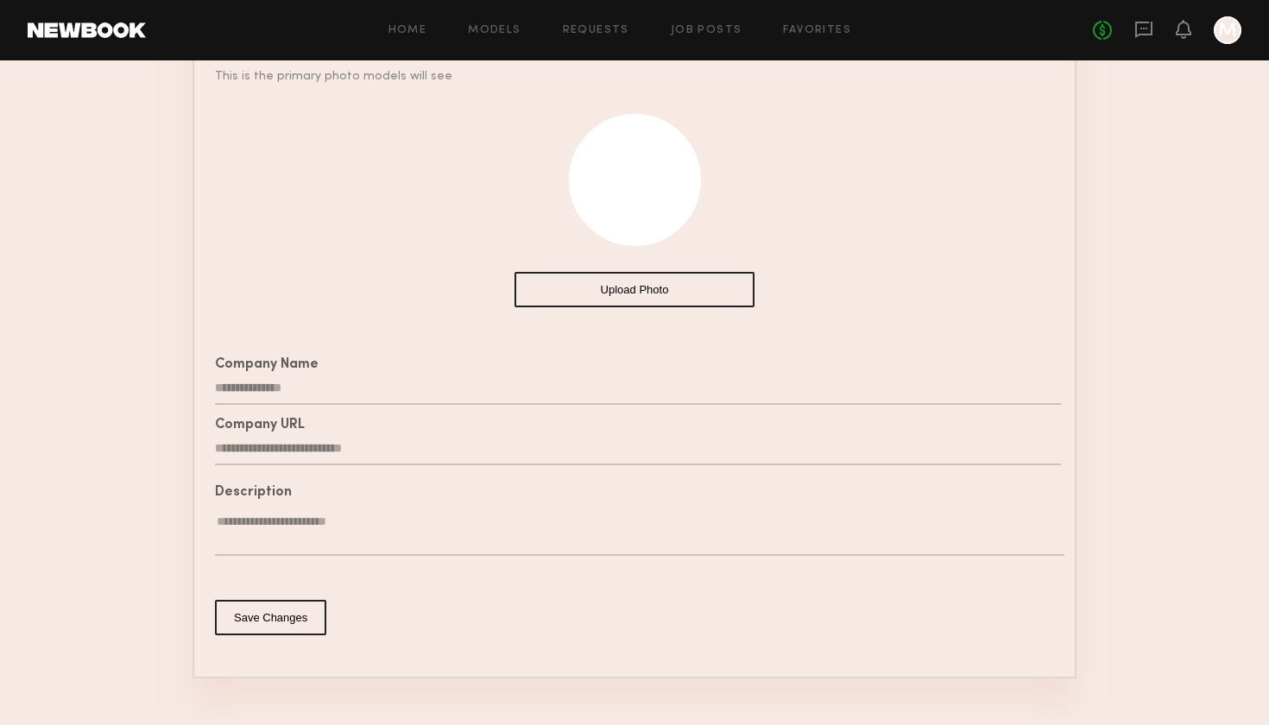
scroll to position [263, 0]
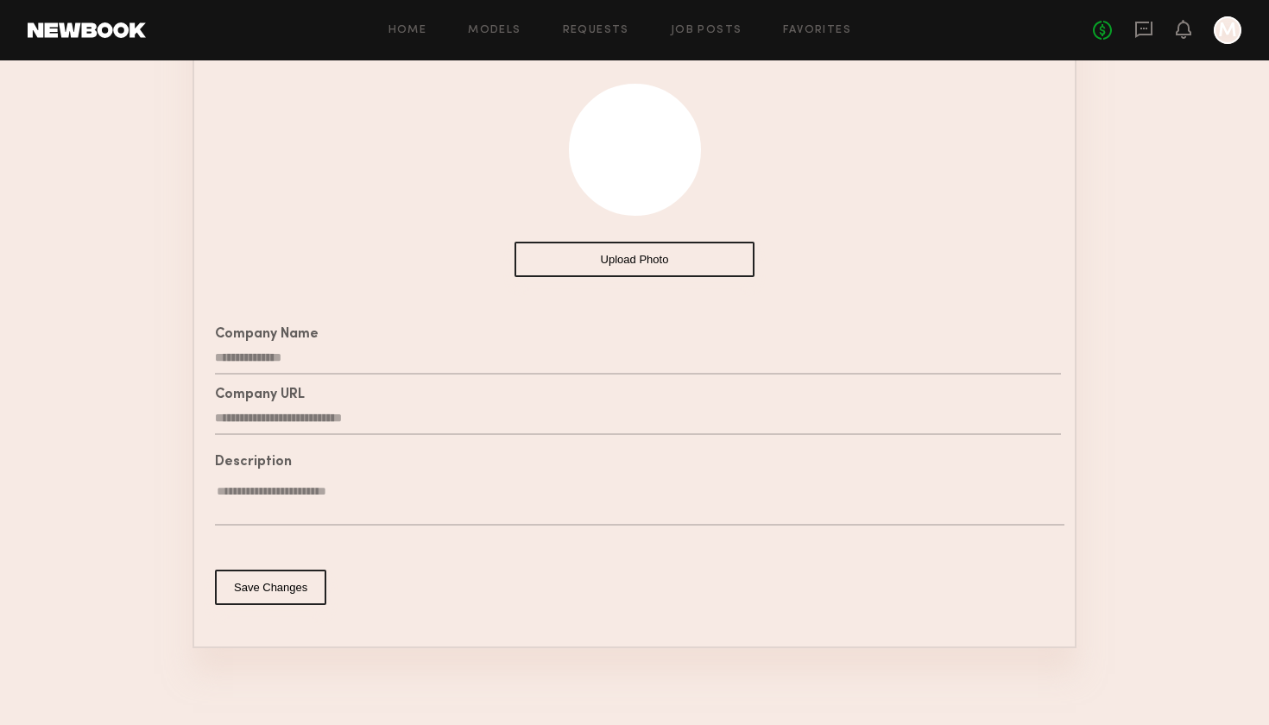
click at [268, 588] on button "Save Changes" at bounding box center [270, 587] width 111 height 35
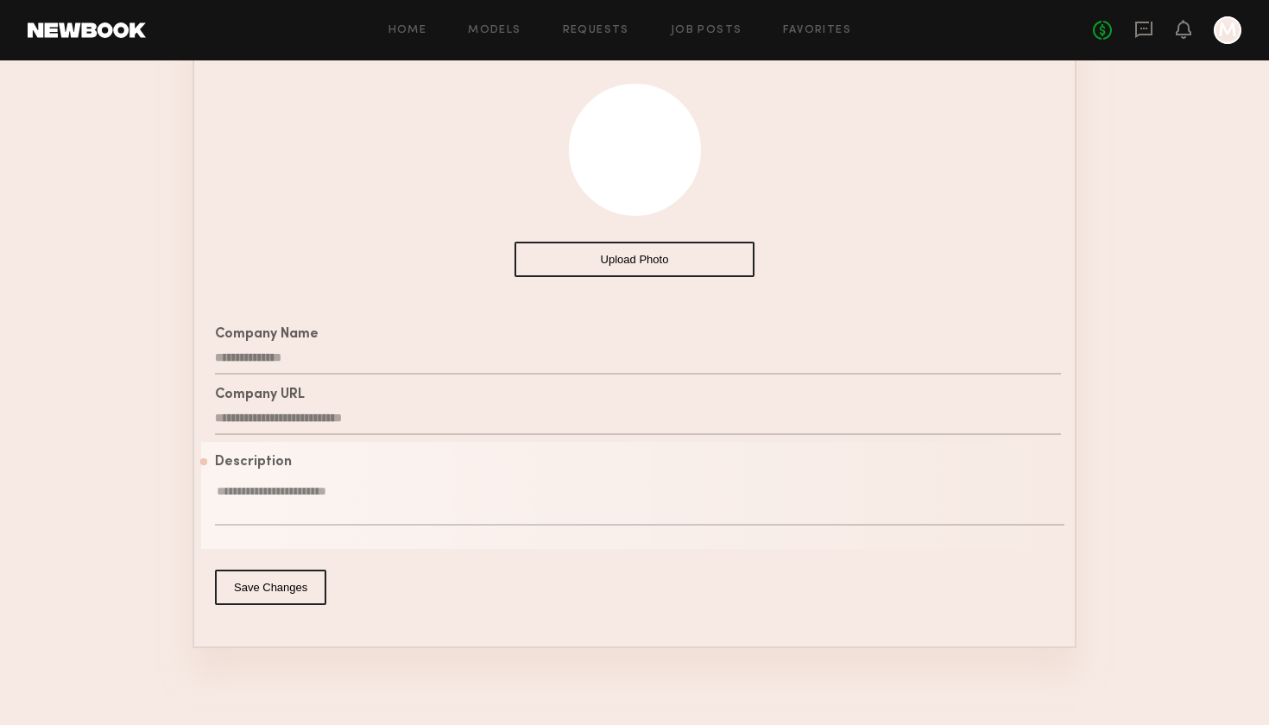
click at [327, 506] on textarea at bounding box center [639, 504] width 849 height 42
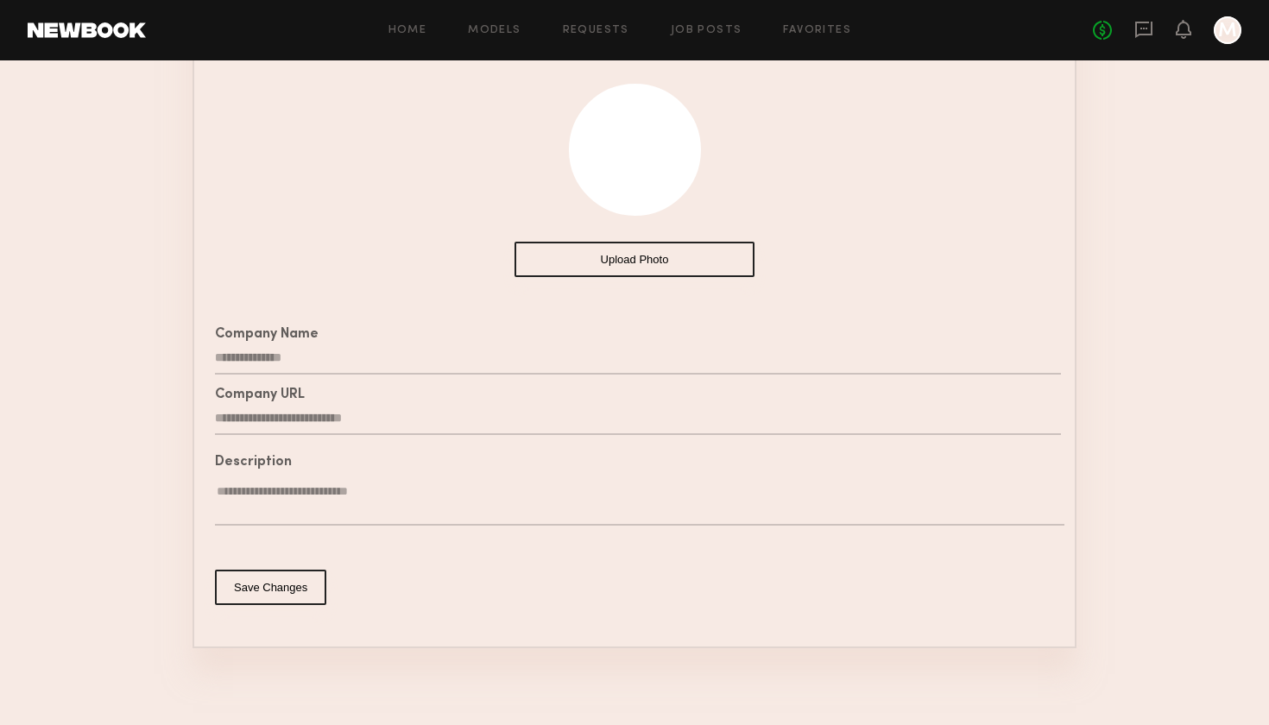
type textarea "**********"
click at [266, 584] on button "Save Changes" at bounding box center [270, 587] width 111 height 35
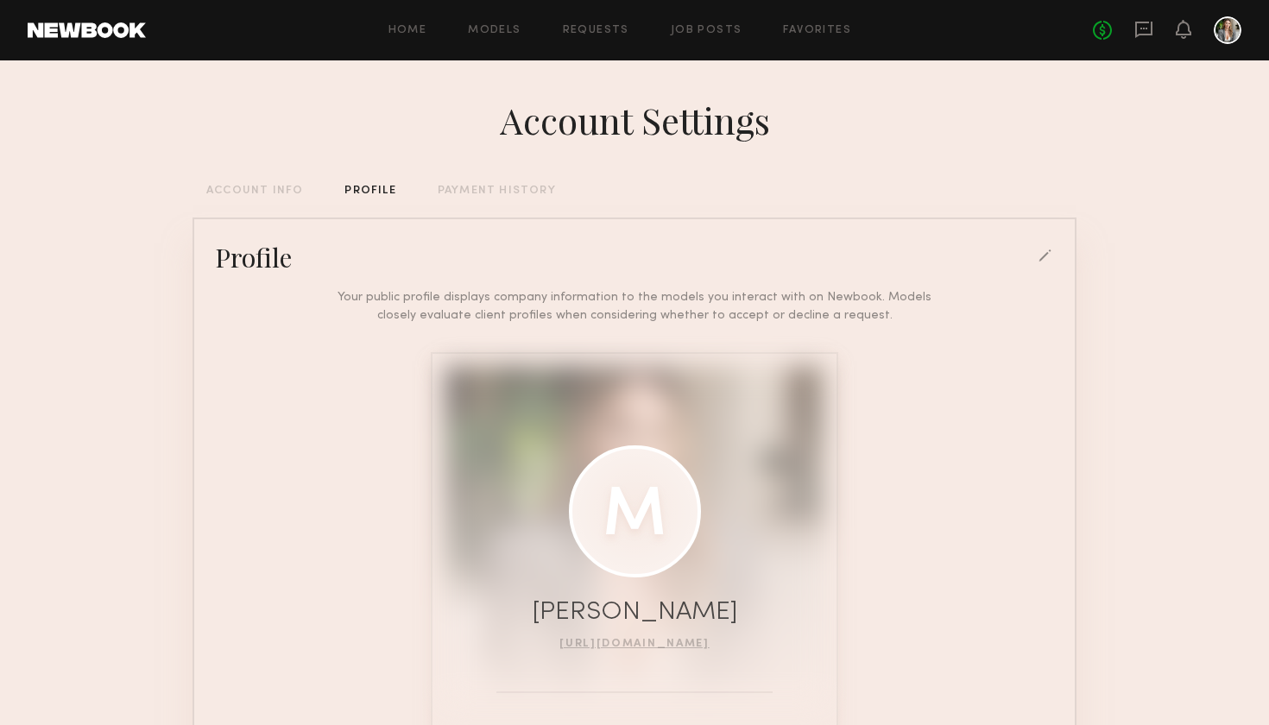
scroll to position [0, 0]
click at [262, 184] on div "Account Settings ACCOUNT INFO PROFILE PAYMENT HISTORY Profile Your public profi…" at bounding box center [634, 488] width 884 height 856
click at [268, 193] on div "ACCOUNT INFO" at bounding box center [254, 191] width 97 height 11
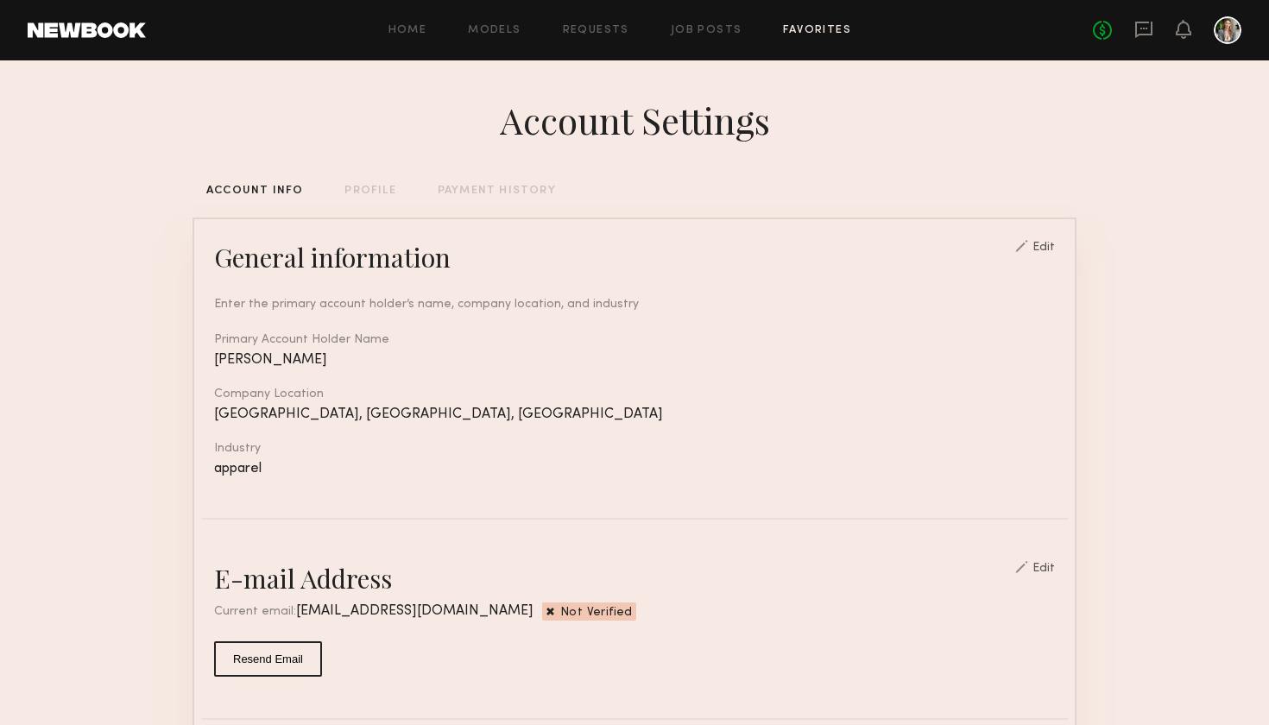
click at [821, 27] on link "Favorites" at bounding box center [817, 30] width 68 height 11
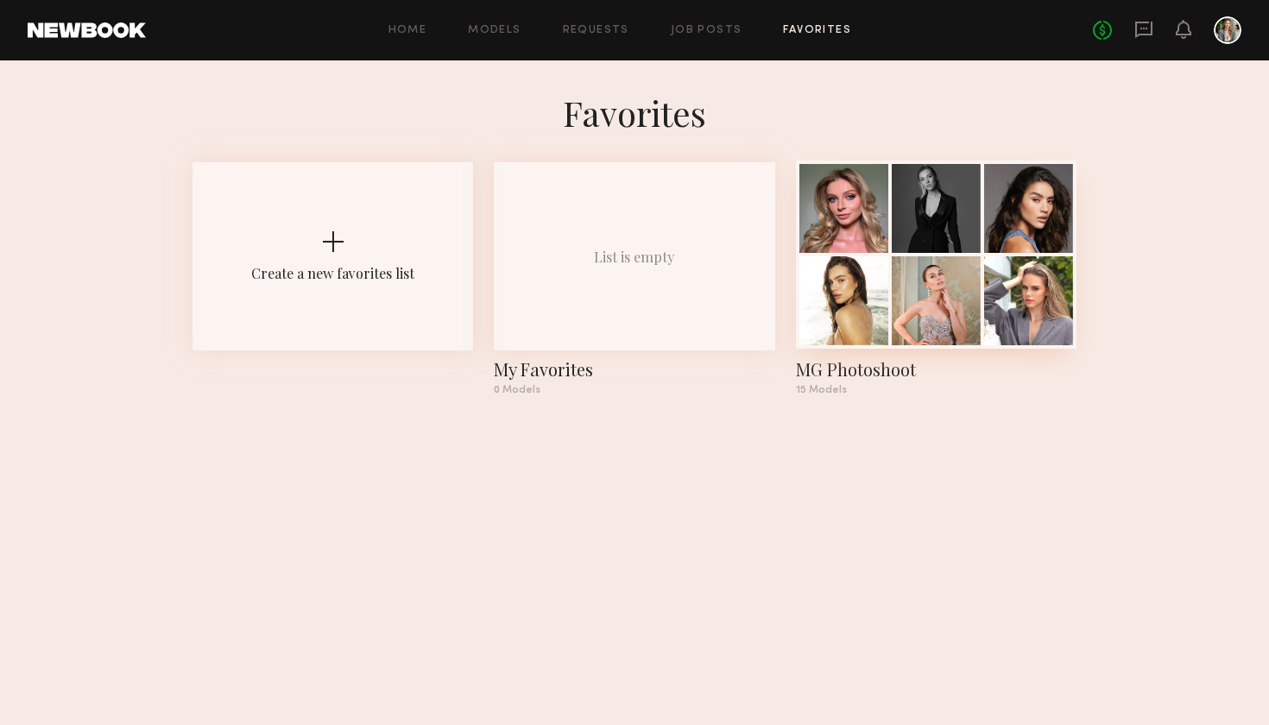
click at [951, 272] on div at bounding box center [936, 300] width 89 height 89
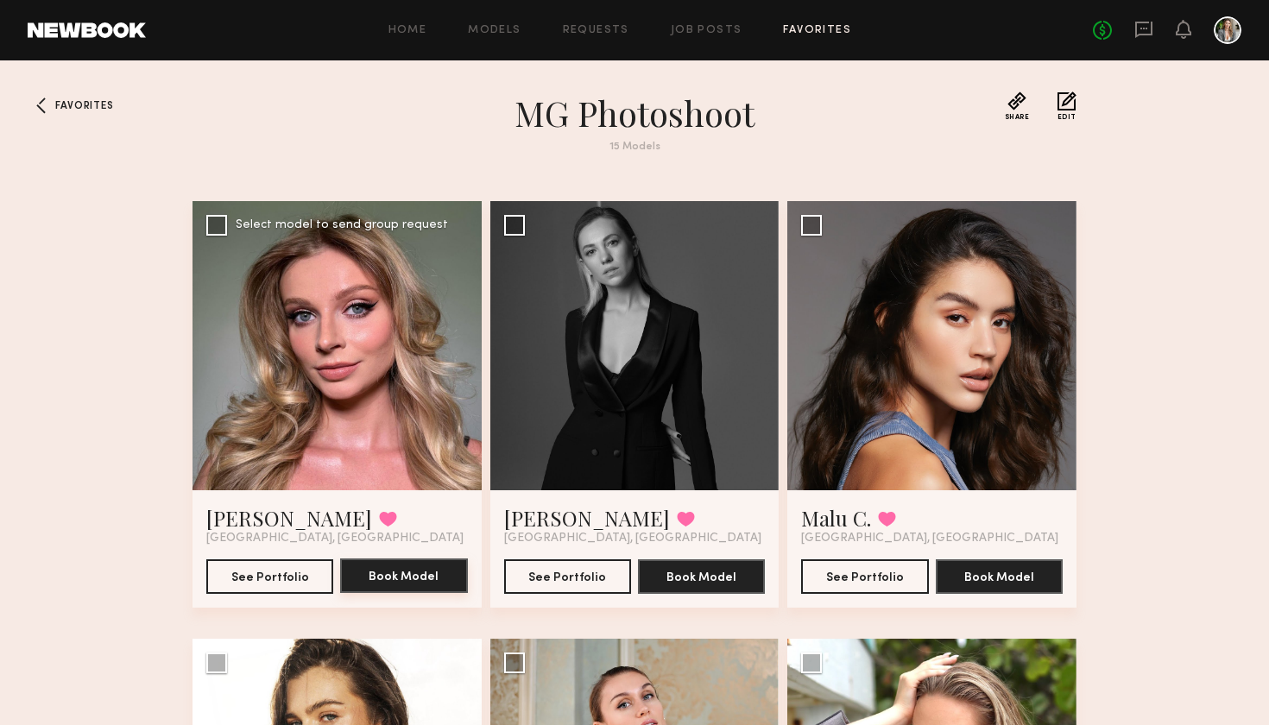
click at [432, 583] on button "Book Model" at bounding box center [403, 575] width 127 height 35
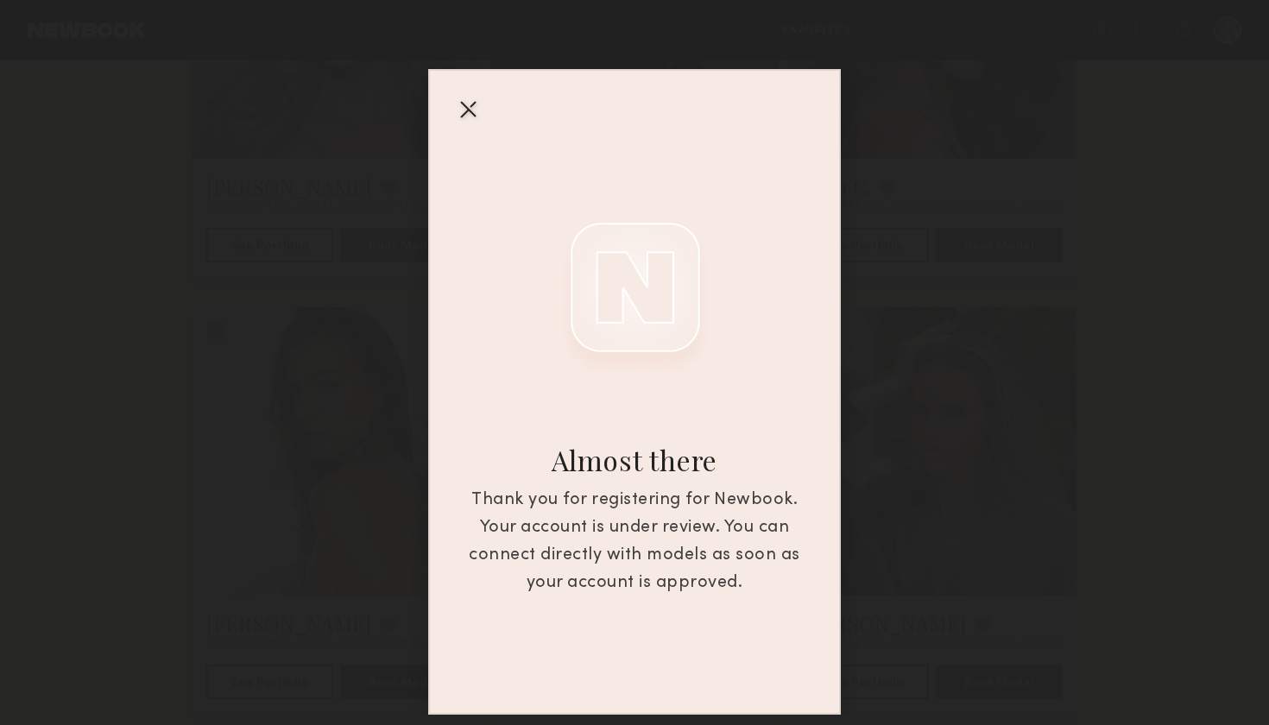
click at [894, 406] on div "Almost there Thank you for registering for Newbook. Your account is under revie…" at bounding box center [634, 357] width 1269 height 715
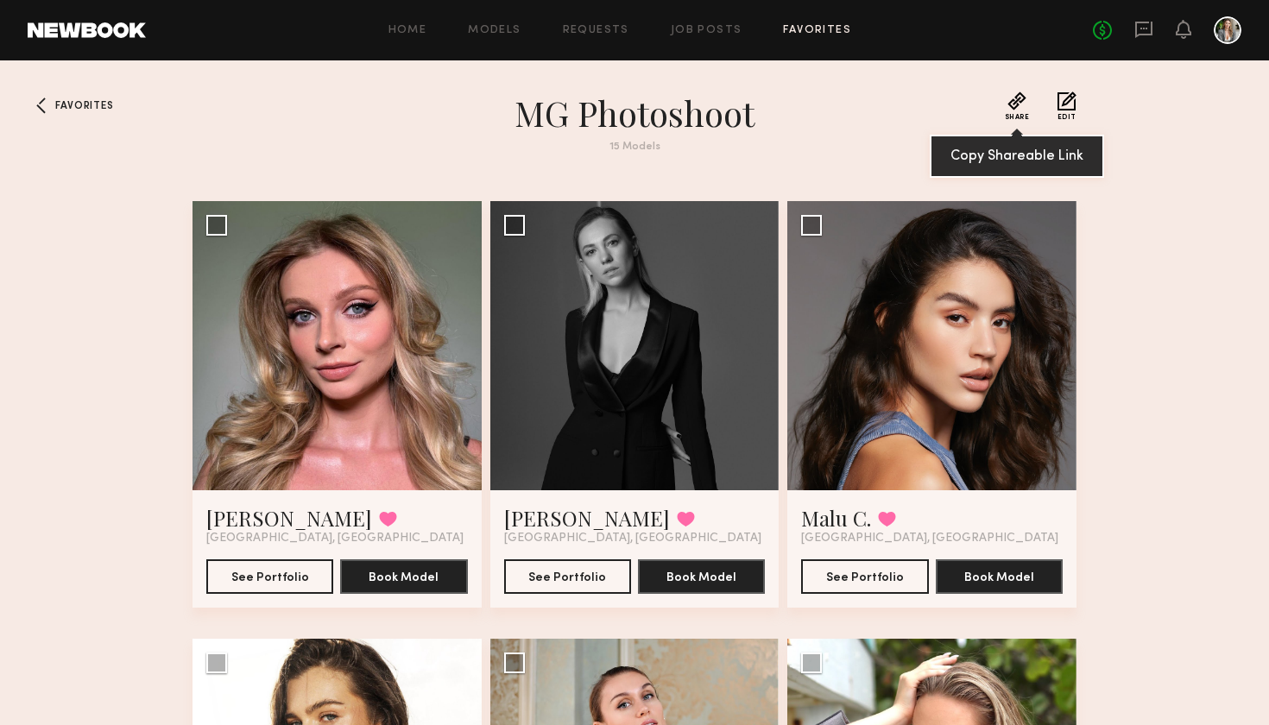
click at [1012, 95] on button "Share" at bounding box center [1017, 105] width 25 height 29
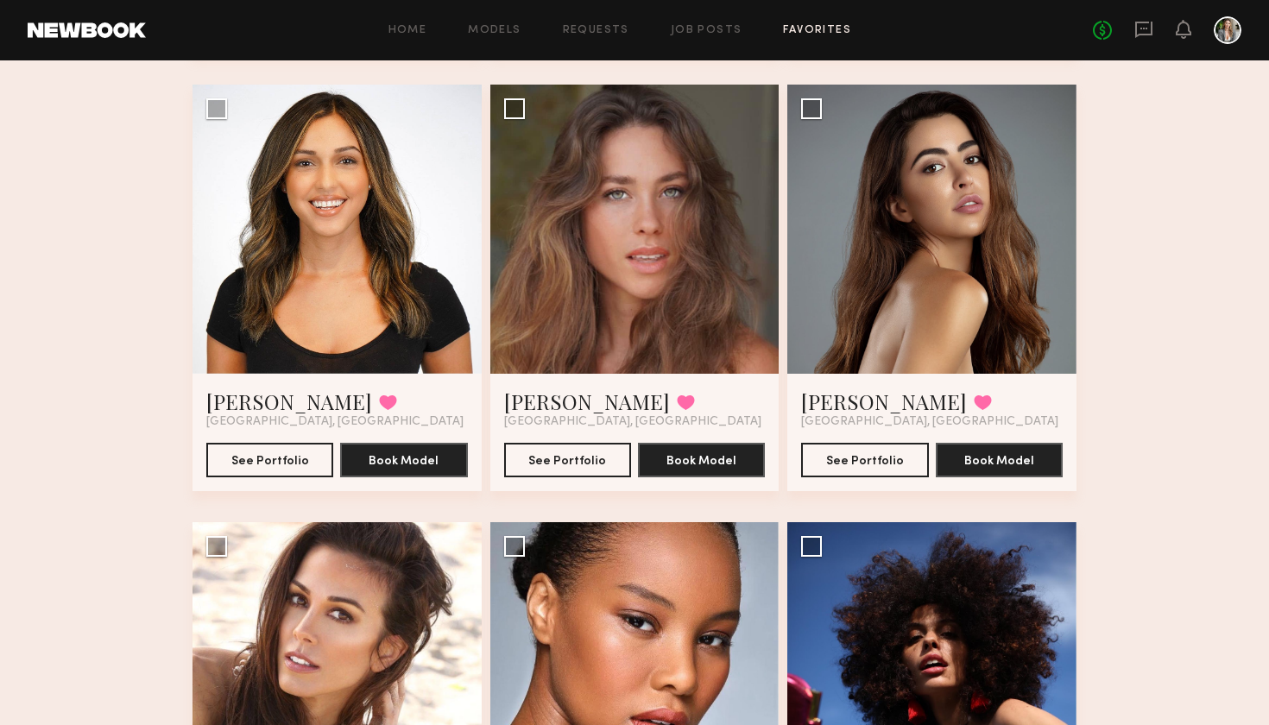
scroll to position [967, 0]
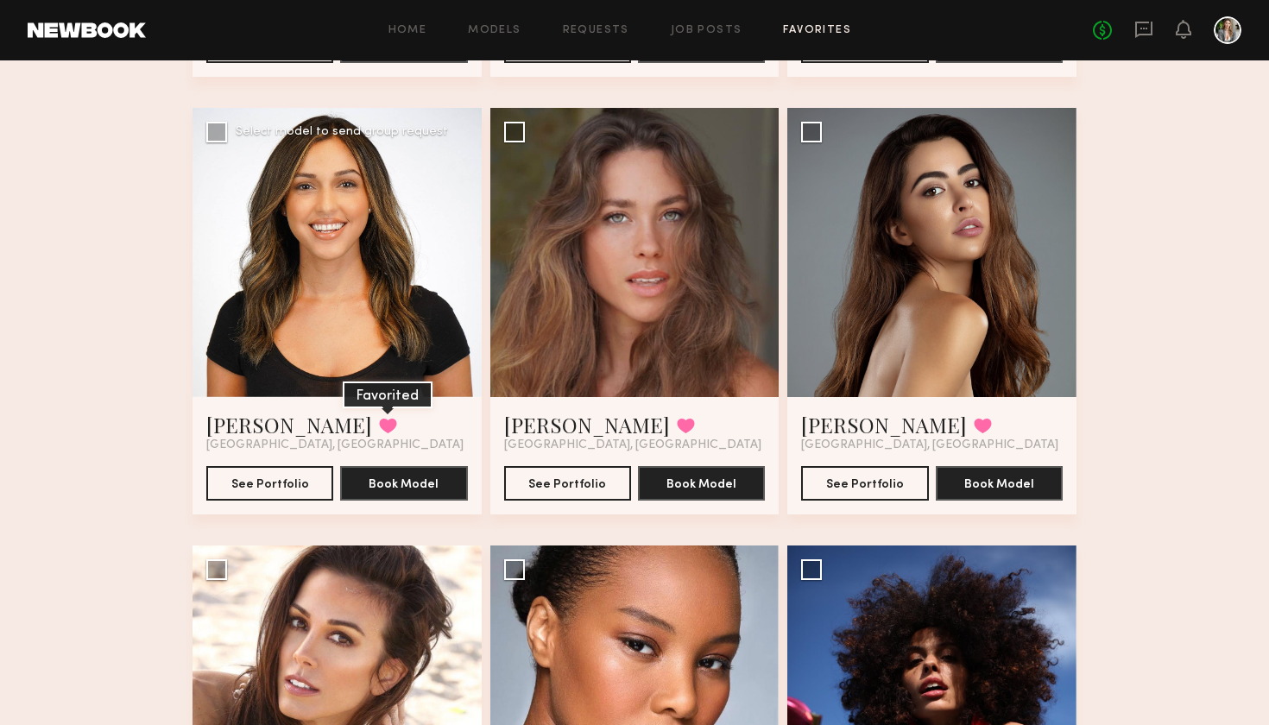
click at [379, 428] on button at bounding box center [388, 426] width 18 height 16
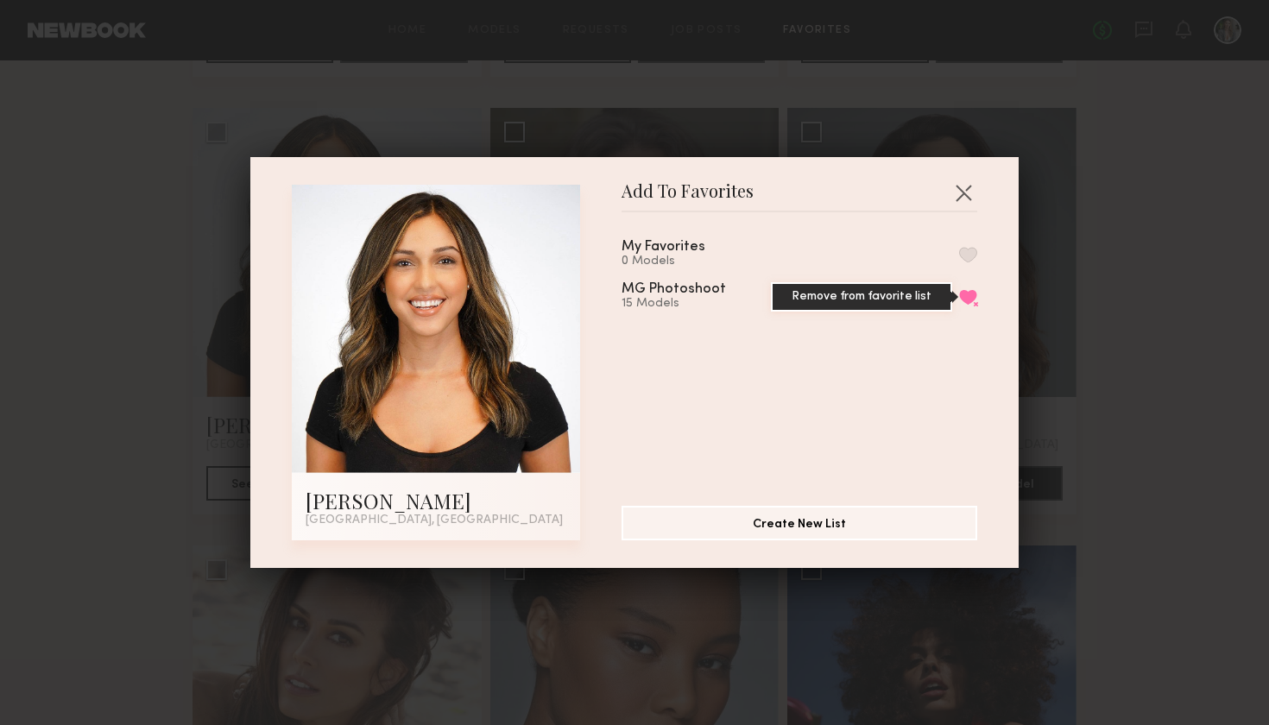
click at [967, 300] on button "Remove from favorite list" at bounding box center [968, 297] width 18 height 16
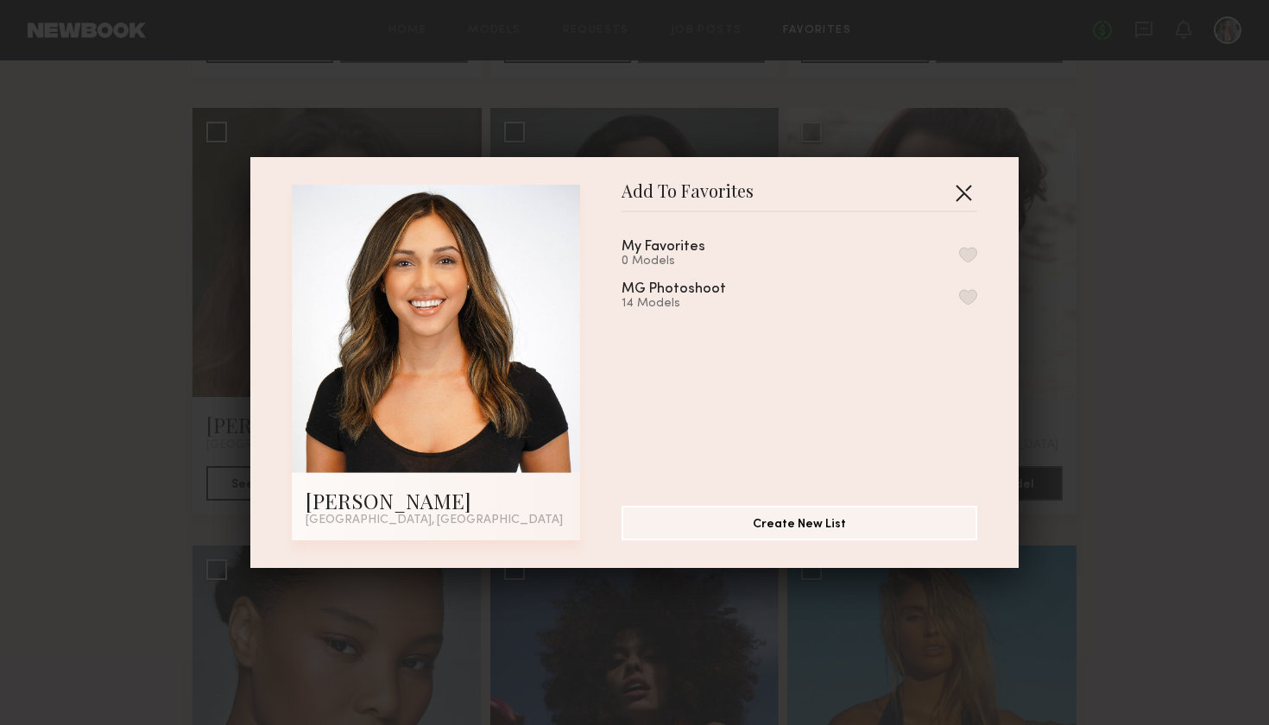
click at [966, 191] on button "button" at bounding box center [963, 193] width 28 height 28
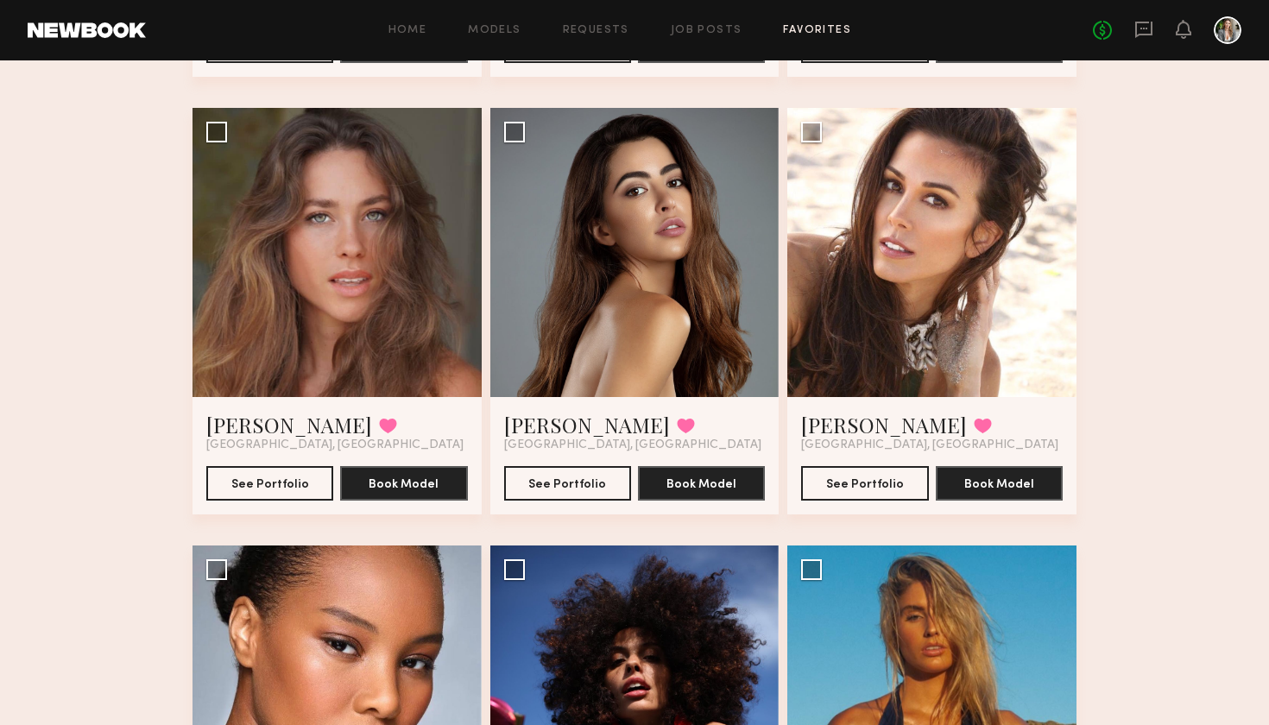
click at [1128, 362] on div "Favorites MG Photoshoot 14 Models Share Copy Shareable Link Edit [PERSON_NAME] …" at bounding box center [634, 285] width 1269 height 2323
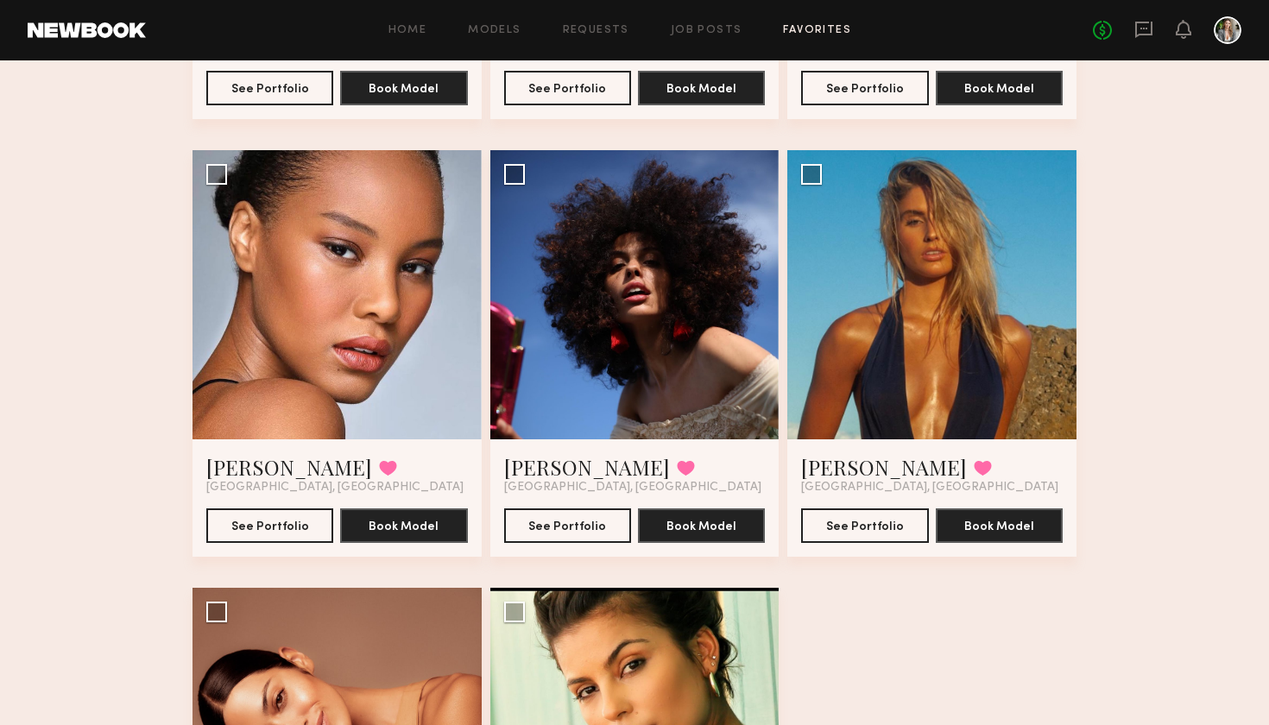
scroll to position [1377, 0]
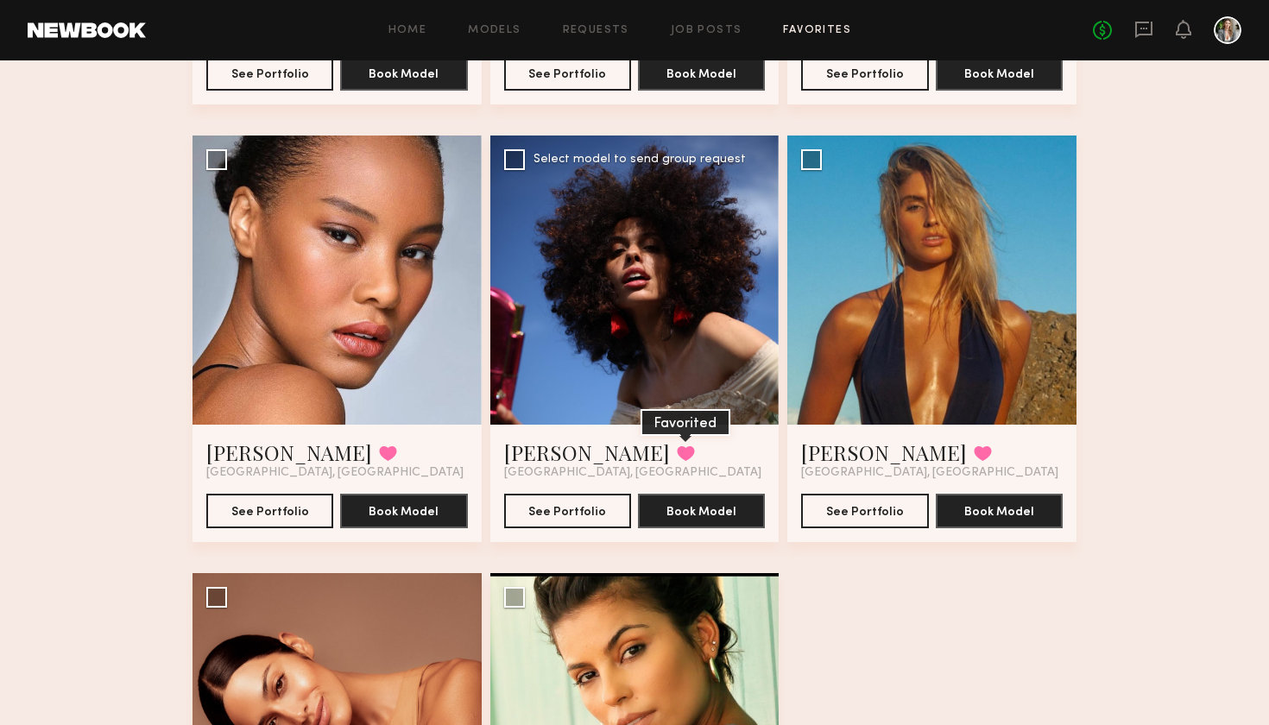
click at [677, 448] on button at bounding box center [686, 453] width 18 height 16
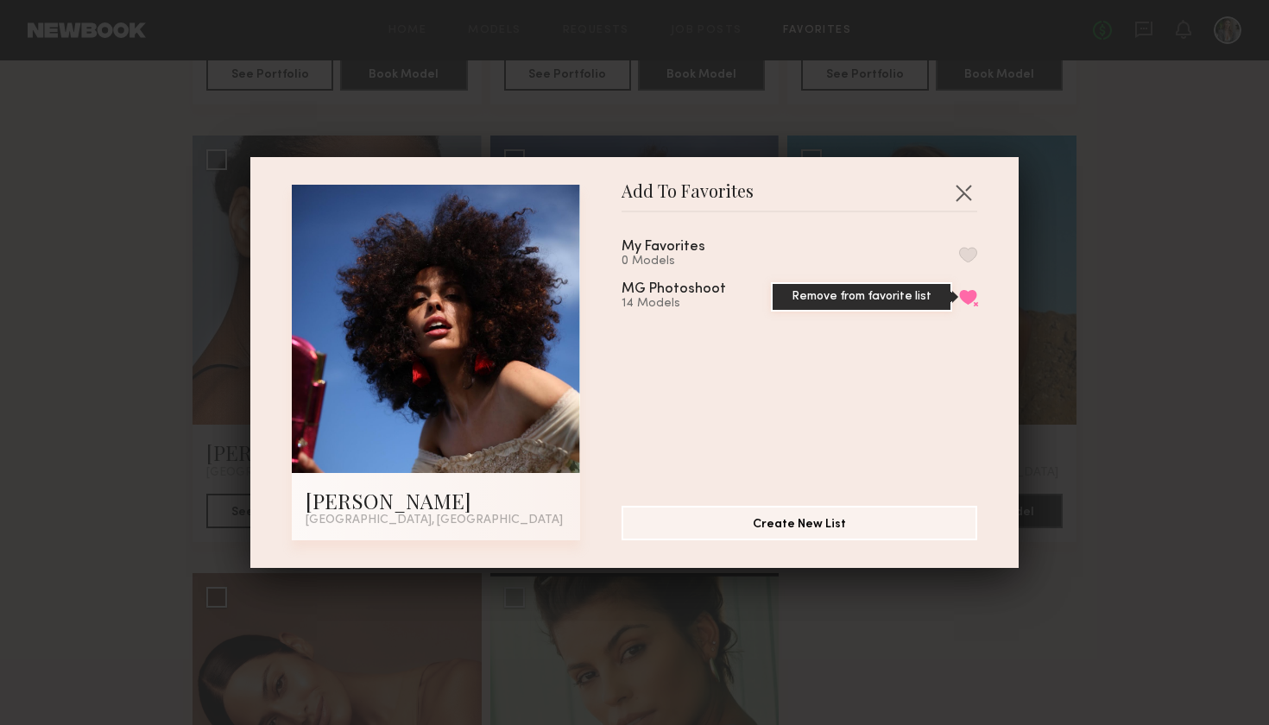
click at [971, 302] on button "Remove from favorite list" at bounding box center [968, 297] width 18 height 16
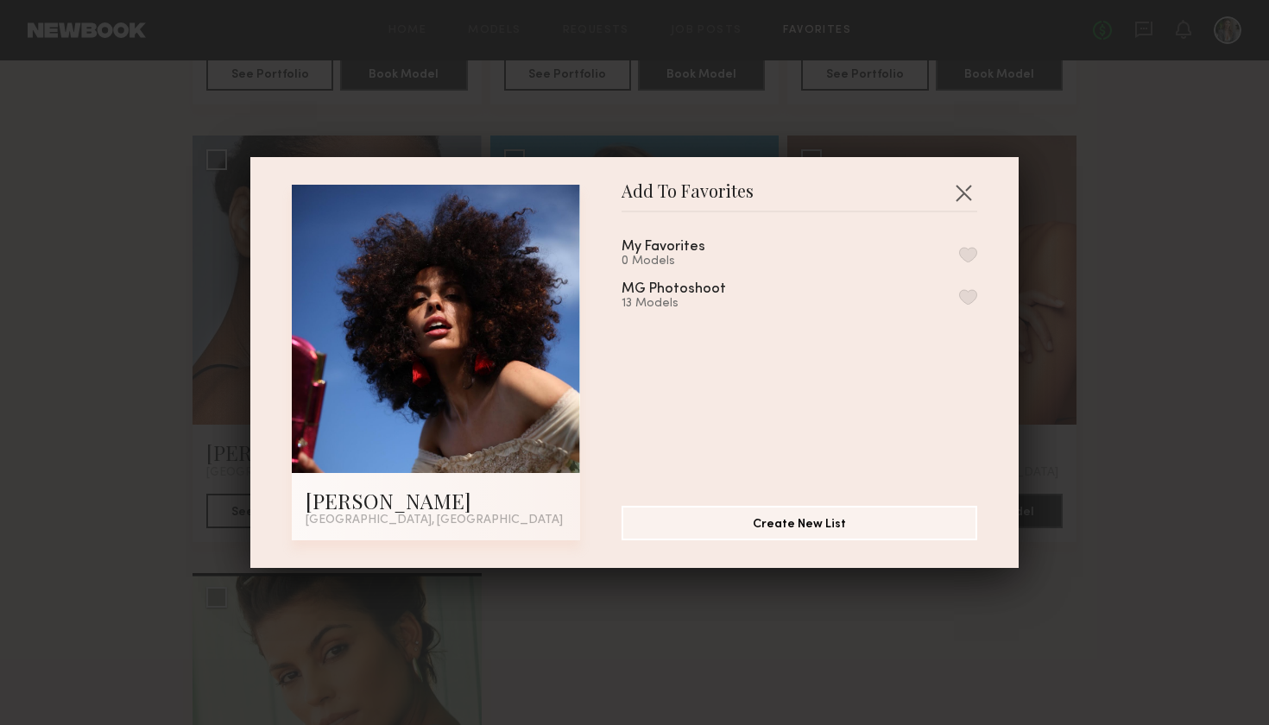
click at [1140, 463] on div "Add To Favorites [PERSON_NAME] Miami, [GEOGRAPHIC_DATA] Add To Favorites My Fav…" at bounding box center [634, 362] width 1269 height 725
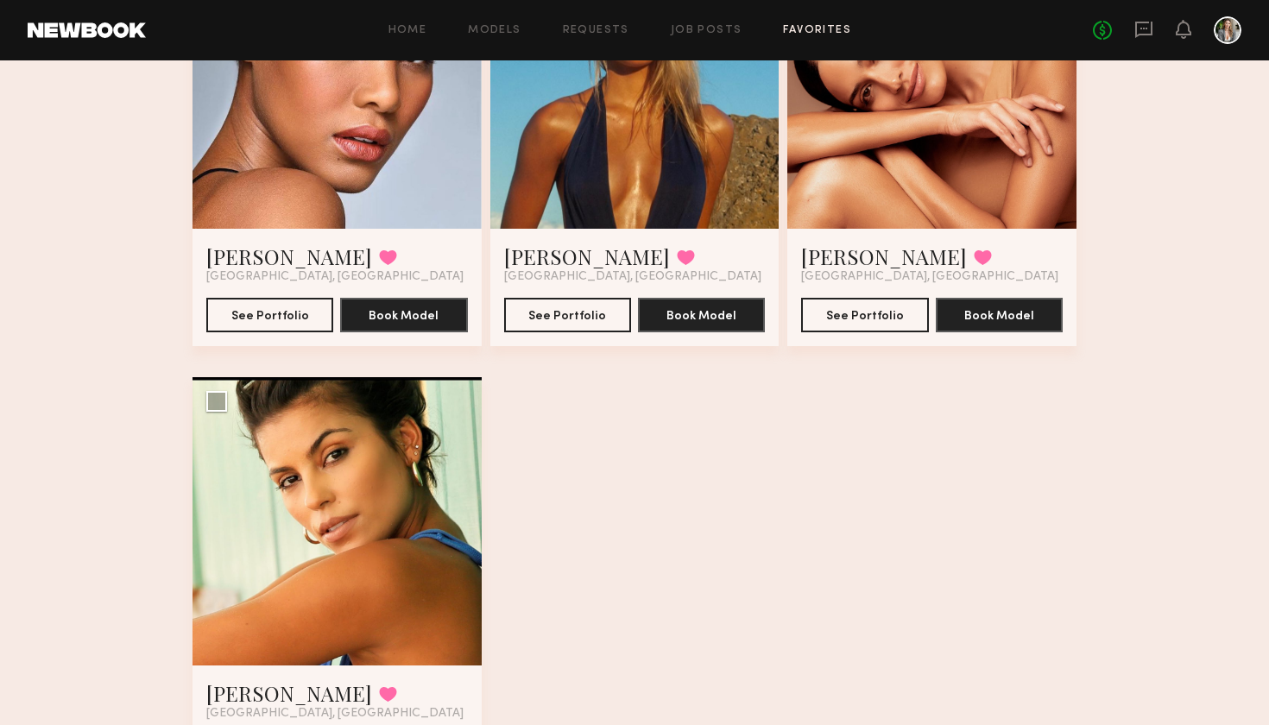
scroll to position [1627, 0]
